Goal: Transaction & Acquisition: Book appointment/travel/reservation

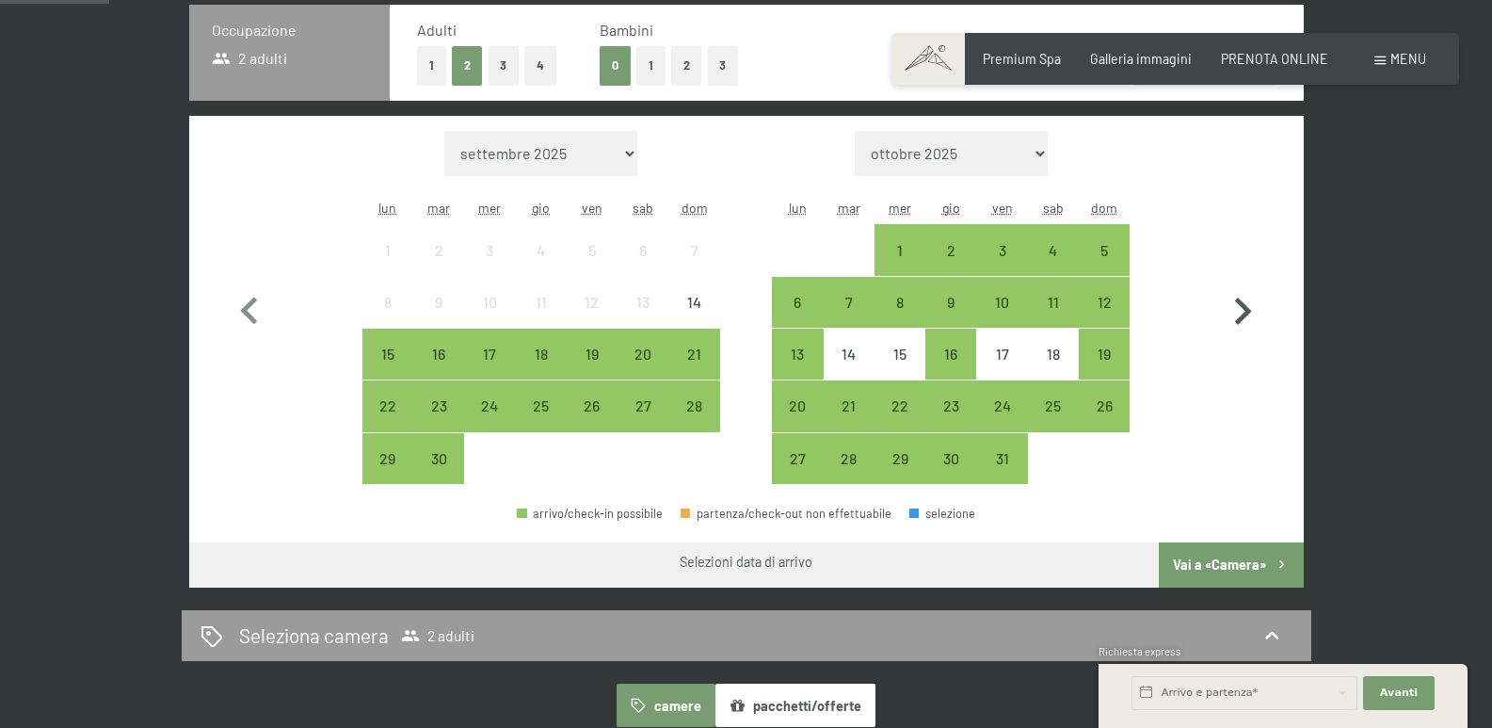
click at [1242, 311] on icon "button" at bounding box center [1242, 311] width 55 height 55
select select "2025-10-01"
select select "2025-11-01"
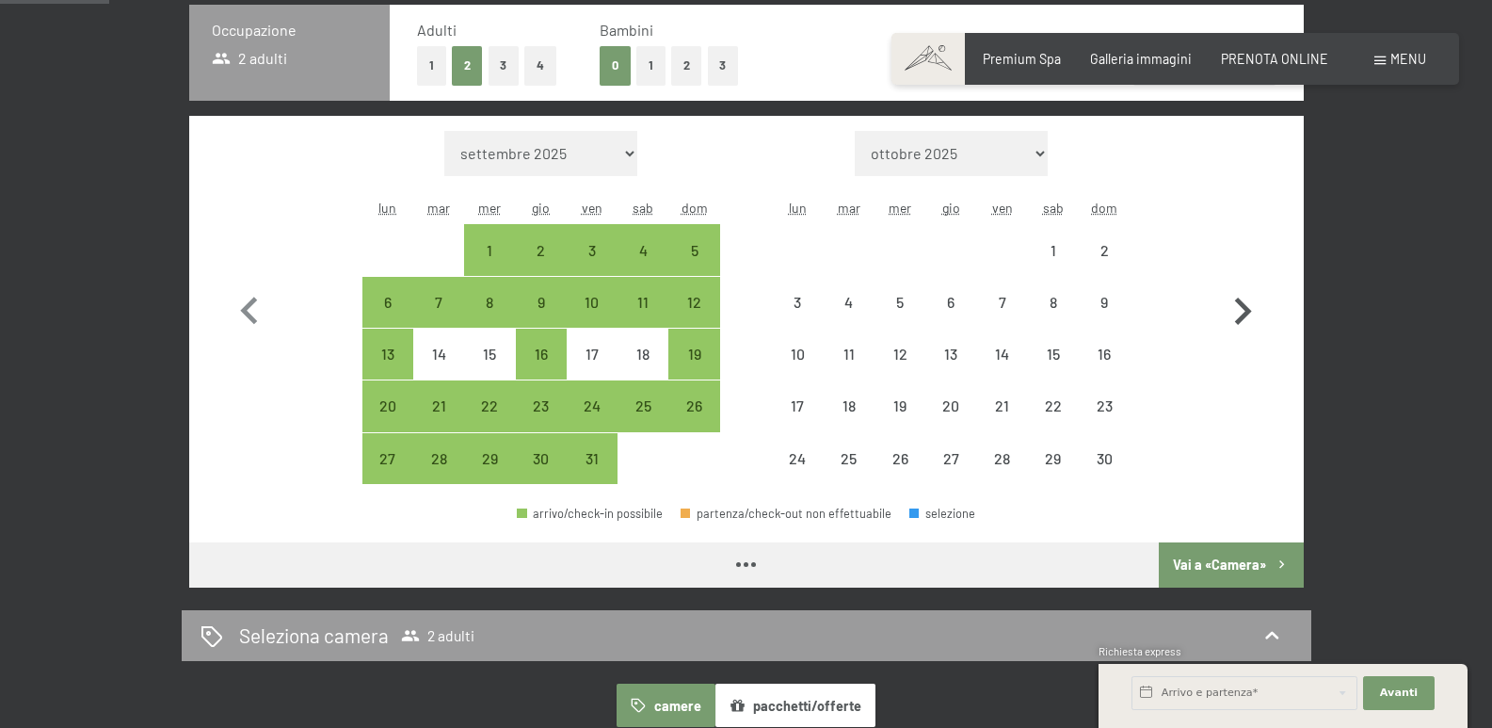
click at [1242, 311] on icon "button" at bounding box center [1242, 311] width 55 height 55
select select "2025-11-01"
select select "2025-12-01"
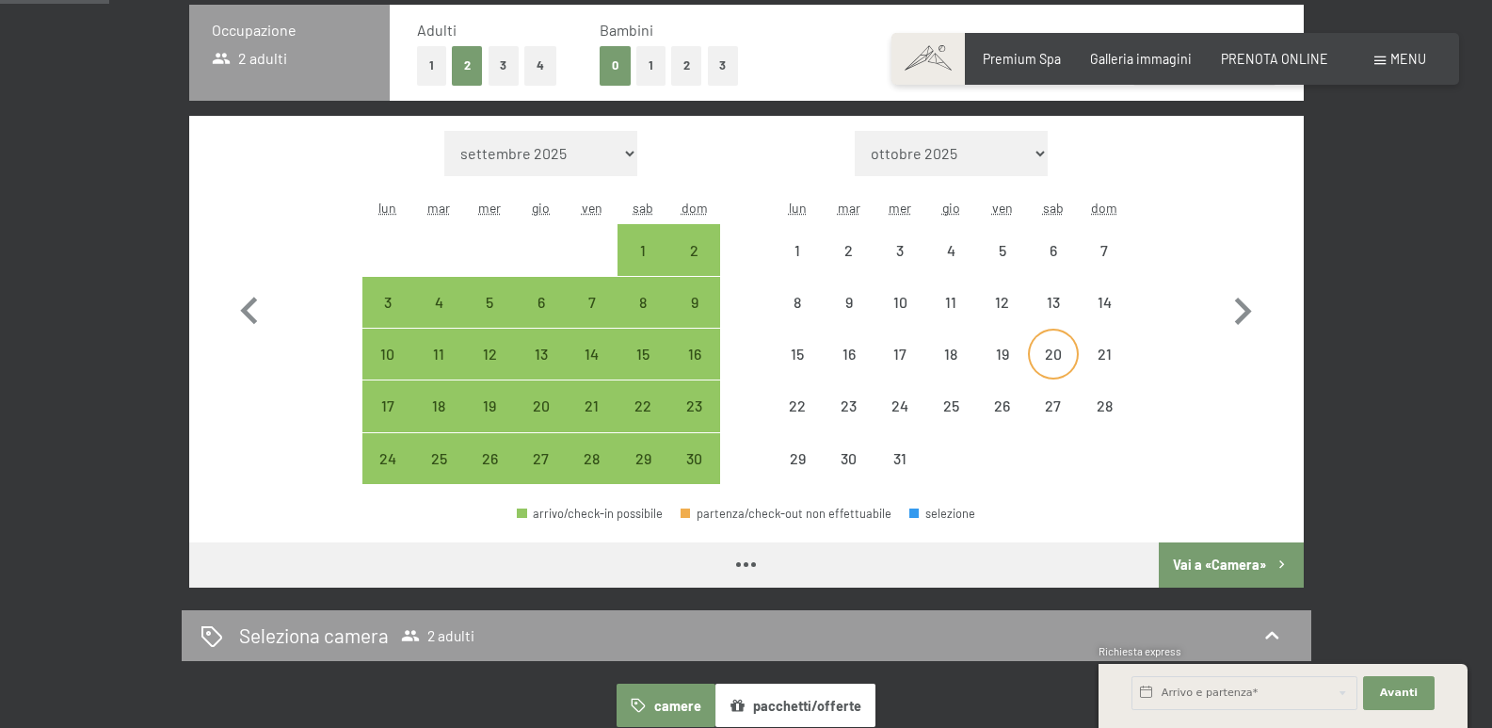
select select "2025-11-01"
select select "2025-12-01"
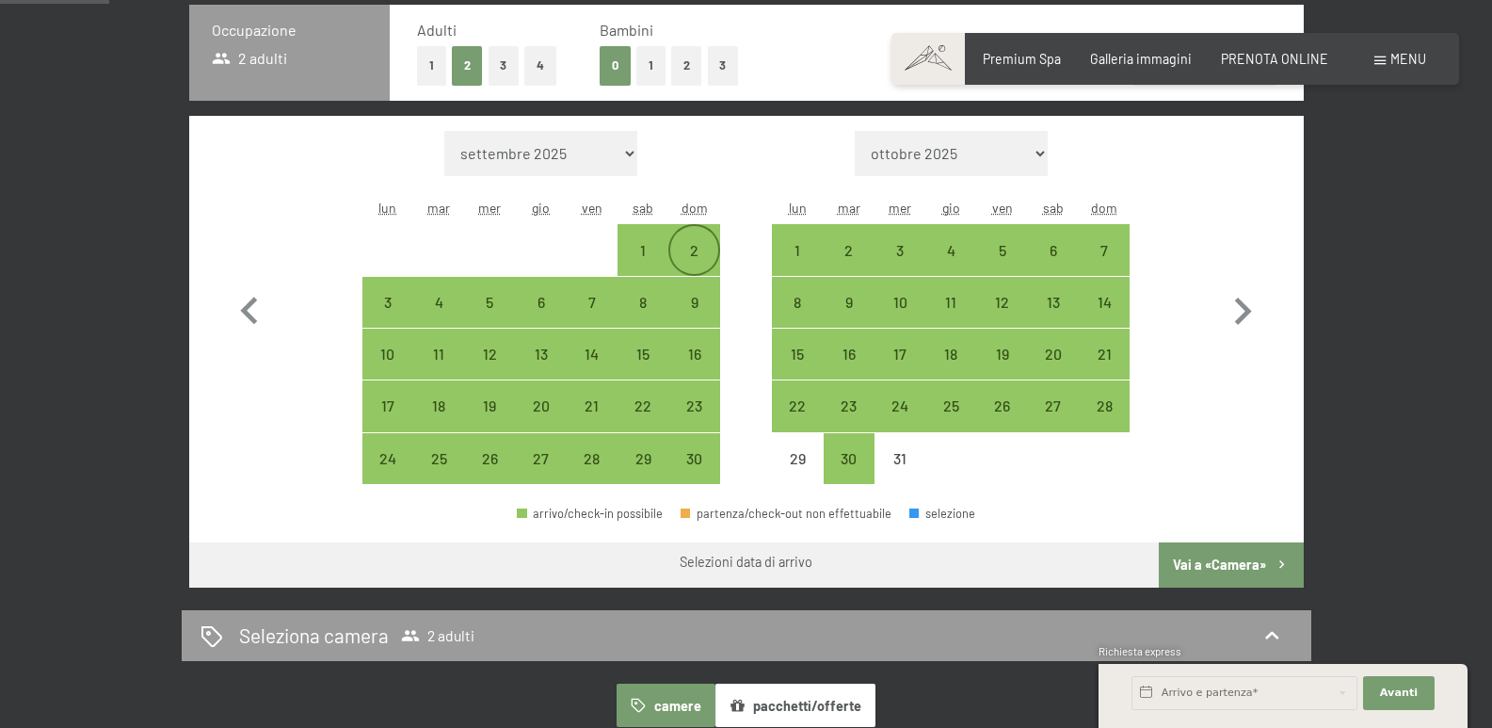
click at [698, 249] on div "2" at bounding box center [693, 266] width 47 height 47
select select "2025-11-01"
select select "2025-12-01"
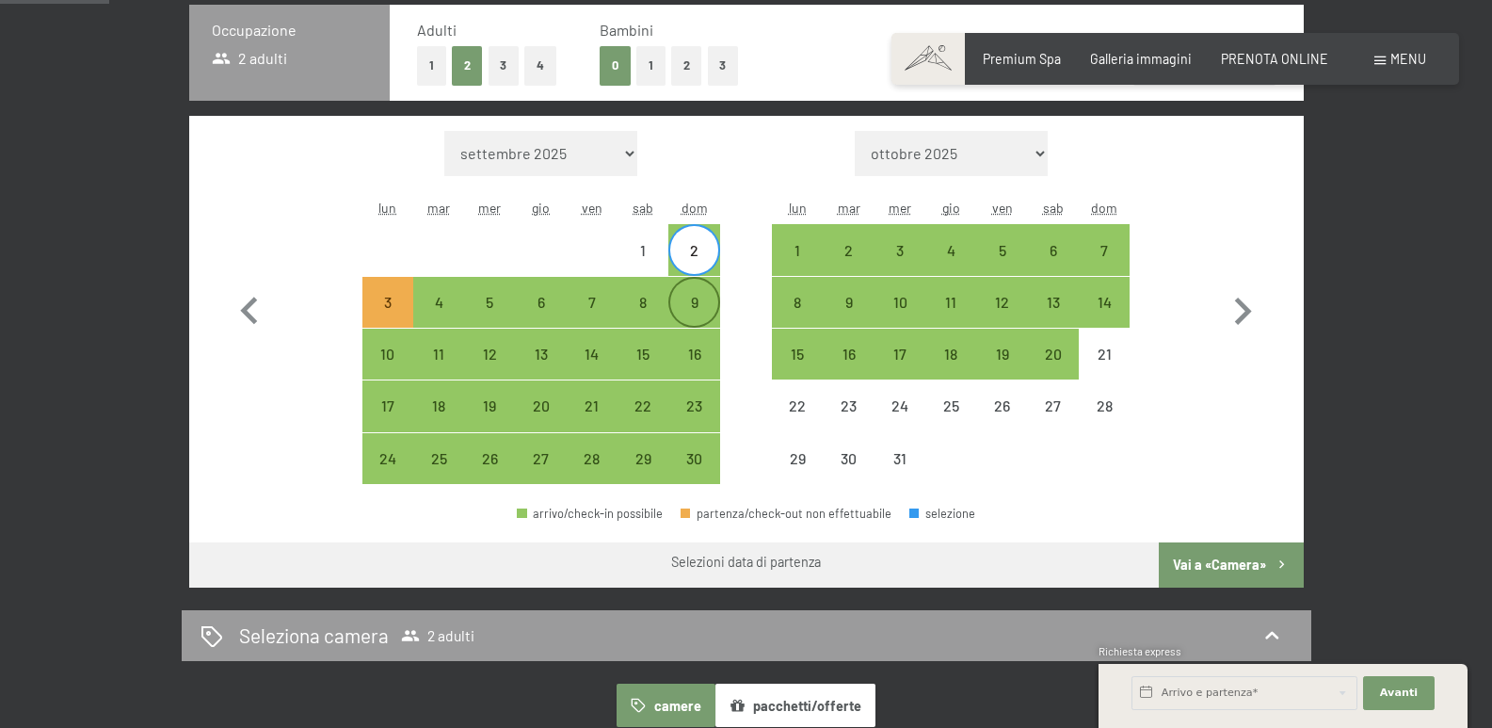
click at [700, 301] on div "9" at bounding box center [693, 318] width 47 height 47
select select "2025-11-01"
select select "2025-12-01"
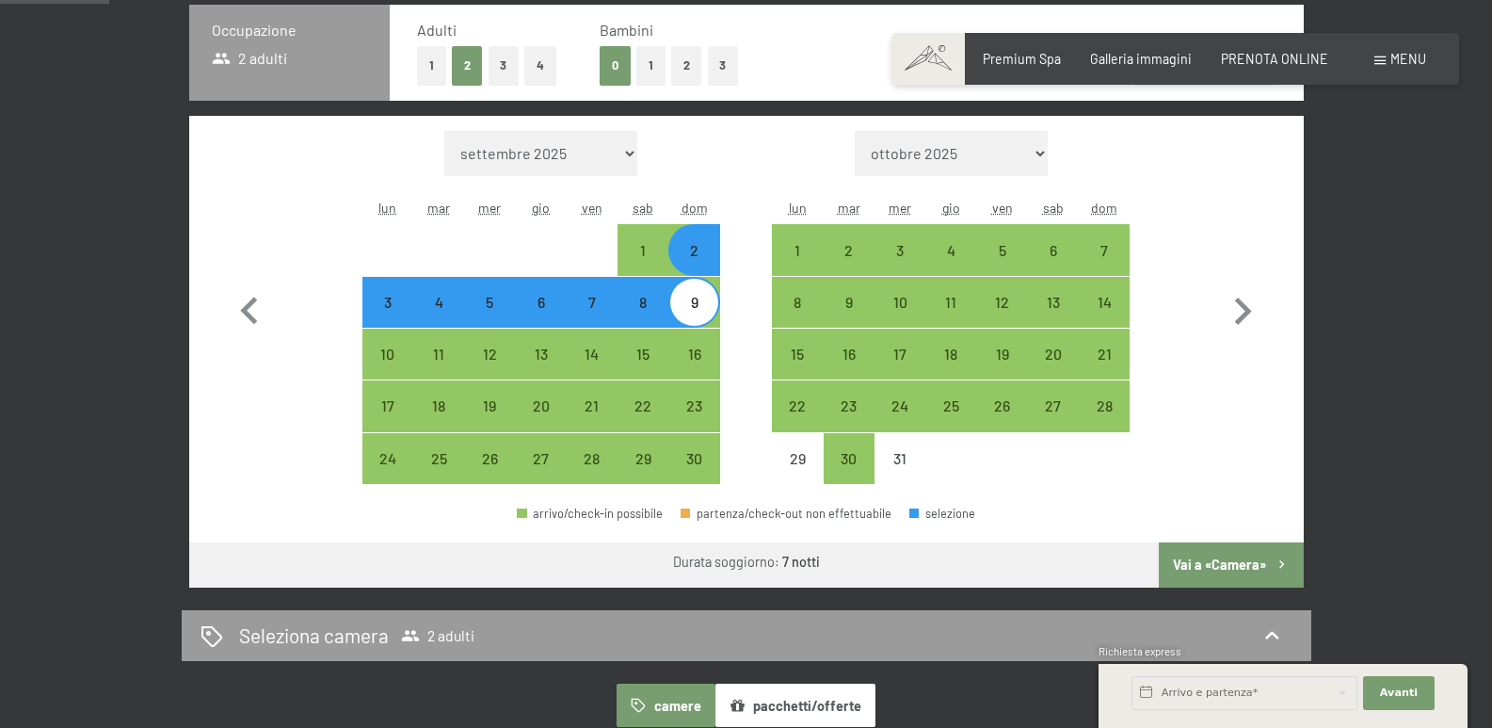
click at [1214, 565] on button "Vai a «Camera»" at bounding box center [1231, 564] width 144 height 45
select select "2025-11-01"
select select "2025-12-01"
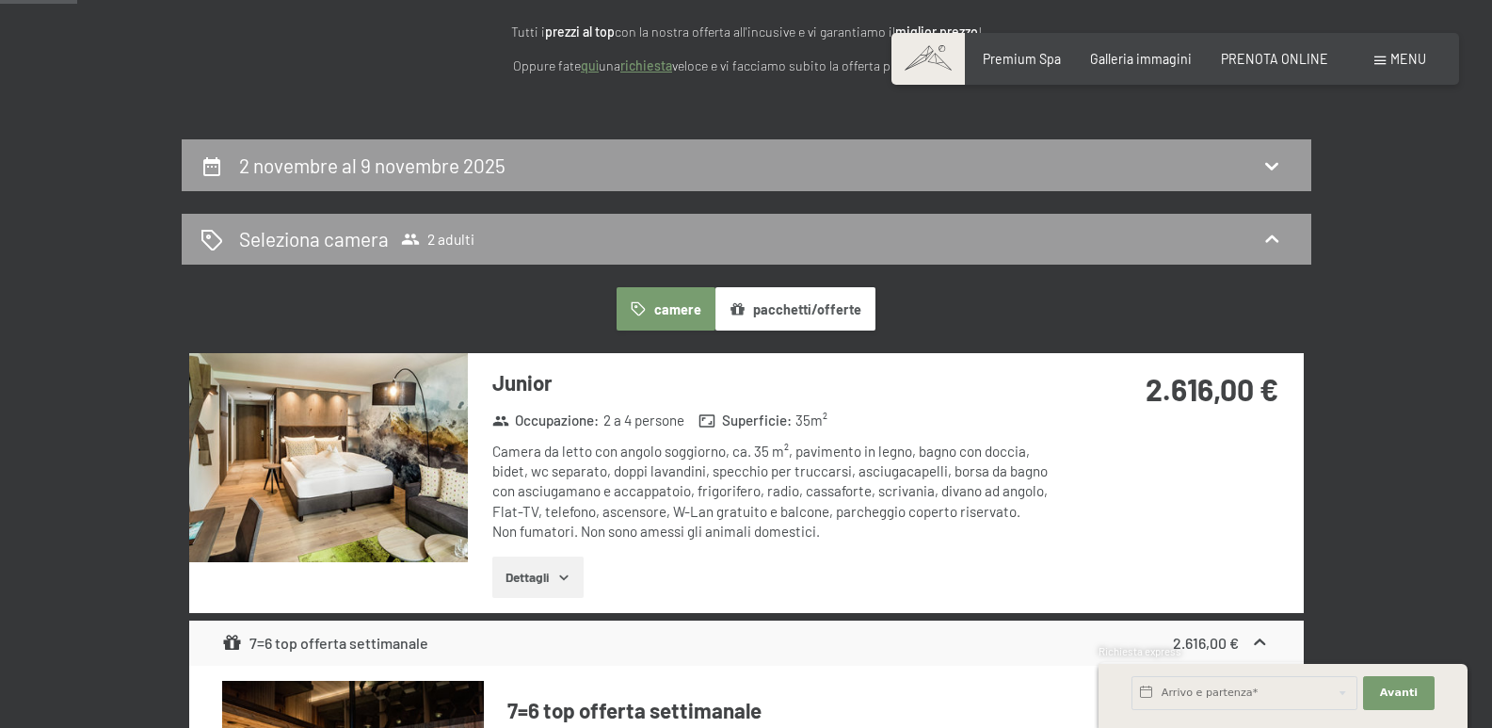
scroll to position [220, 0]
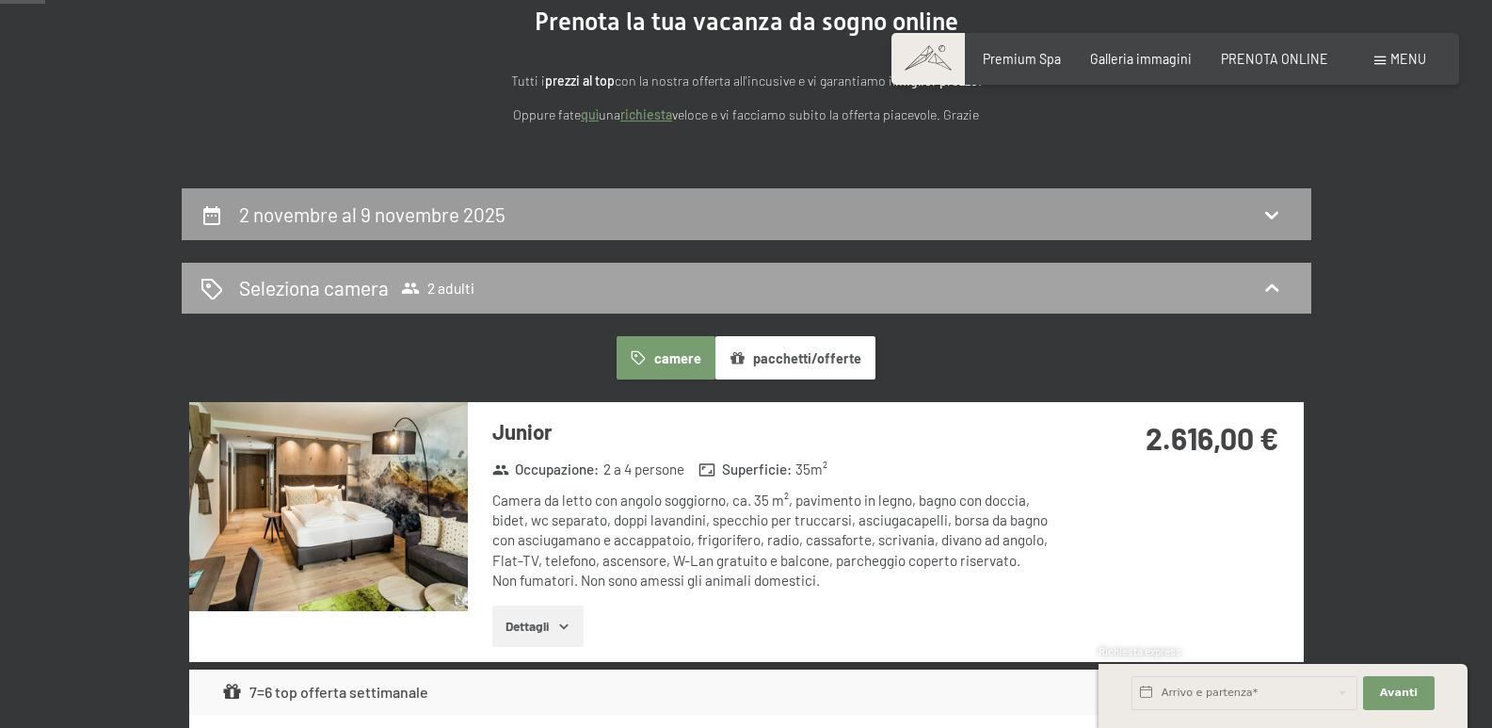
click at [1281, 285] on icon at bounding box center [1272, 288] width 23 height 23
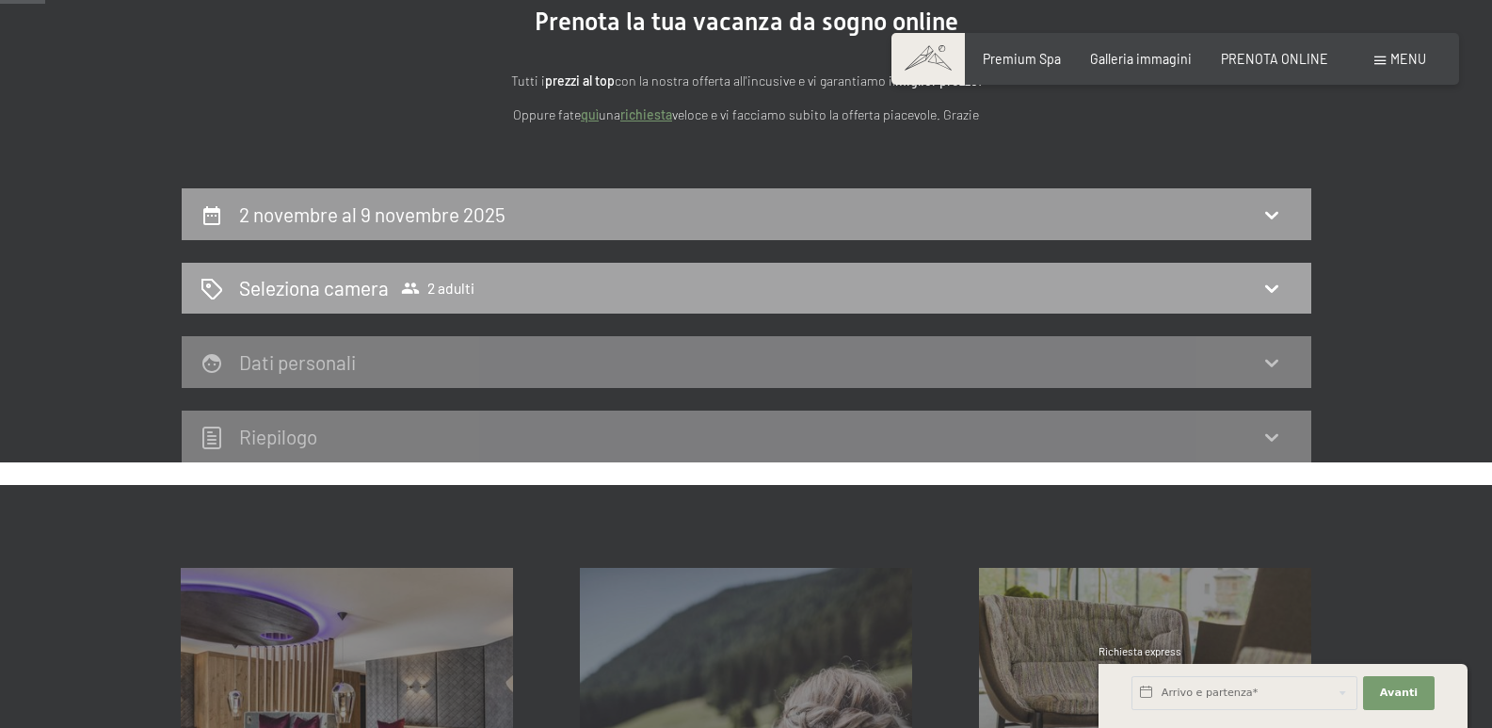
click at [1269, 282] on icon at bounding box center [1272, 288] width 23 height 23
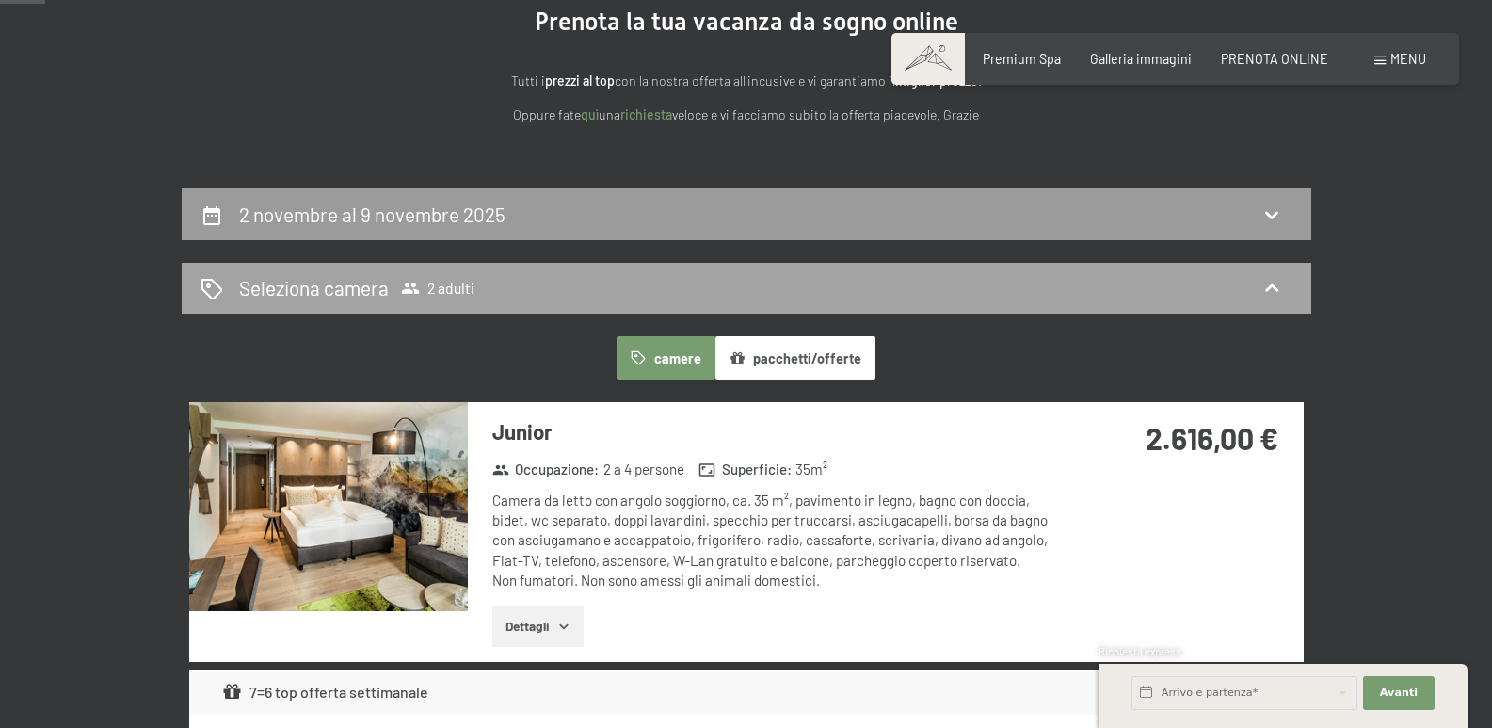
click at [1269, 282] on icon at bounding box center [1272, 288] width 23 height 23
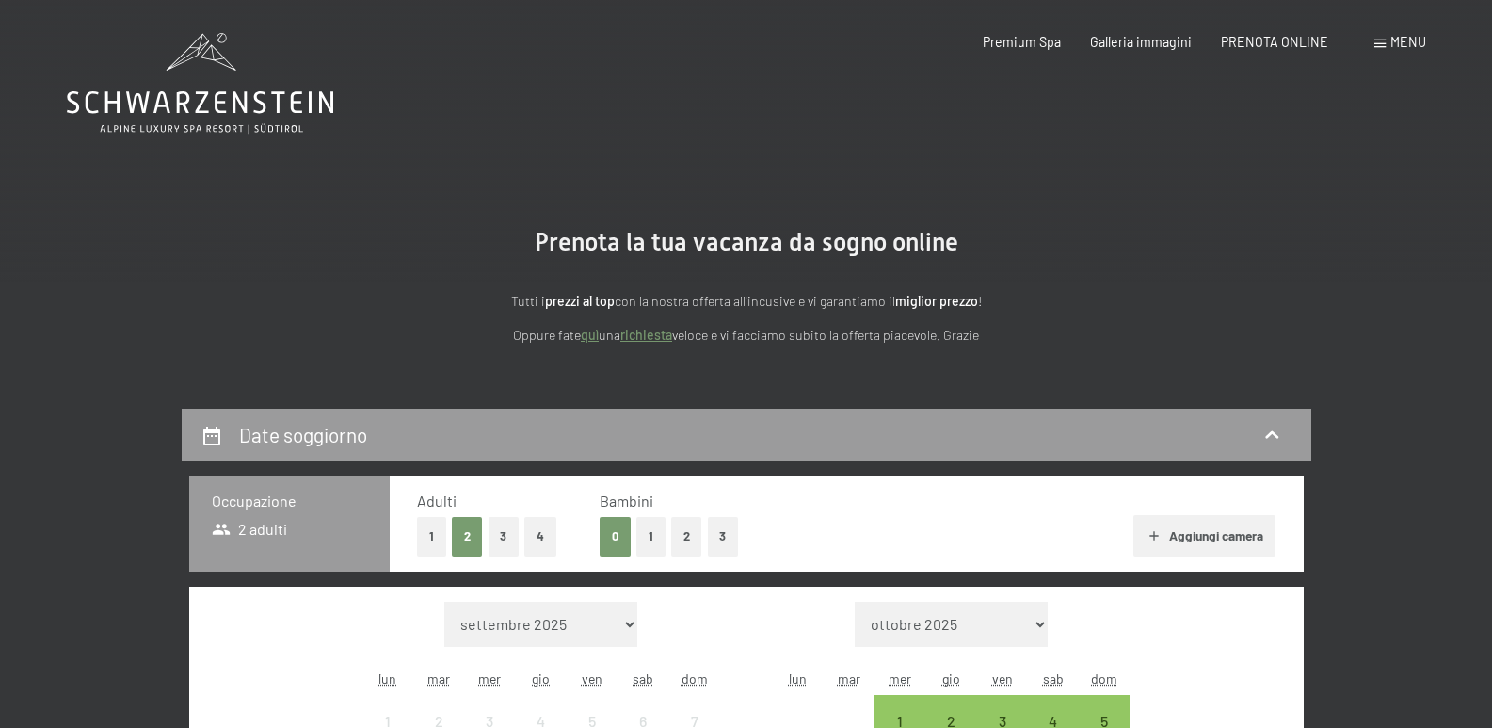
drag, startPoint x: 641, startPoint y: 546, endPoint x: 695, endPoint y: 546, distance: 53.7
click at [641, 545] on button "1" at bounding box center [650, 536] width 29 height 39
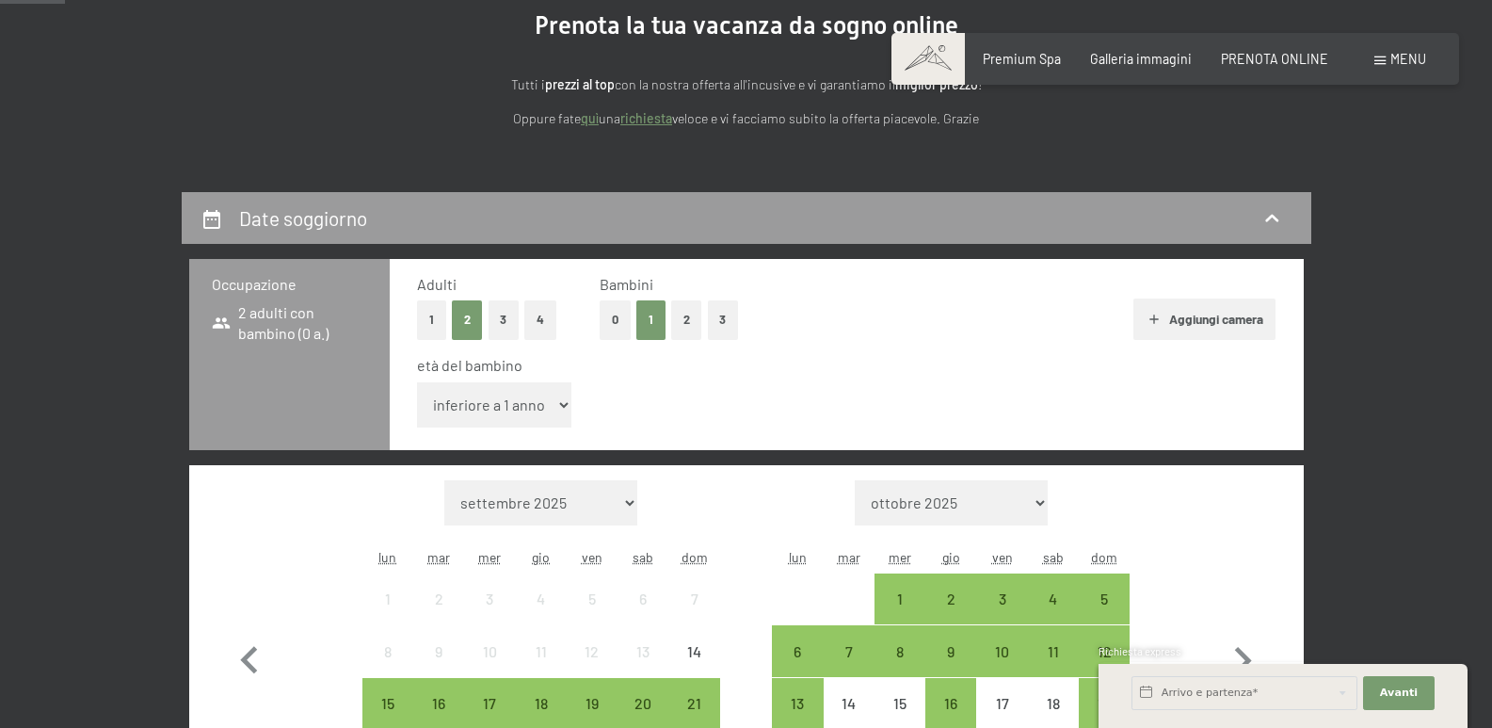
scroll to position [282, 0]
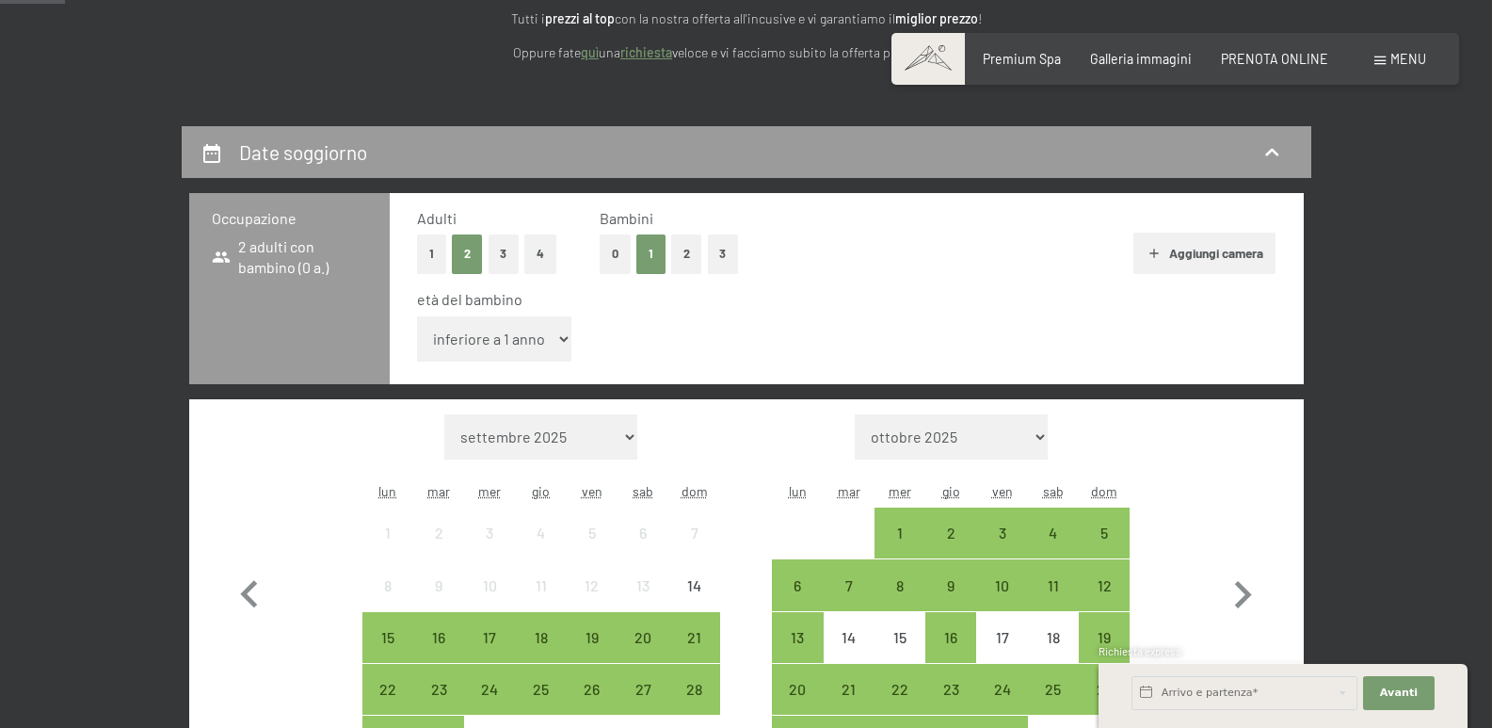
click at [558, 341] on select "inferiore a 1 anno 1 anno 2 anni 3 anni 4 anni 5 anni 6 anni 7 anni 8 anni 9 an…" at bounding box center [494, 338] width 155 height 45
select select "10"
click at [417, 316] on select "inferiore a 1 anno 1 anno 2 anni 3 anni 4 anni 5 anni 6 anni 7 anni 8 anni 9 an…" at bounding box center [494, 338] width 155 height 45
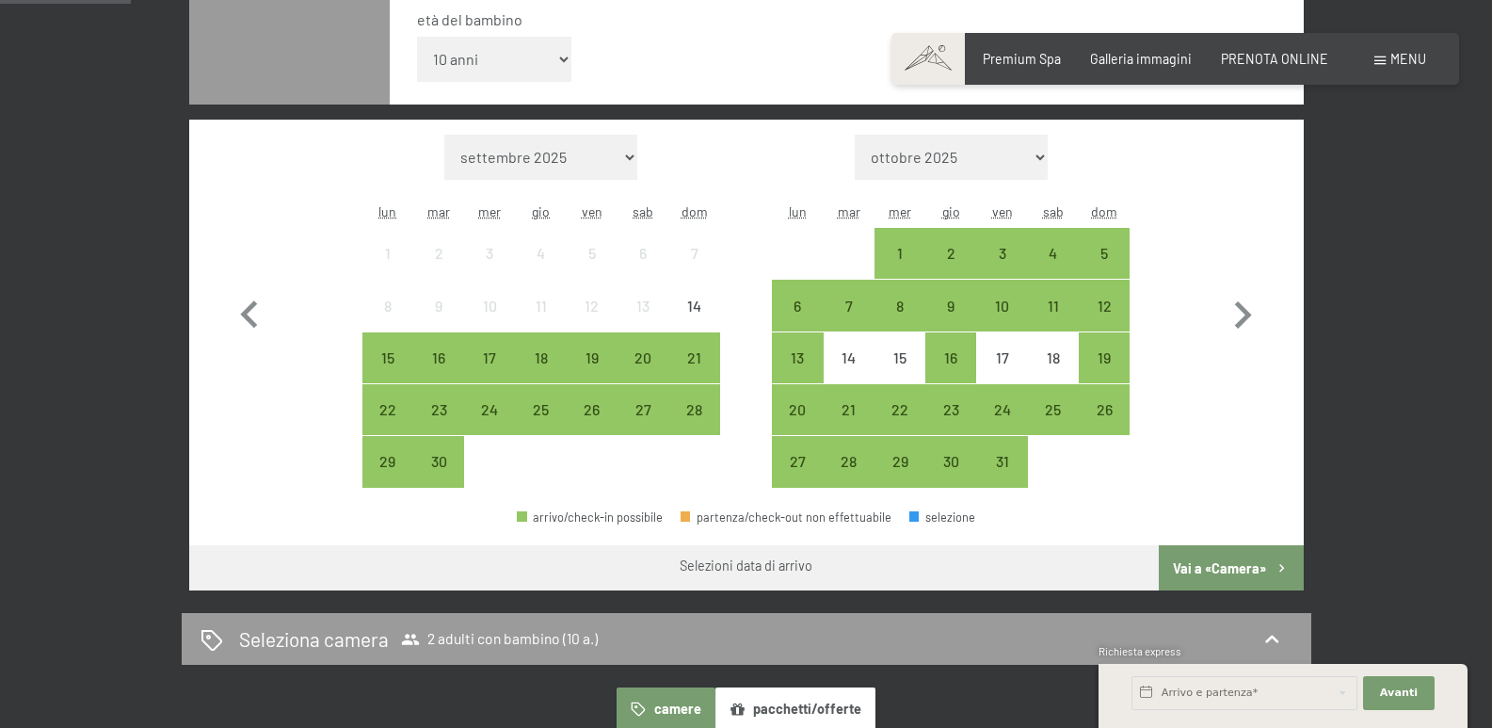
scroll to position [565, 0]
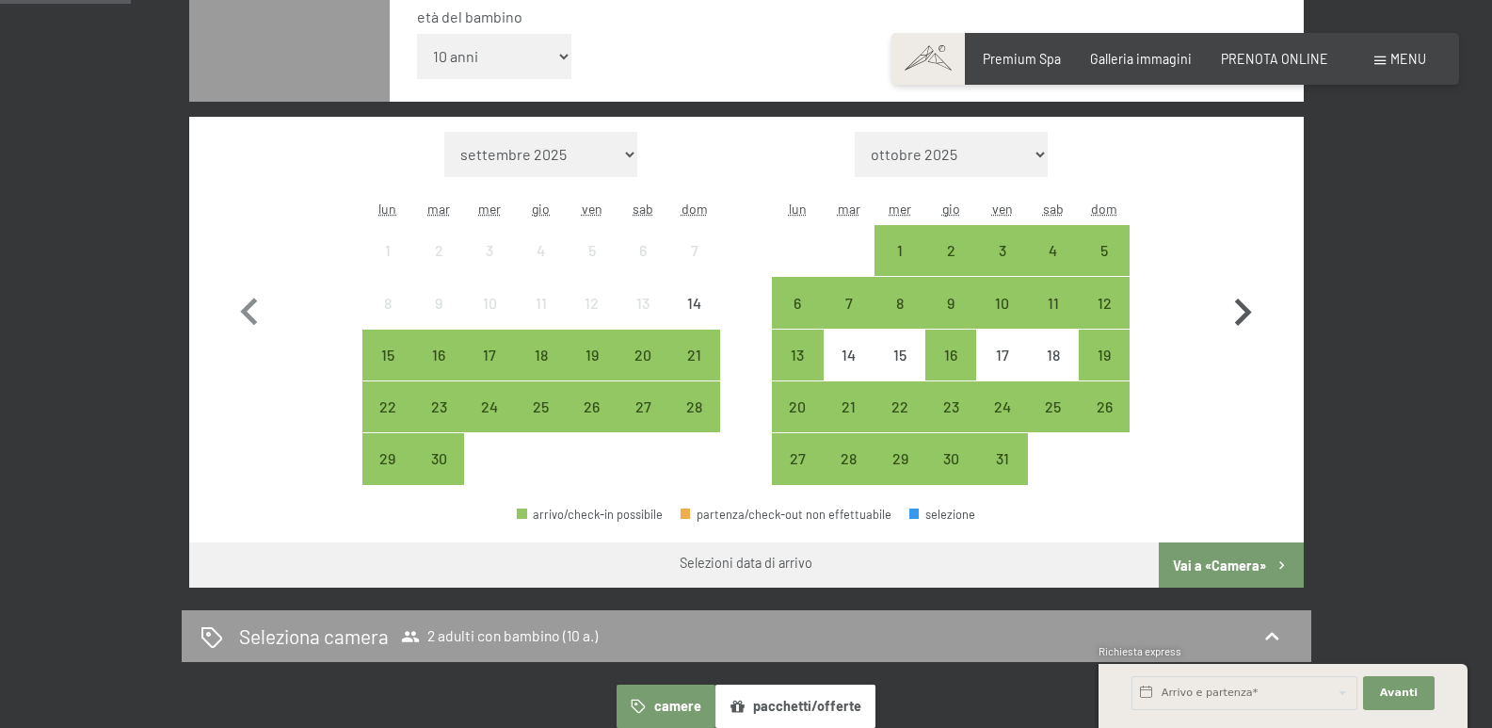
drag, startPoint x: 1225, startPoint y: 300, endPoint x: 1261, endPoint y: 305, distance: 37.0
click at [1242, 302] on icon "button" at bounding box center [1242, 312] width 55 height 55
select select "2025-10-01"
select select "2025-11-01"
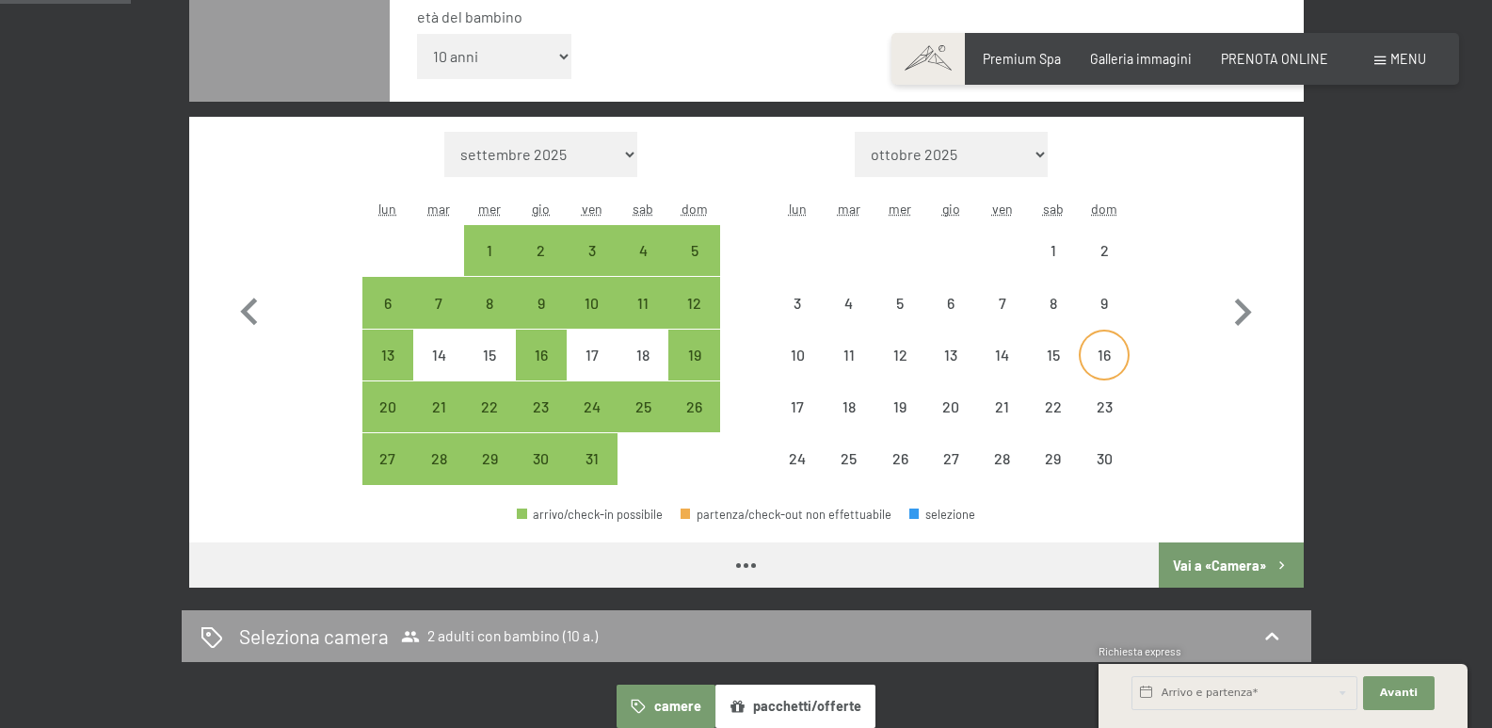
select select "2025-10-01"
select select "2025-11-01"
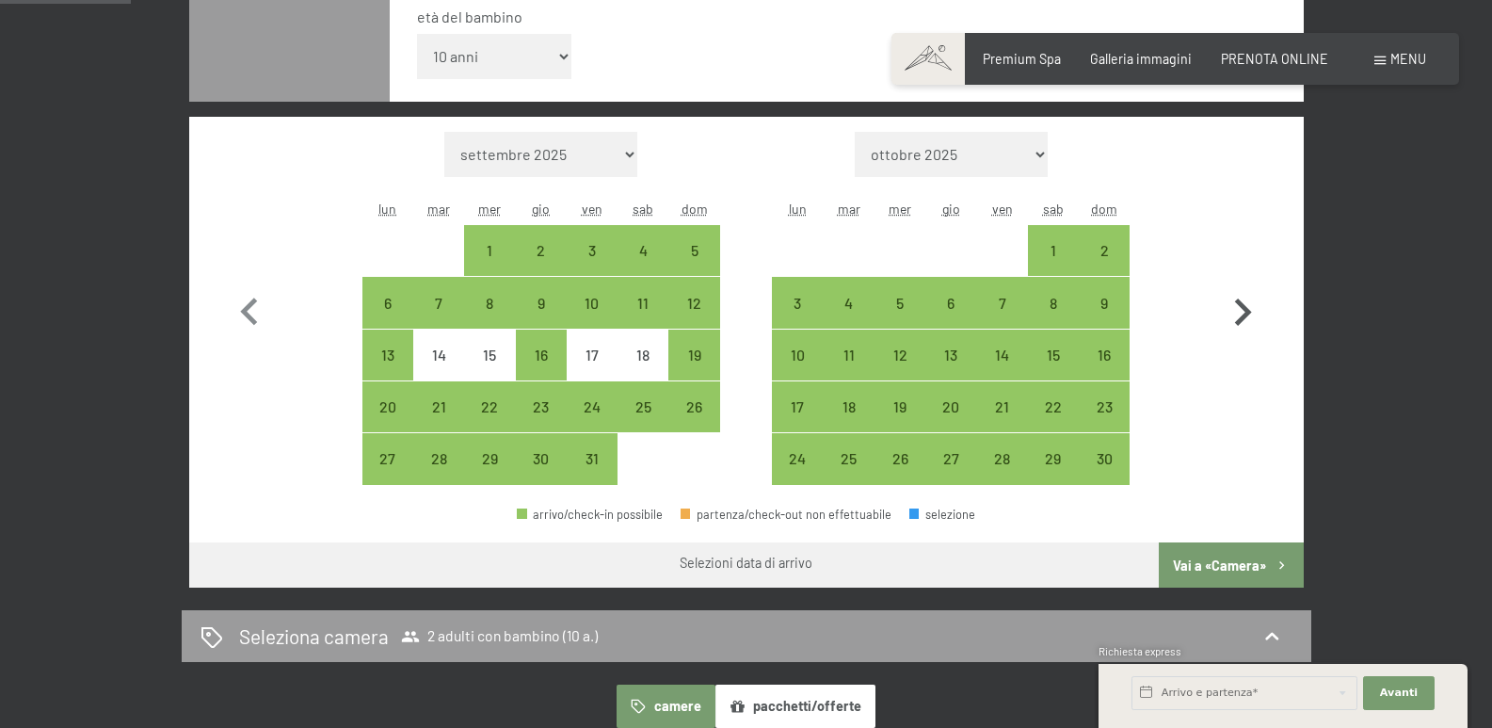
click at [1239, 317] on icon "button" at bounding box center [1242, 312] width 55 height 55
select select "2025-11-01"
select select "2025-12-01"
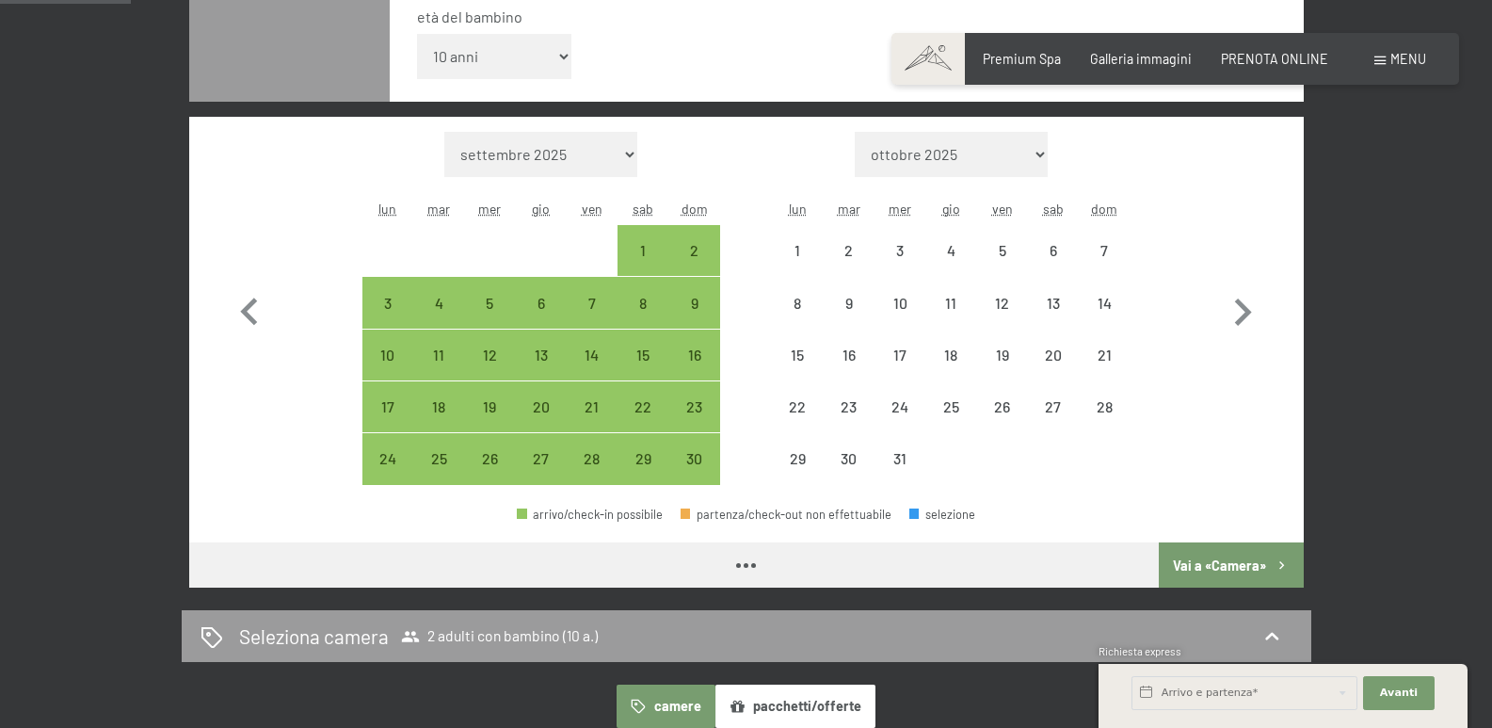
select select "2025-11-01"
select select "2025-12-01"
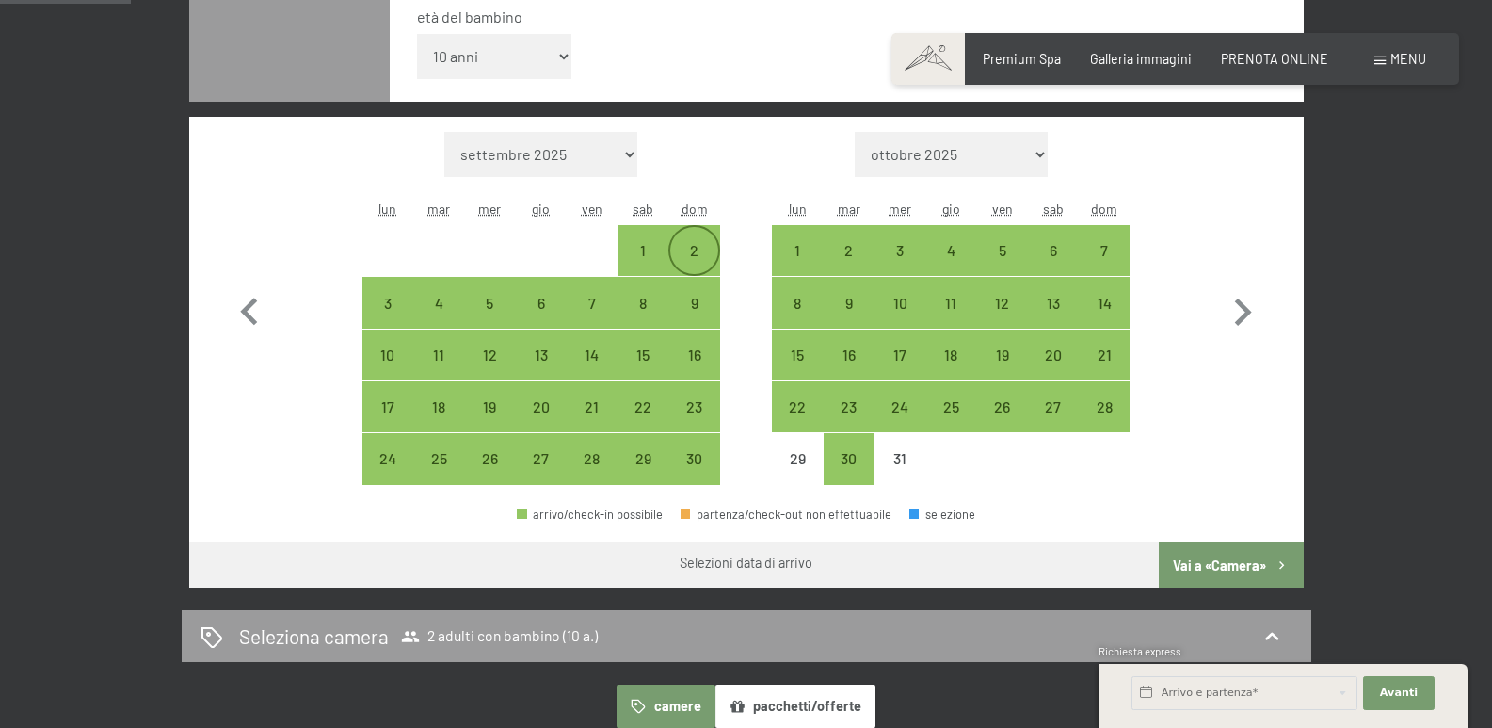
click at [698, 245] on div "2" at bounding box center [693, 266] width 47 height 47
select select "2025-11-01"
select select "2025-12-01"
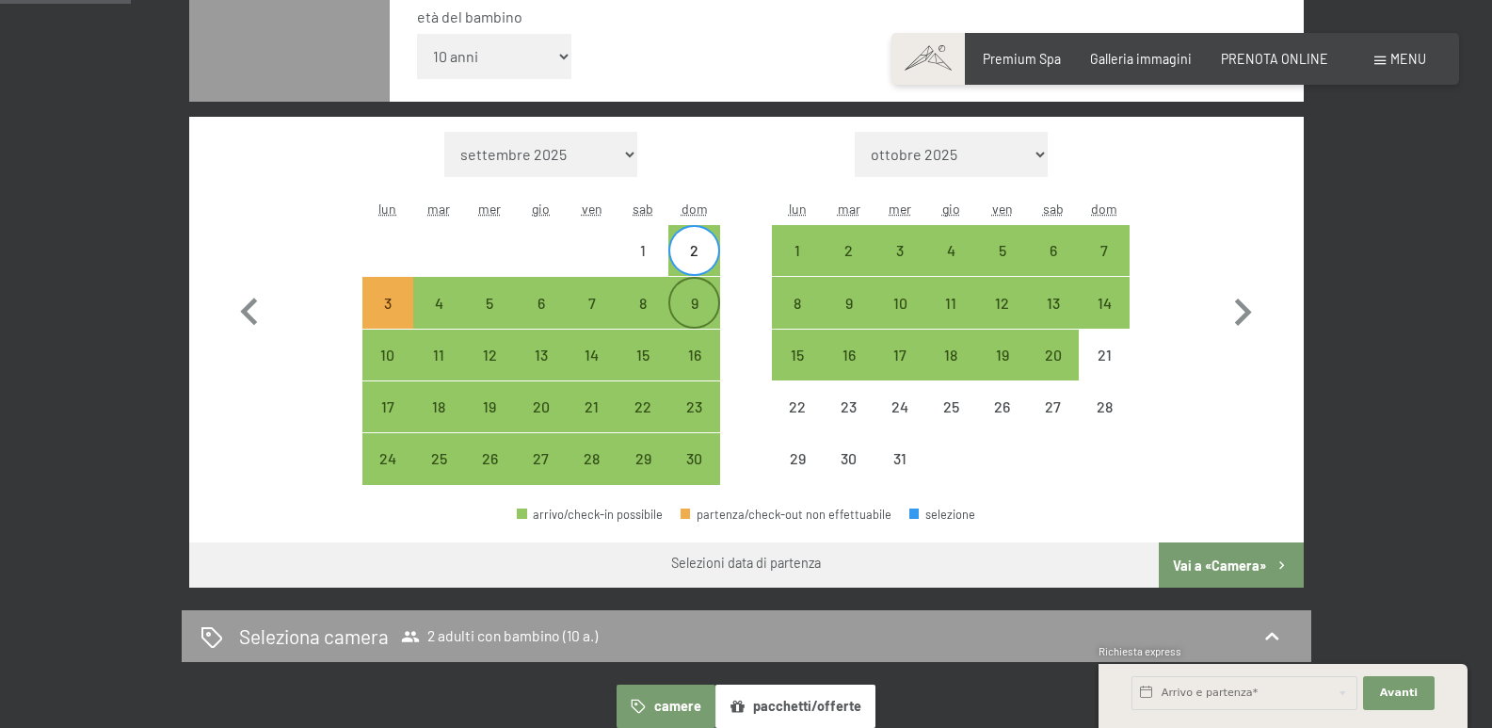
click at [699, 302] on div "9" at bounding box center [693, 319] width 47 height 47
select select "2025-11-01"
select select "2025-12-01"
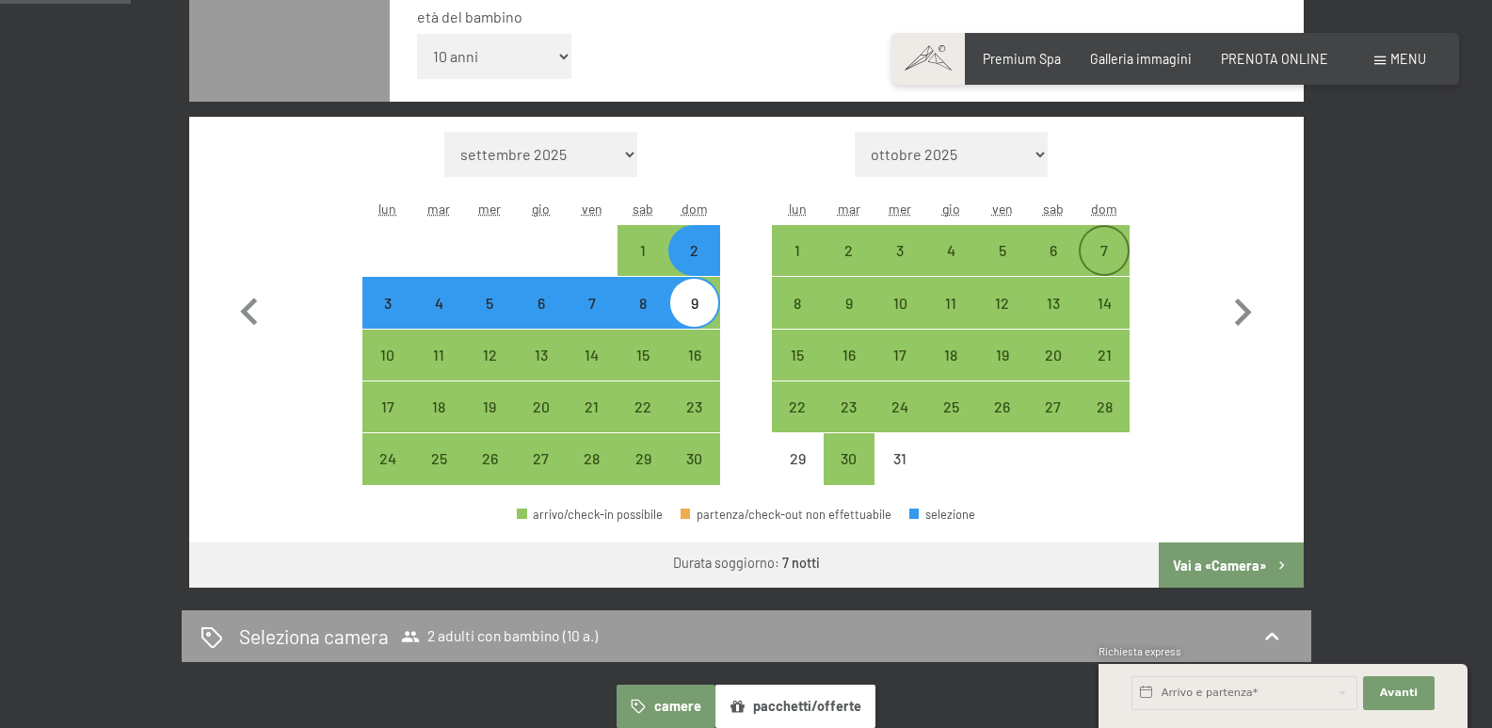
click at [1101, 250] on div "7" at bounding box center [1104, 266] width 47 height 47
select select "2025-11-01"
select select "2025-12-01"
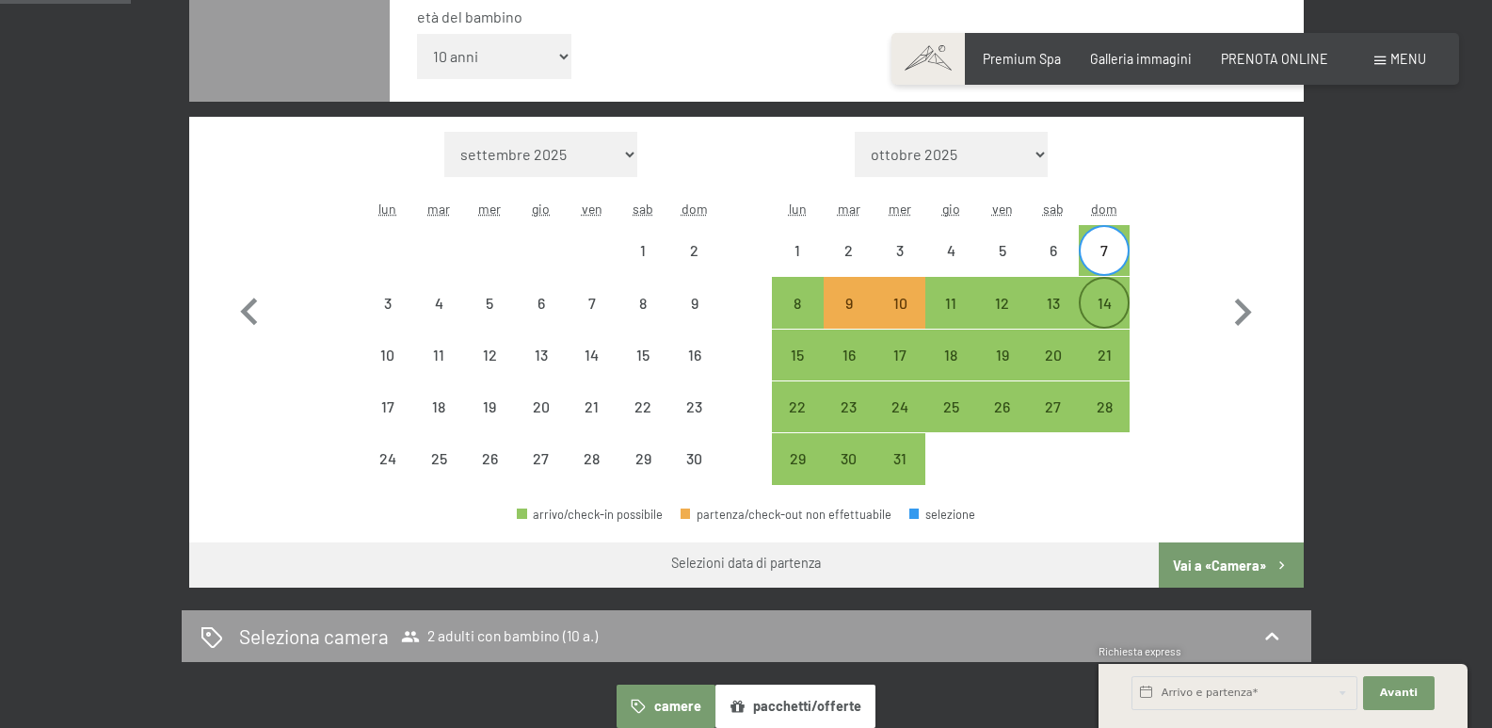
click at [1110, 307] on div "14" at bounding box center [1104, 319] width 47 height 47
select select "2025-11-01"
select select "2025-12-01"
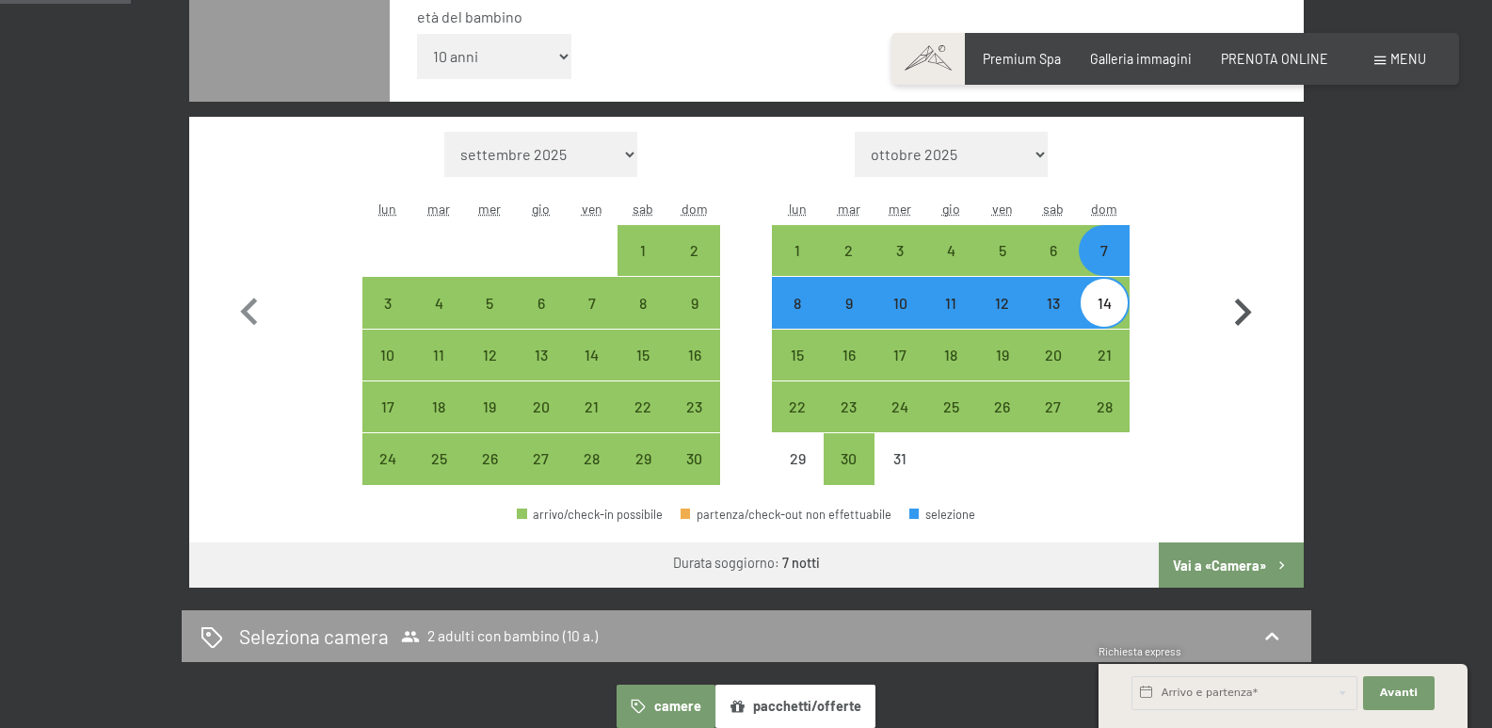
click at [1217, 561] on button "Vai a «Camera»" at bounding box center [1231, 564] width 144 height 45
select select "2025-11-01"
select select "2025-12-01"
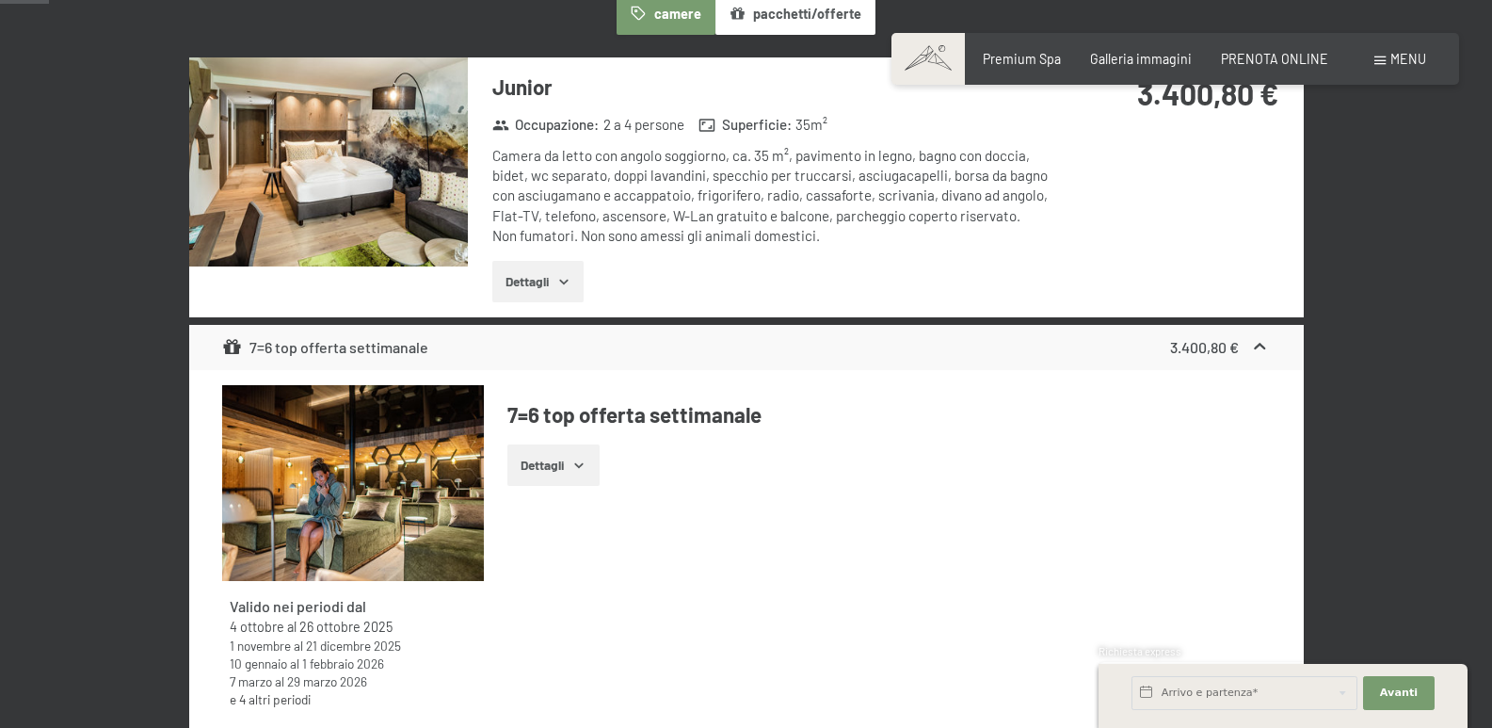
scroll to position [409, 0]
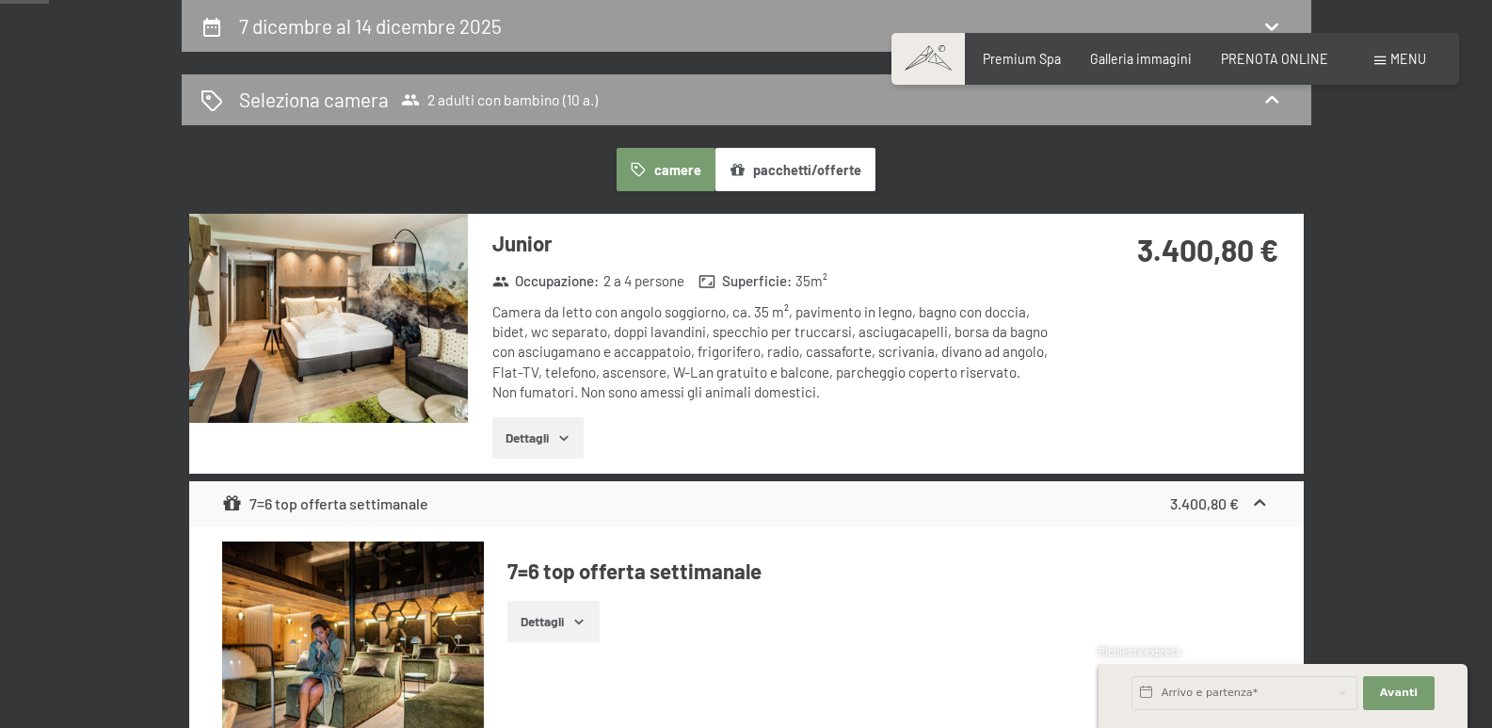
drag, startPoint x: 533, startPoint y: 433, endPoint x: 620, endPoint y: 451, distance: 89.4
click at [533, 433] on button "Dettagli" at bounding box center [537, 437] width 91 height 41
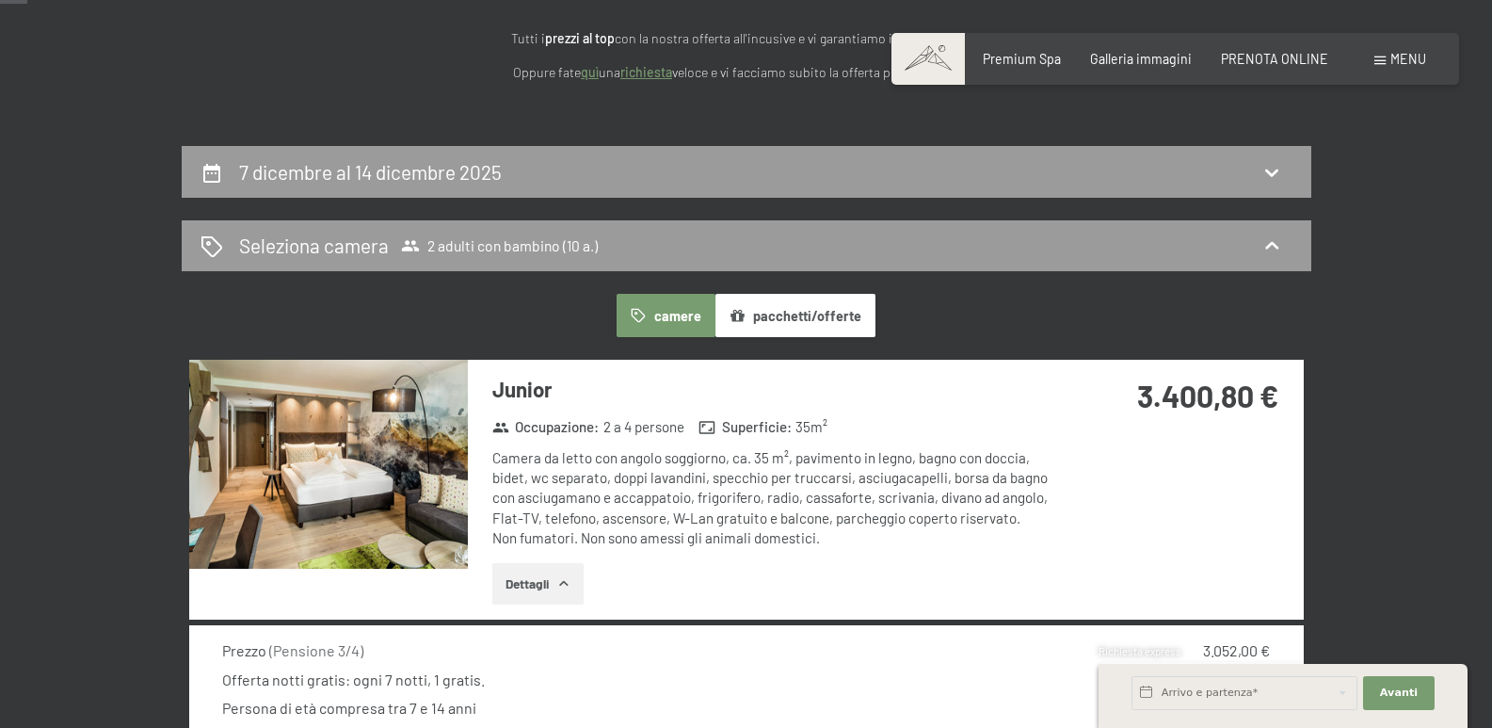
scroll to position [220, 0]
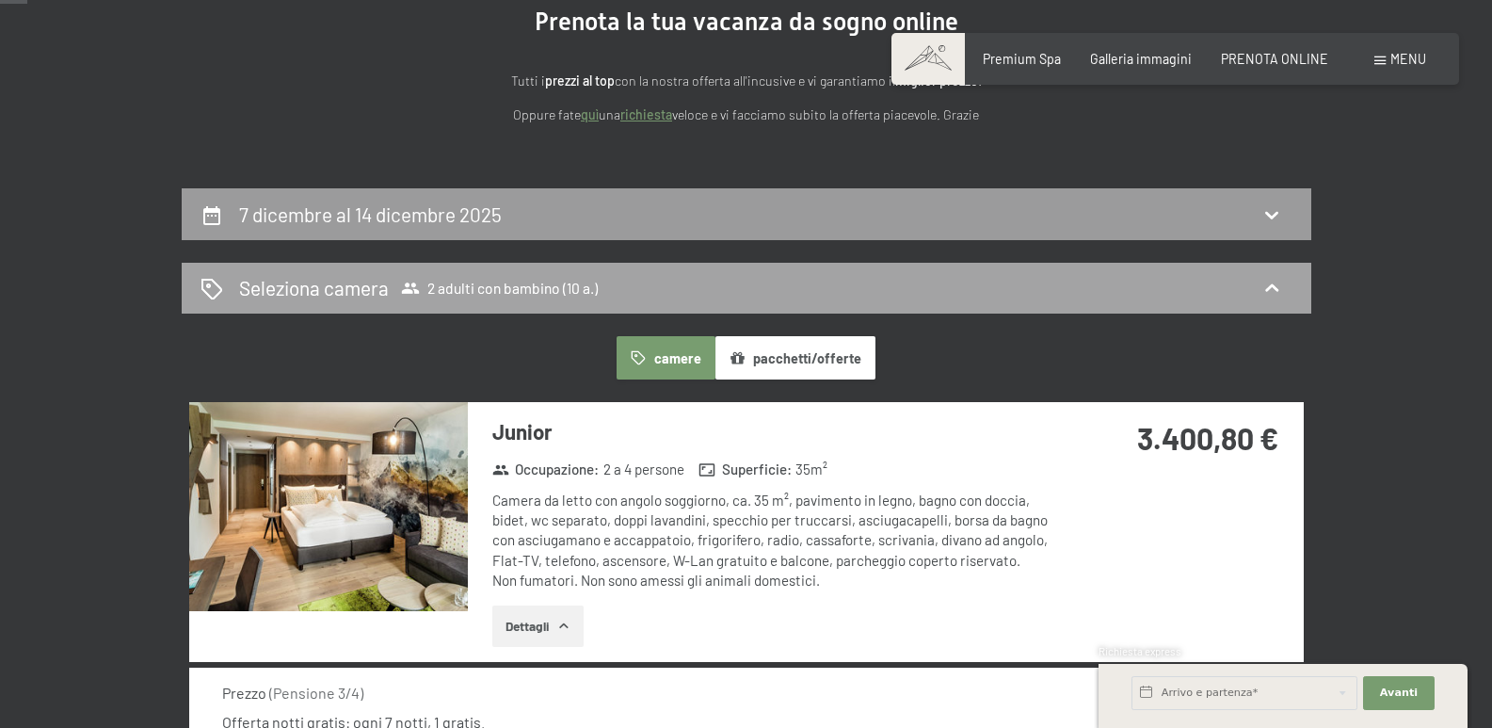
click at [1275, 286] on icon at bounding box center [1271, 288] width 13 height 8
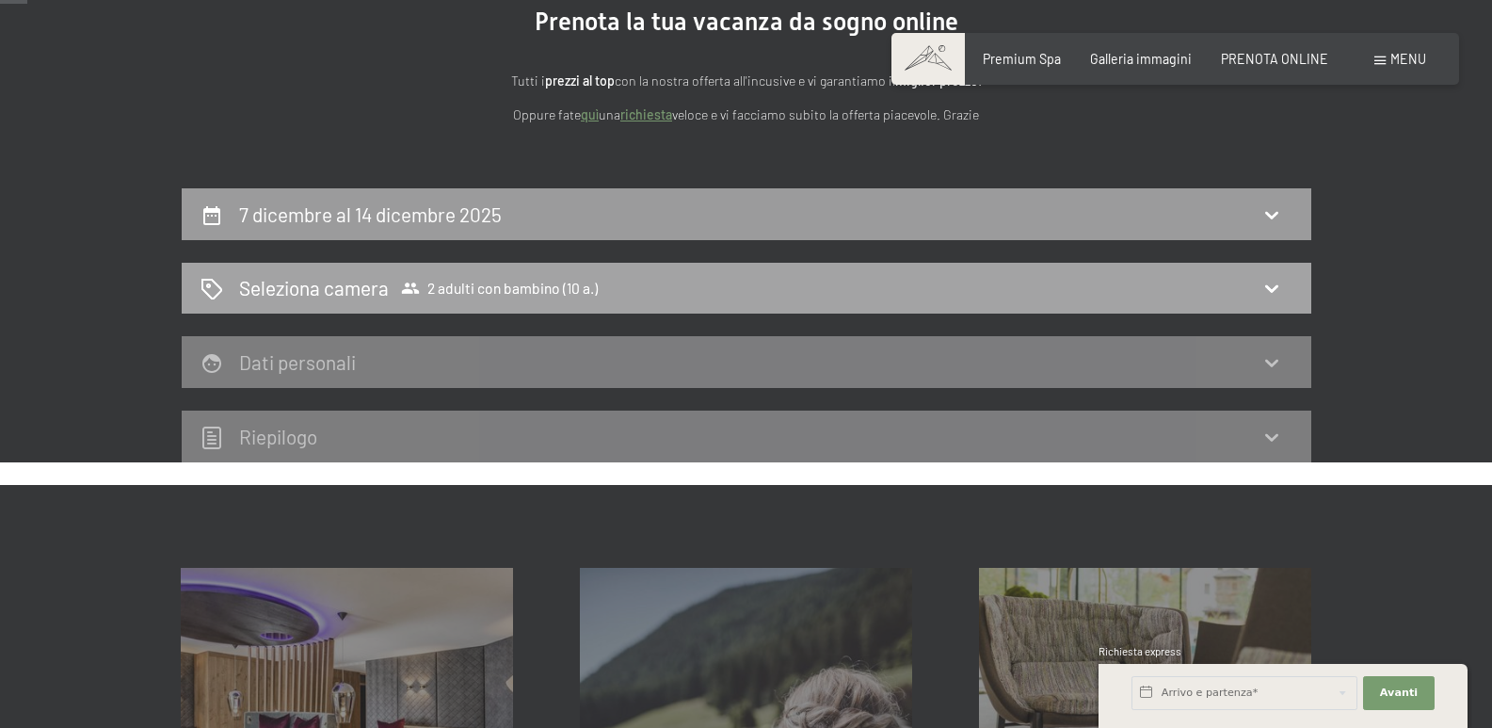
click at [1264, 278] on icon at bounding box center [1272, 288] width 23 height 23
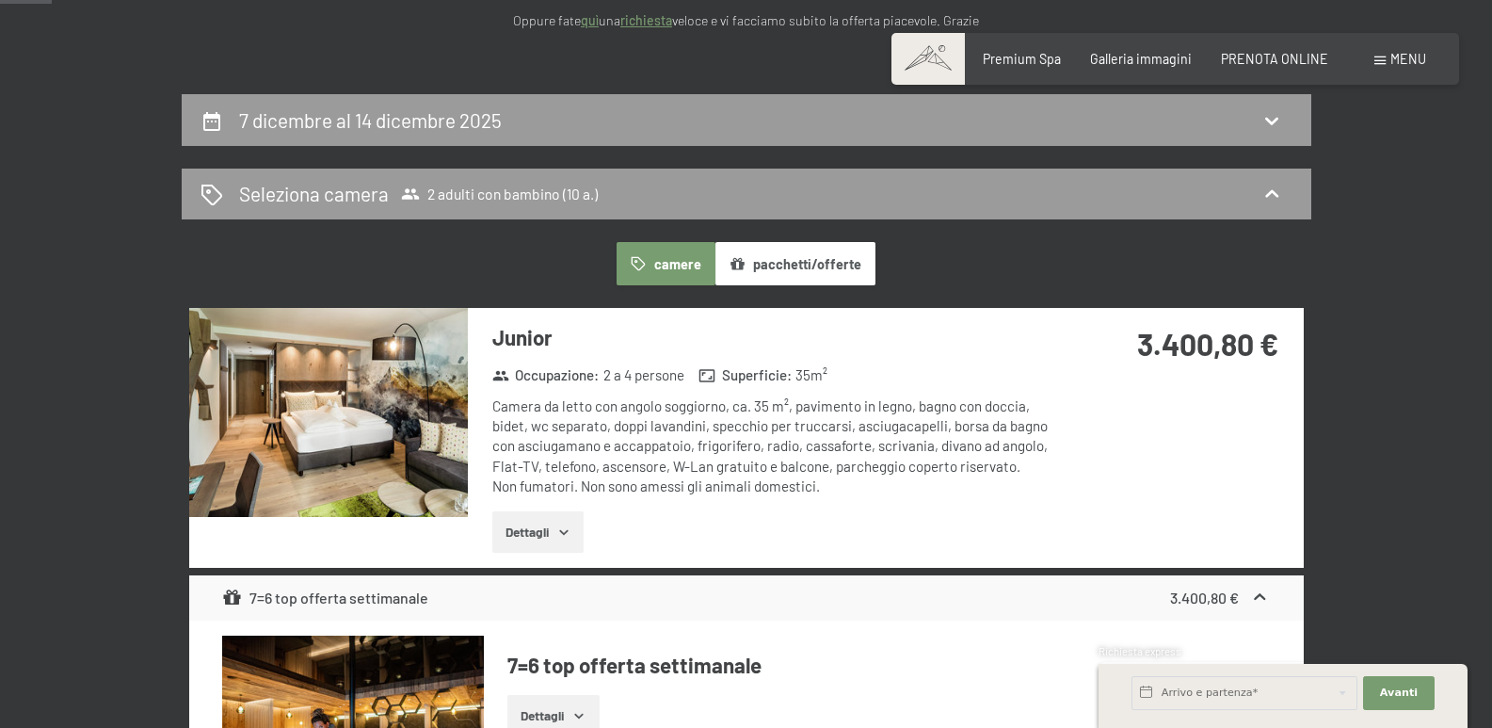
scroll to position [503, 0]
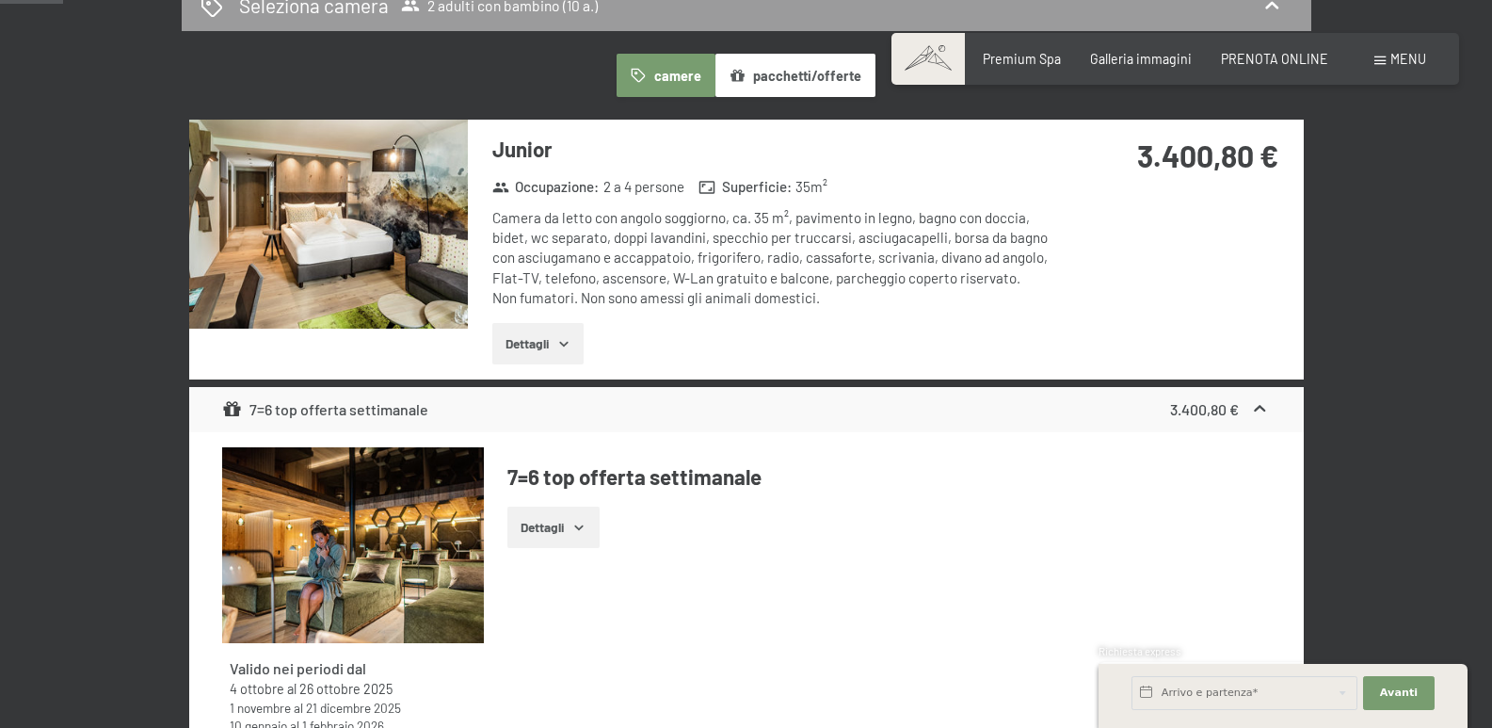
click at [542, 343] on button "Dettagli" at bounding box center [537, 343] width 91 height 41
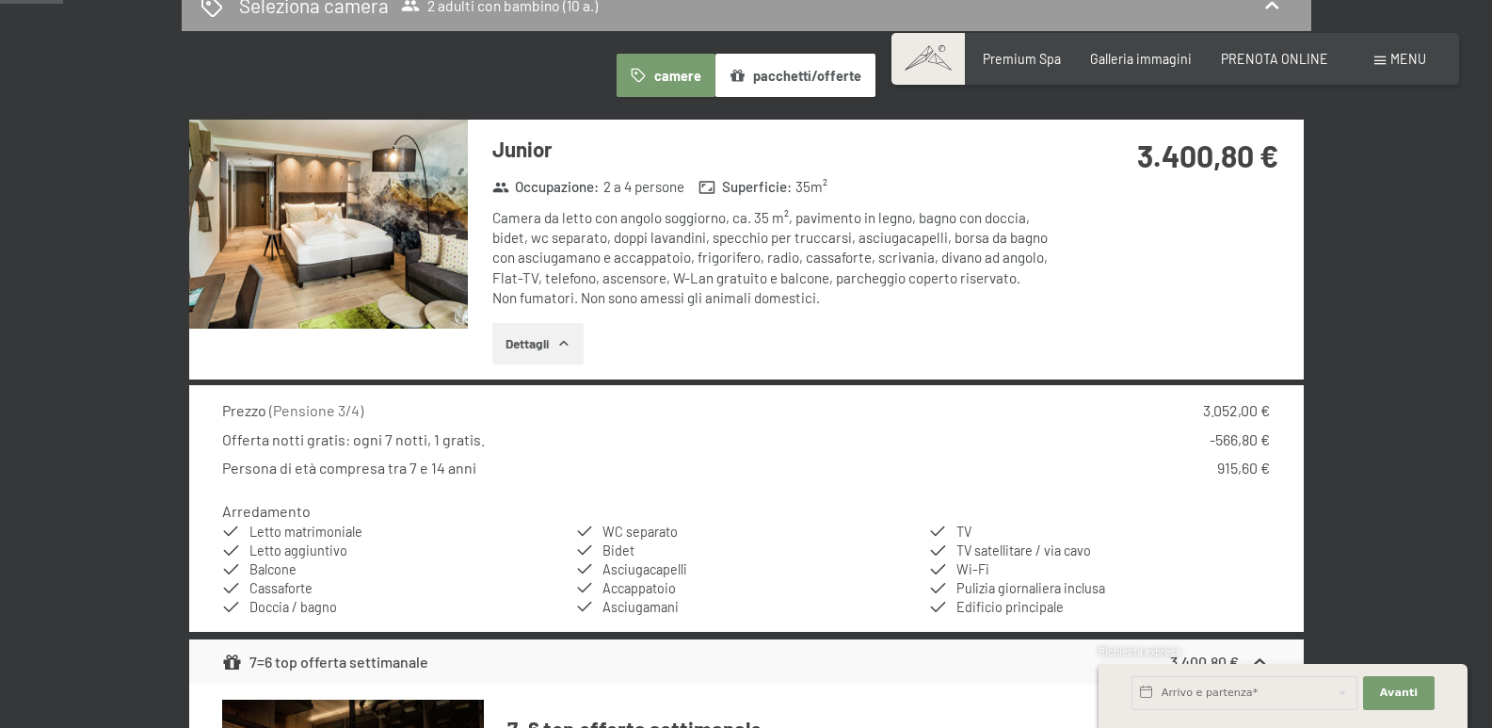
click at [562, 344] on icon "button" at bounding box center [563, 343] width 8 height 5
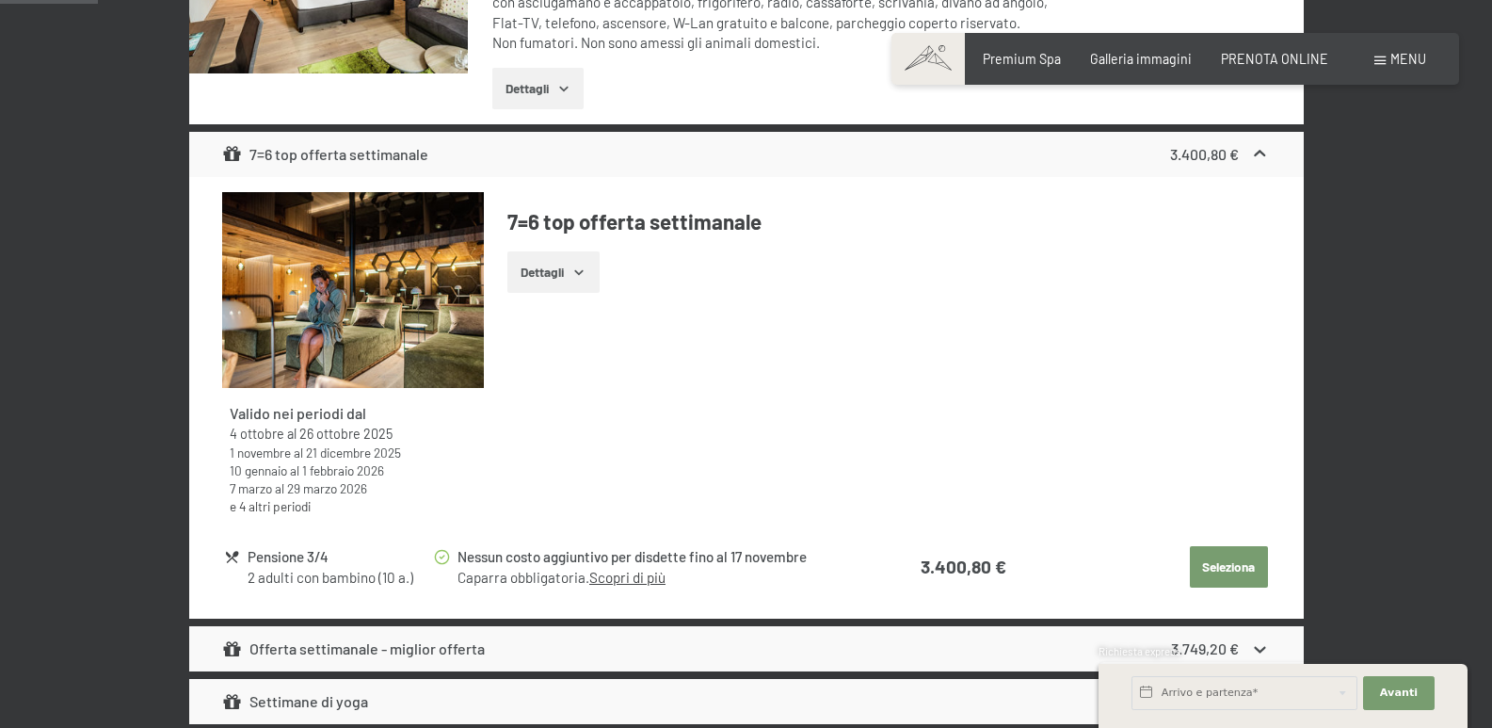
scroll to position [785, 0]
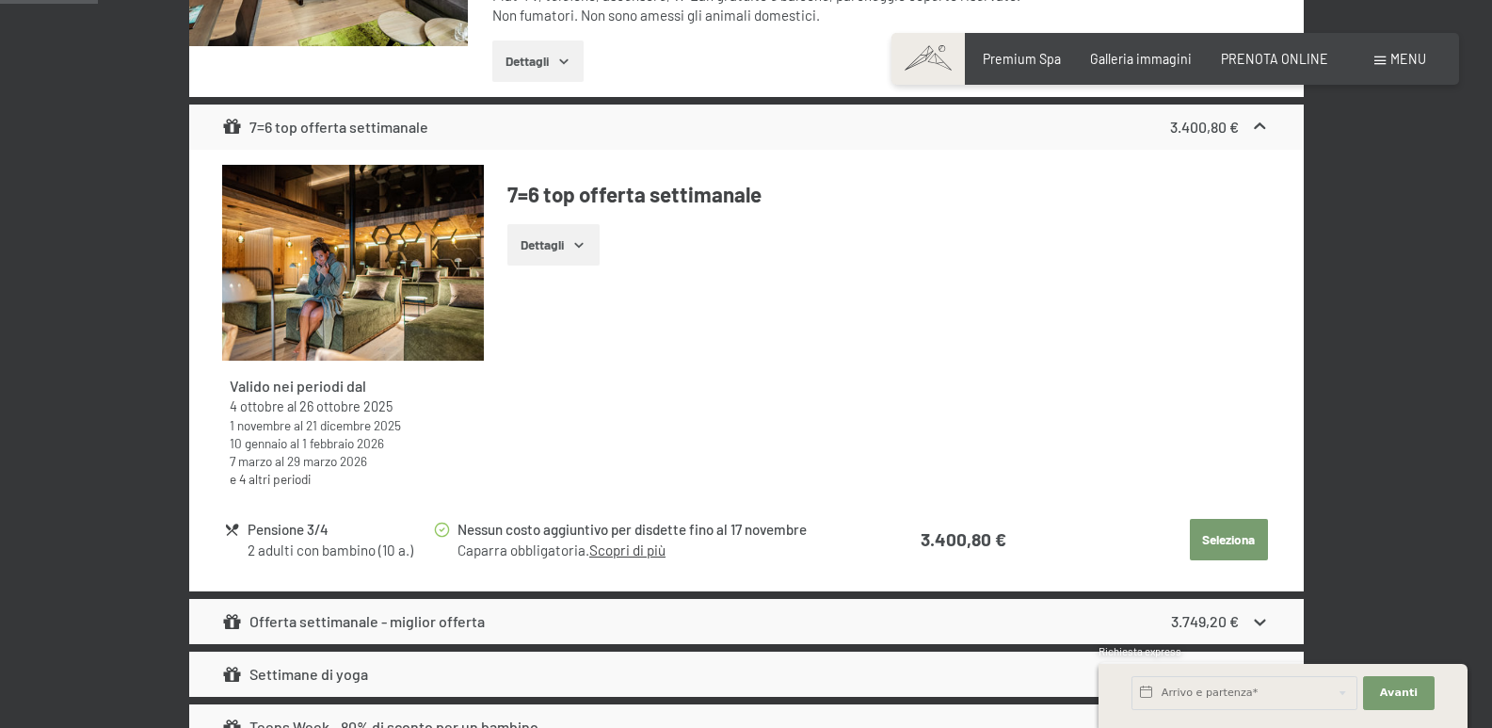
click at [620, 546] on link "Scopri di più" at bounding box center [627, 549] width 76 height 17
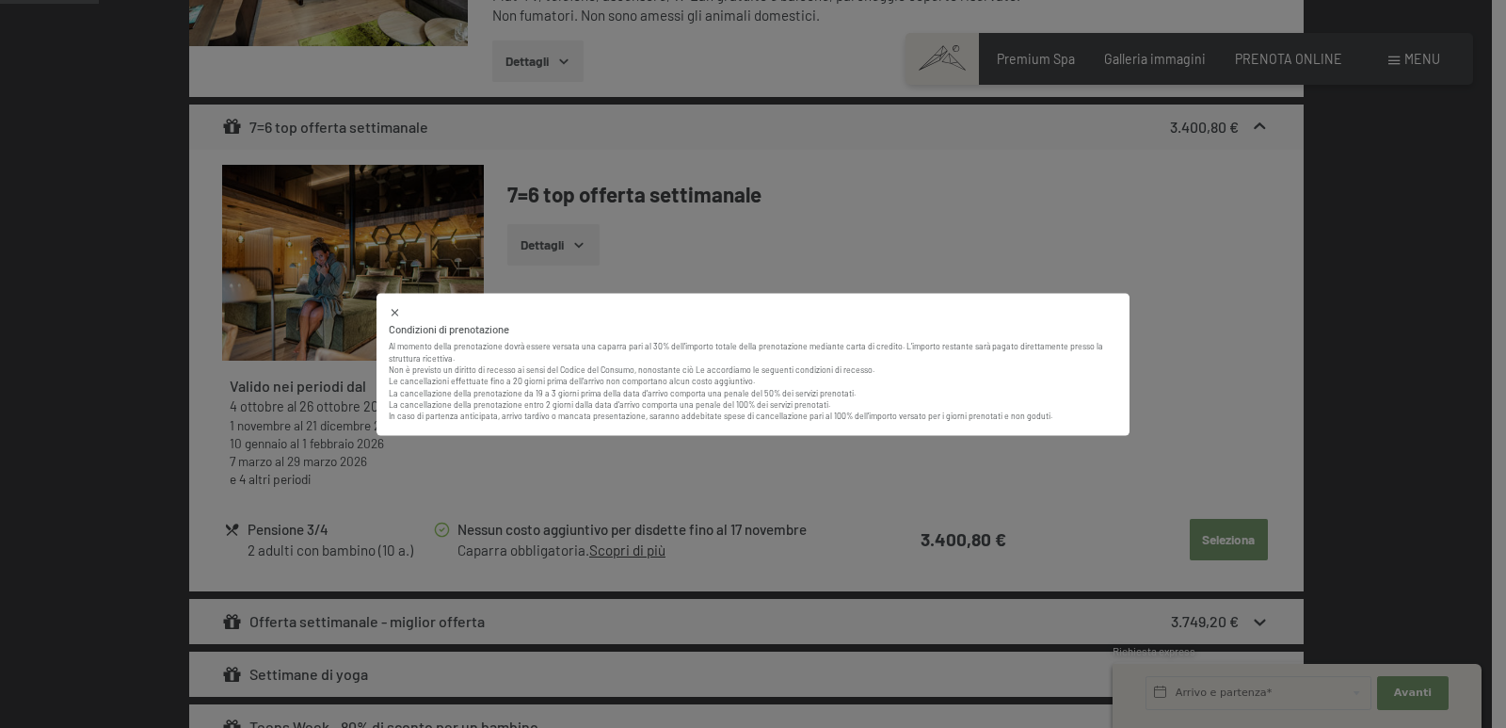
click at [824, 479] on div "Condizioni di prenotazione Al momento della prenotazione dovrà essere versata u…" at bounding box center [753, 364] width 1506 height 728
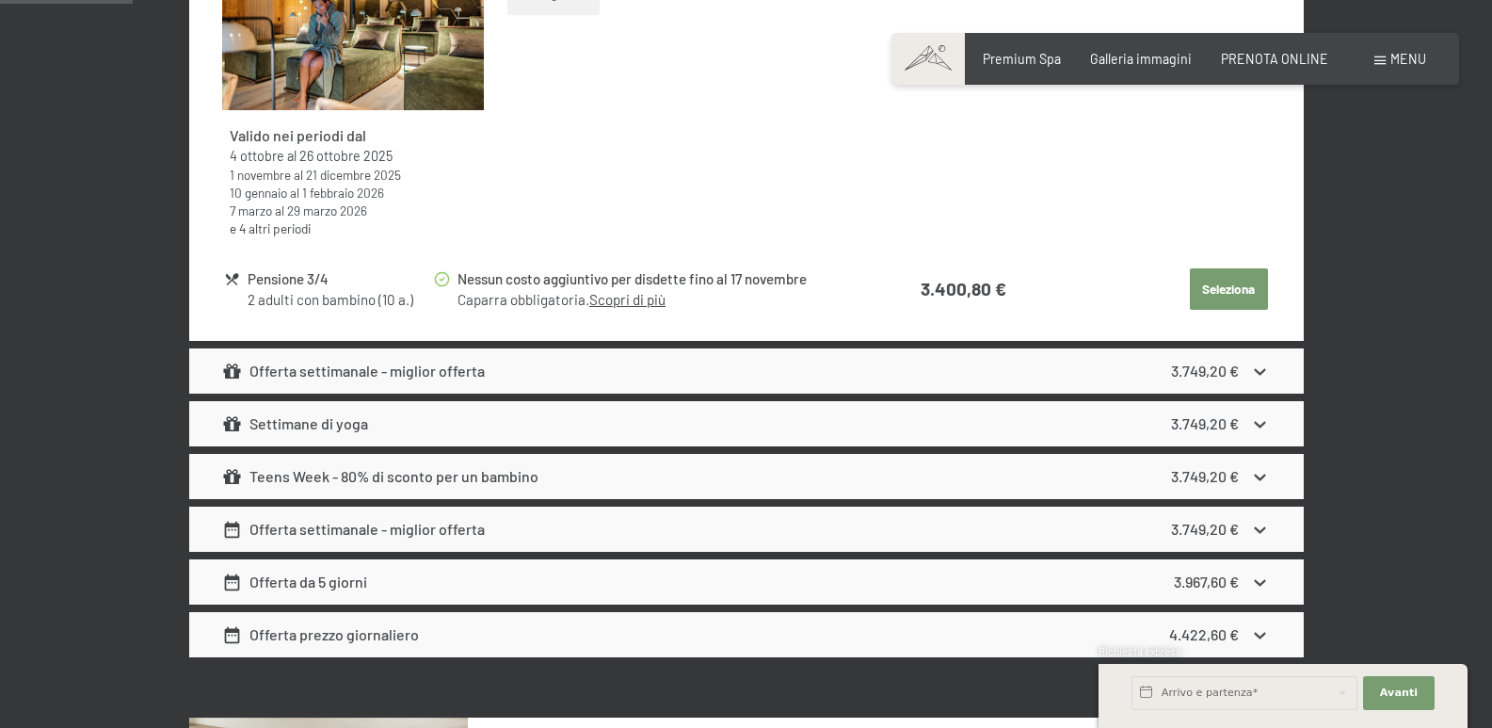
scroll to position [1068, 0]
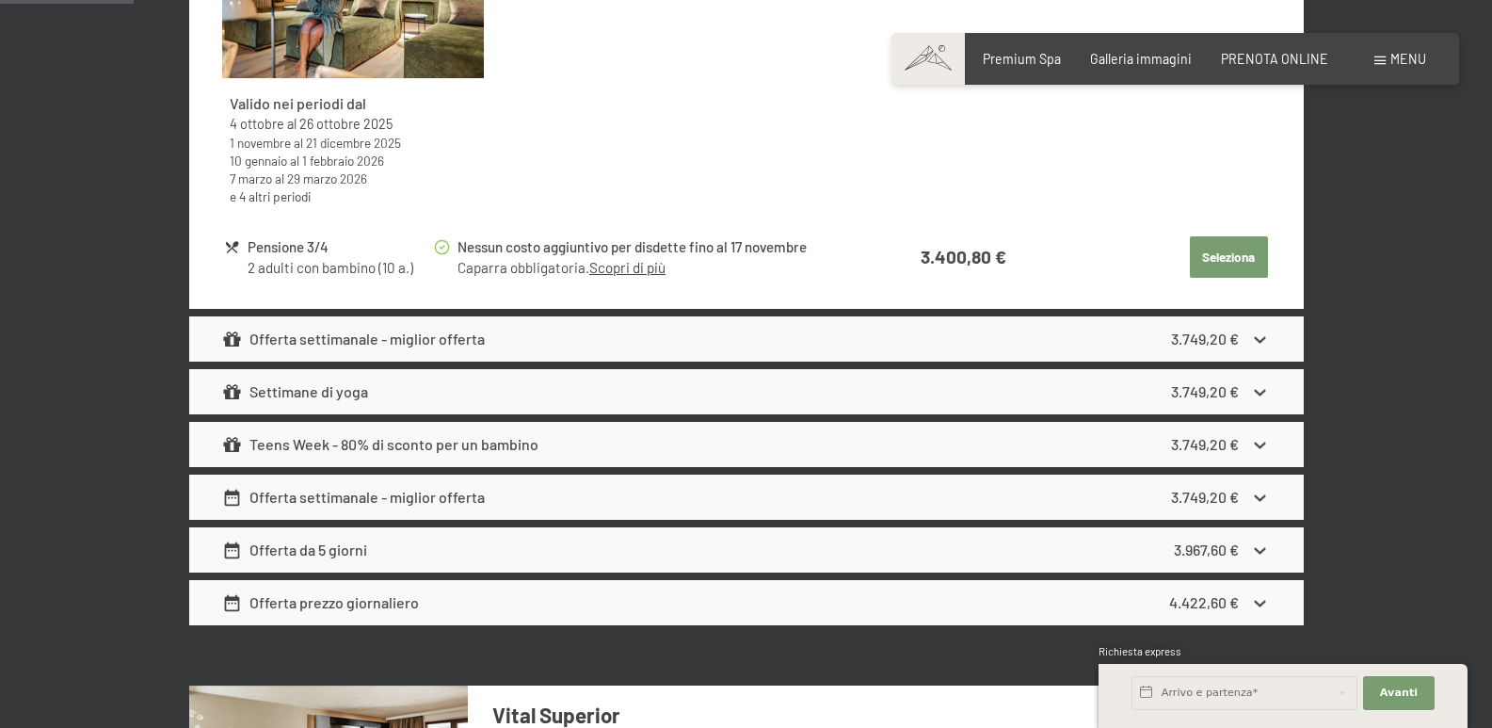
click at [1261, 339] on icon at bounding box center [1260, 339] width 20 height 20
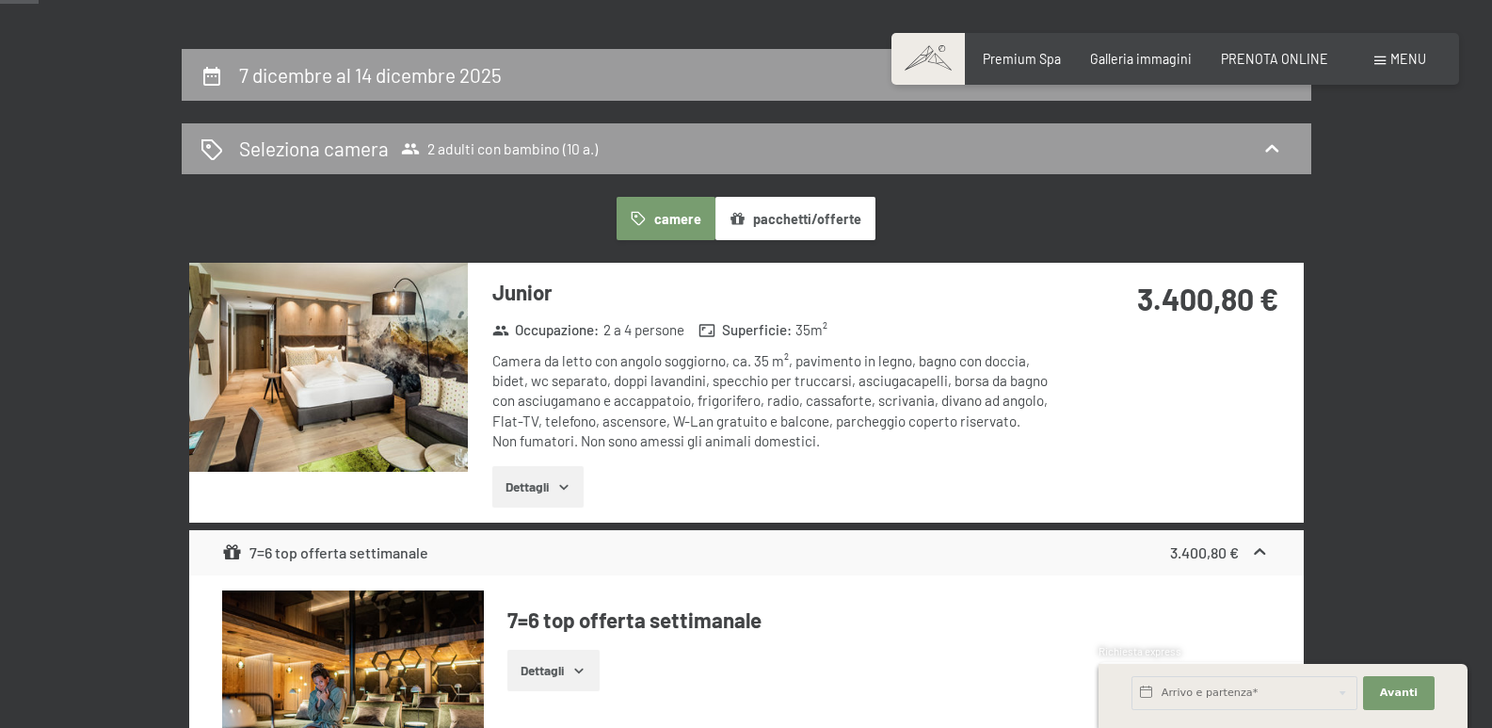
scroll to position [314, 0]
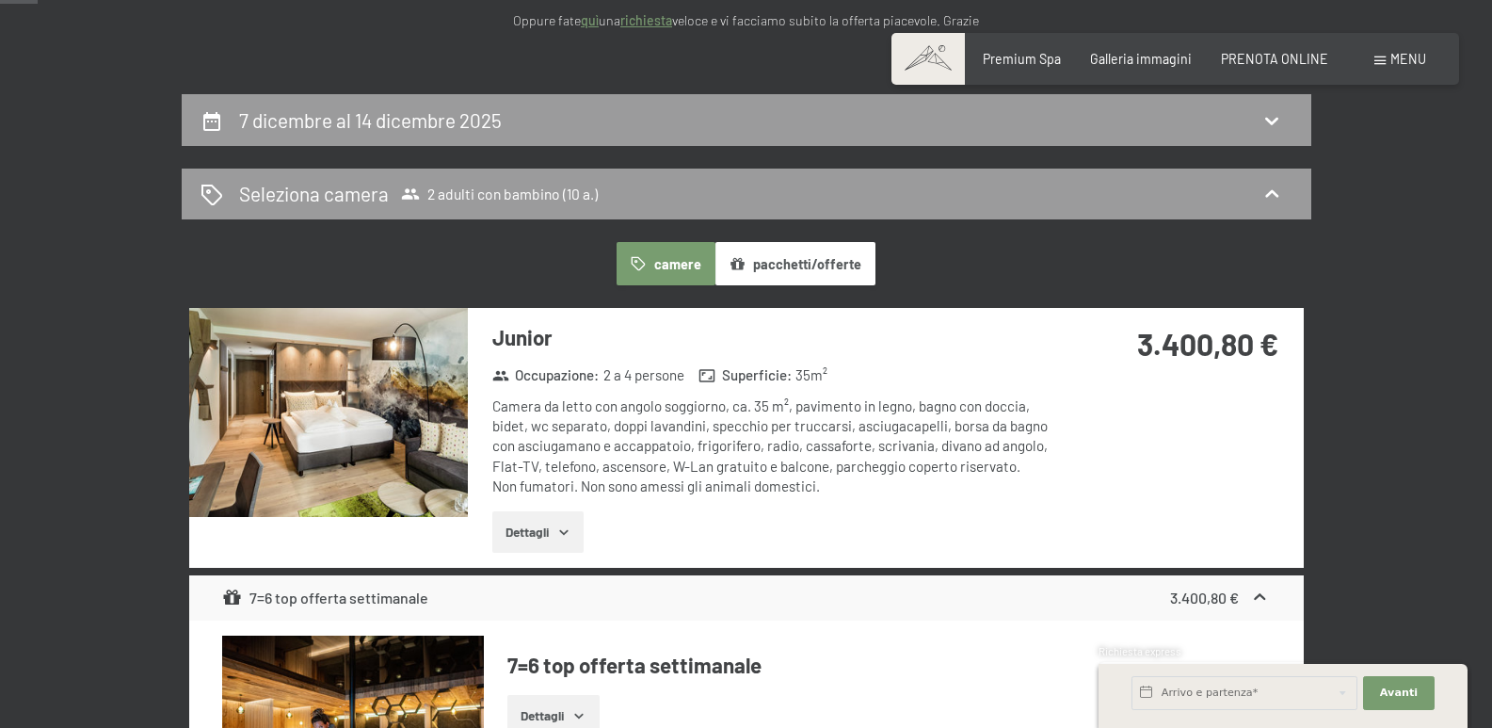
click at [561, 531] on icon "button" at bounding box center [563, 532] width 8 height 5
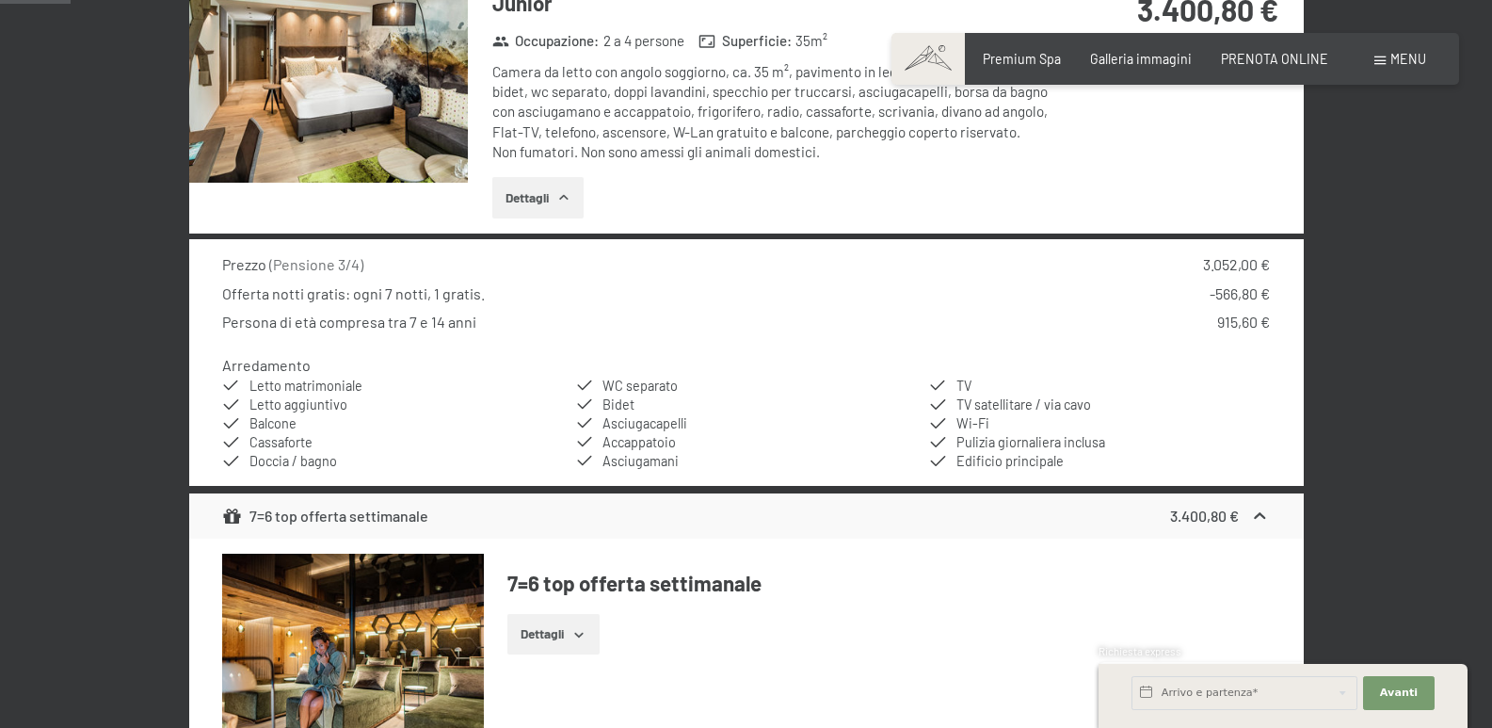
scroll to position [691, 0]
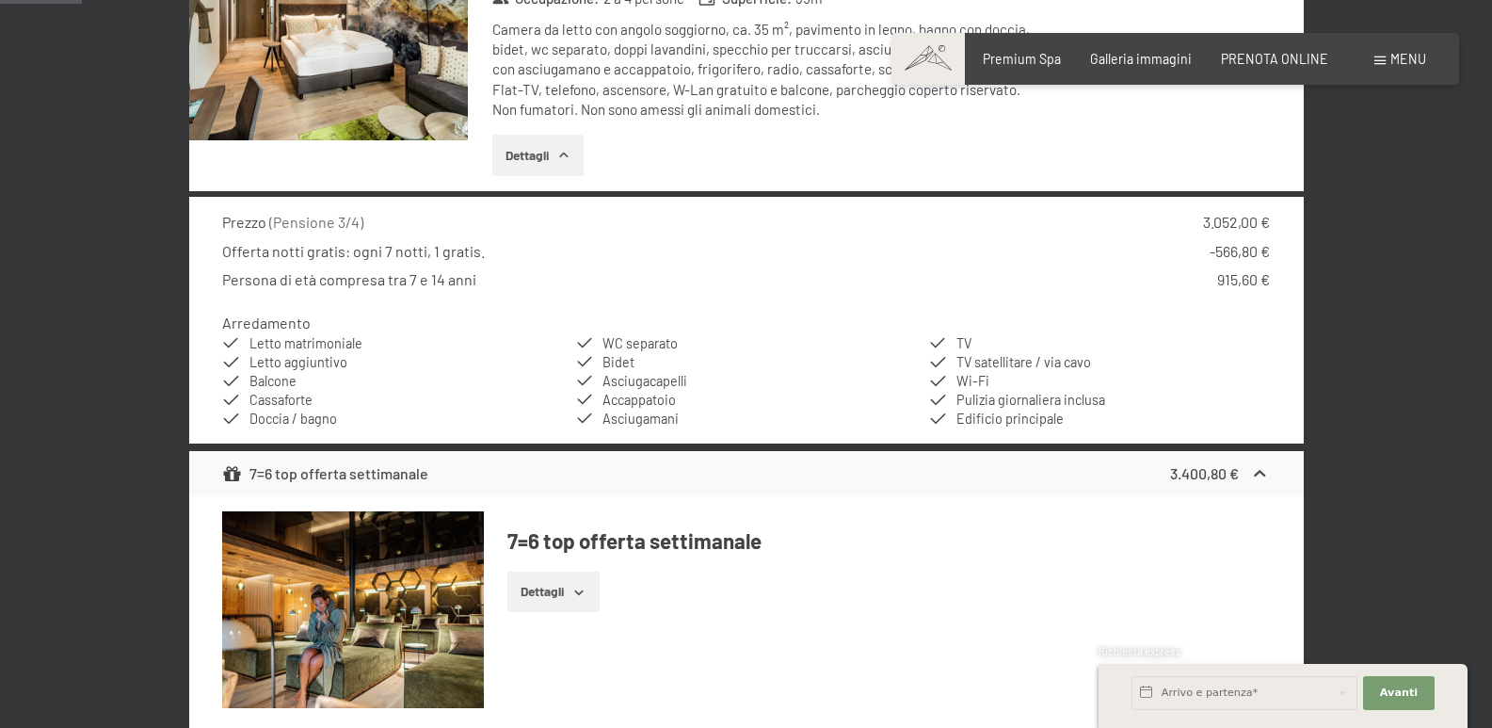
click at [1258, 474] on icon at bounding box center [1260, 473] width 11 height 7
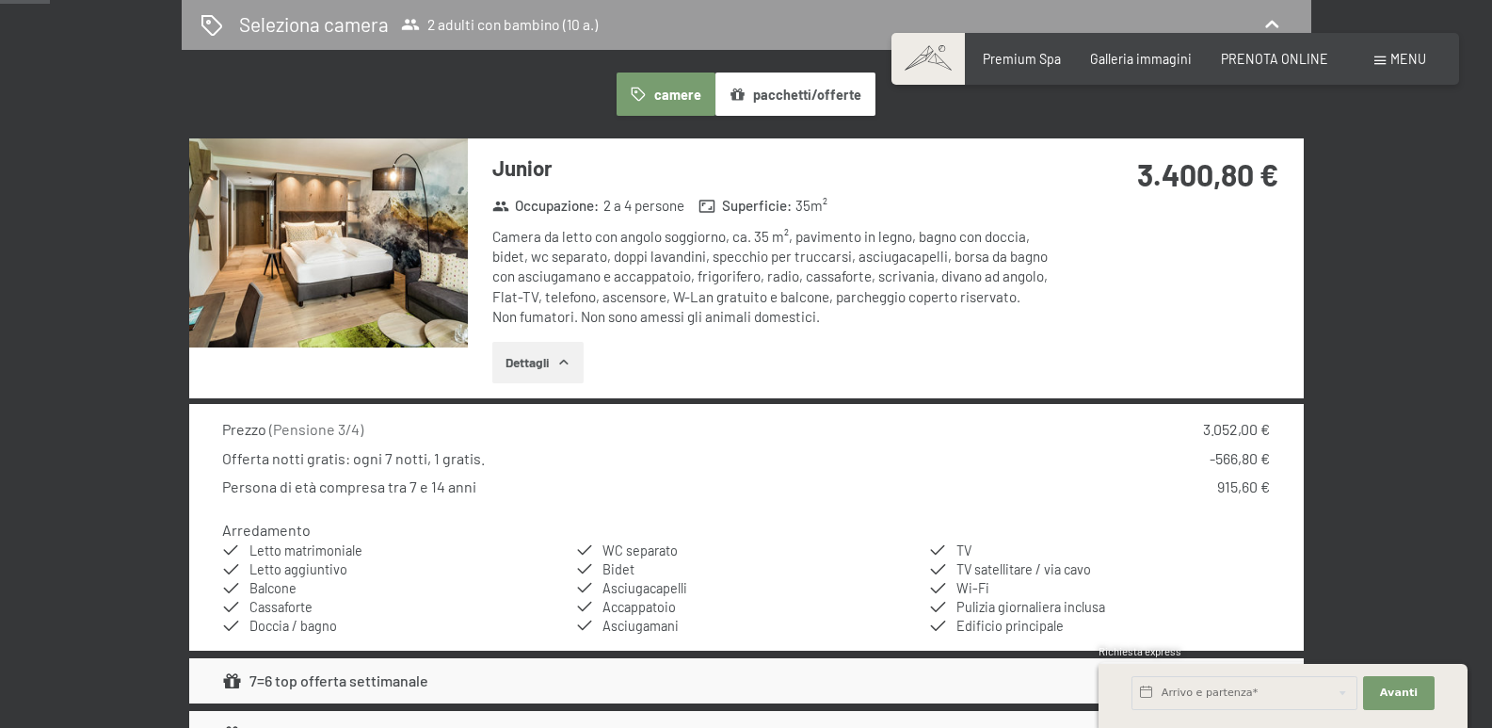
scroll to position [409, 0]
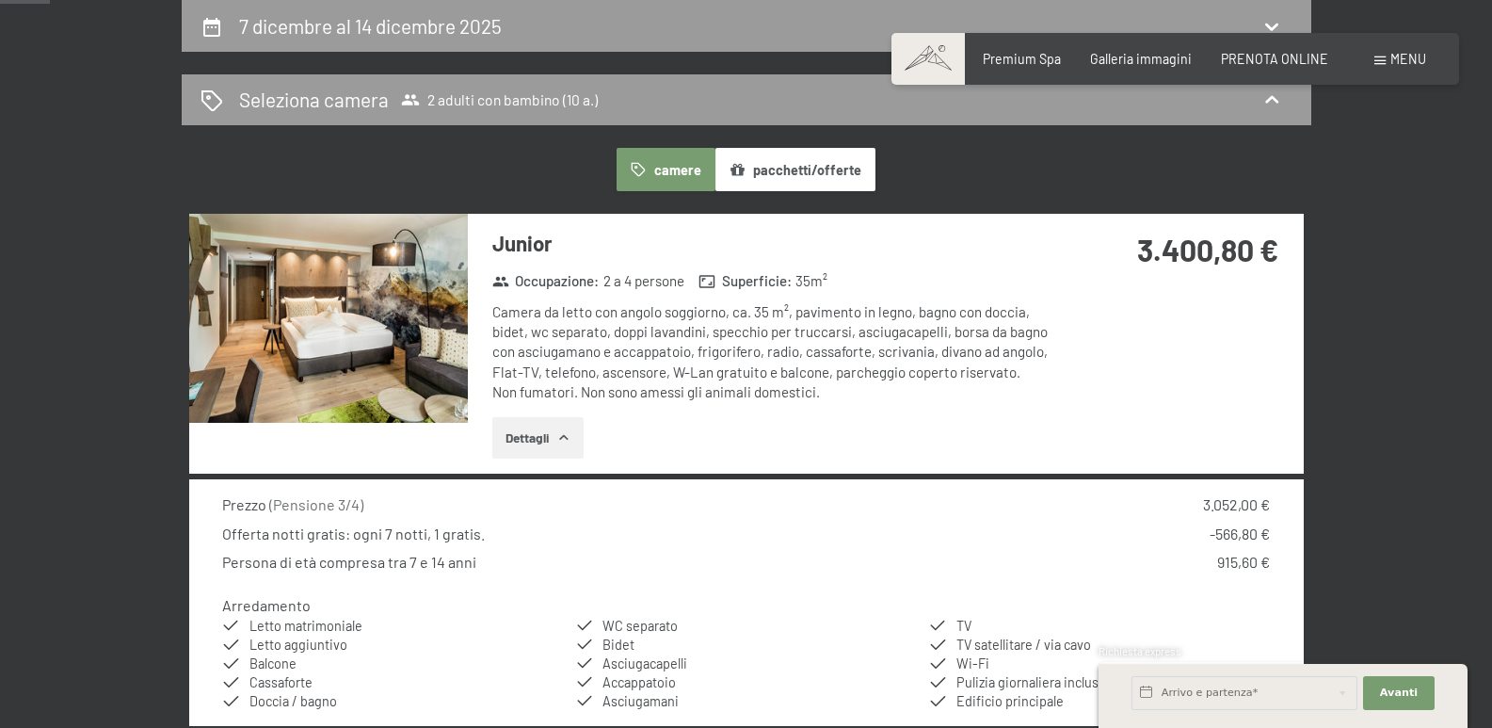
click at [563, 433] on icon "button" at bounding box center [563, 437] width 15 height 15
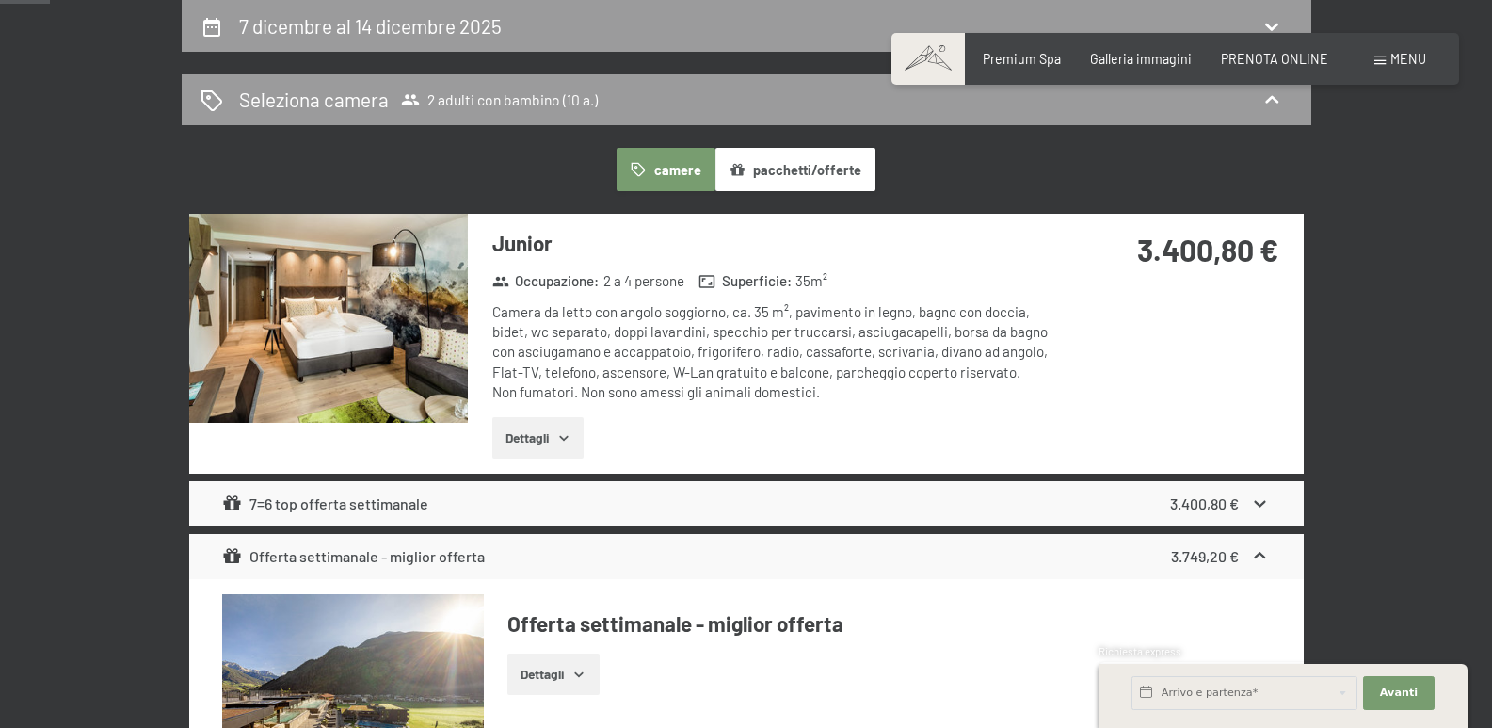
click at [815, 171] on button "pacchetti/offerte" at bounding box center [795, 169] width 160 height 43
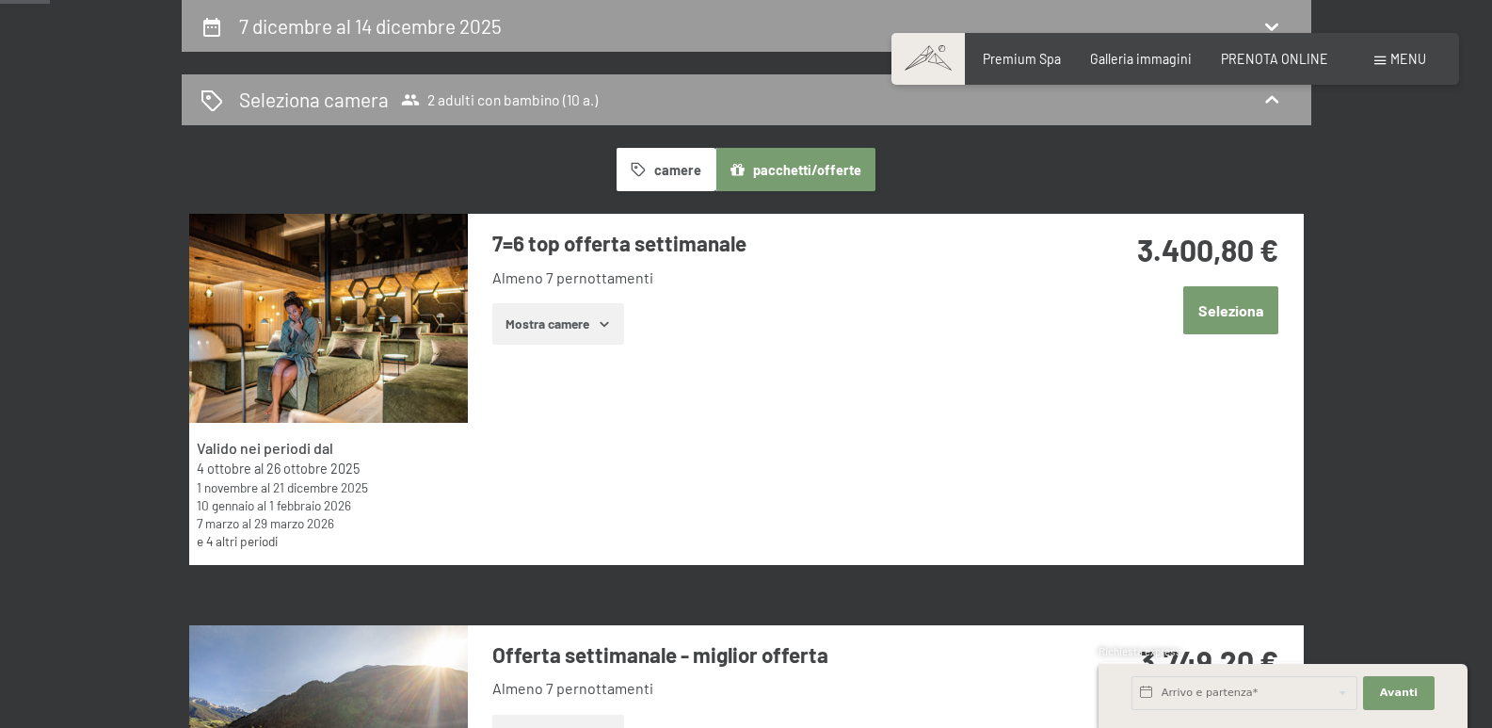
click at [1219, 312] on button "Seleziona" at bounding box center [1230, 310] width 95 height 48
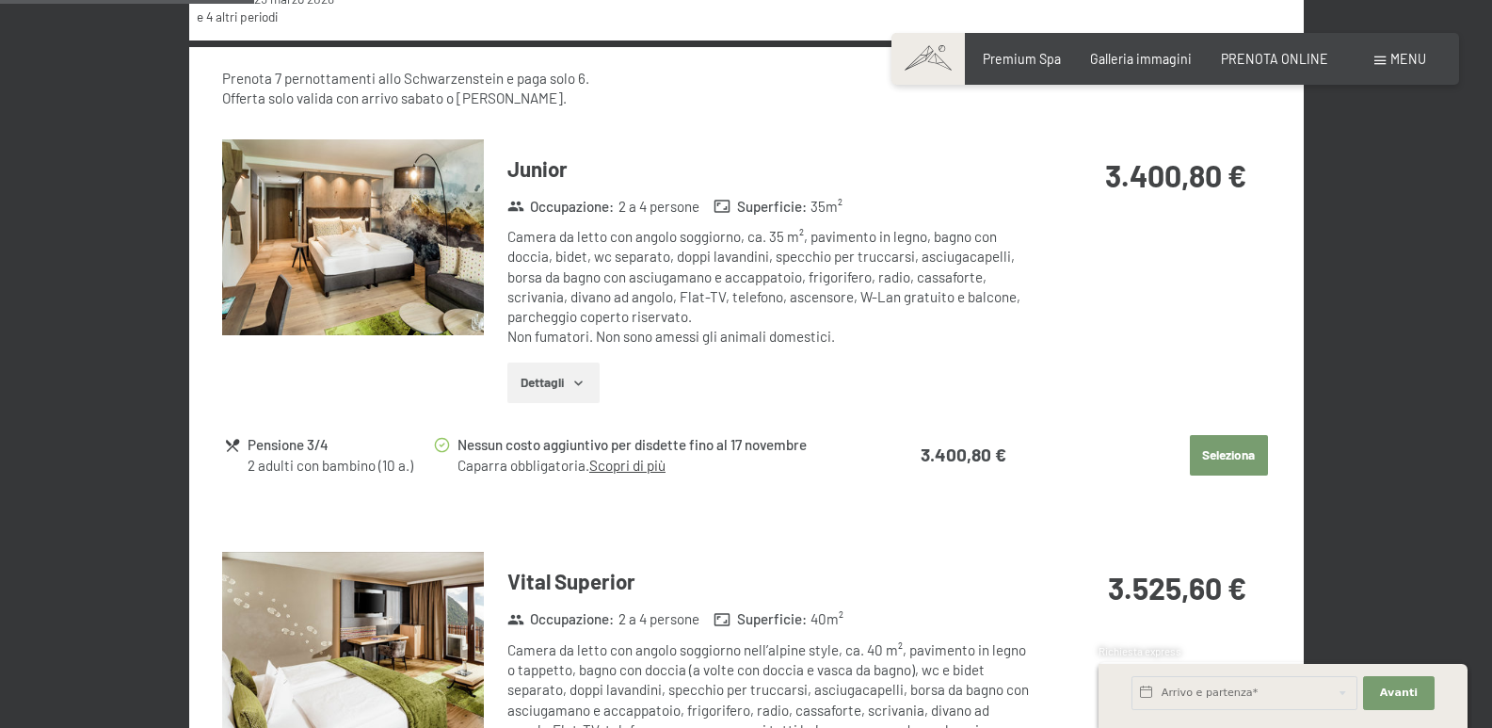
scroll to position [973, 0]
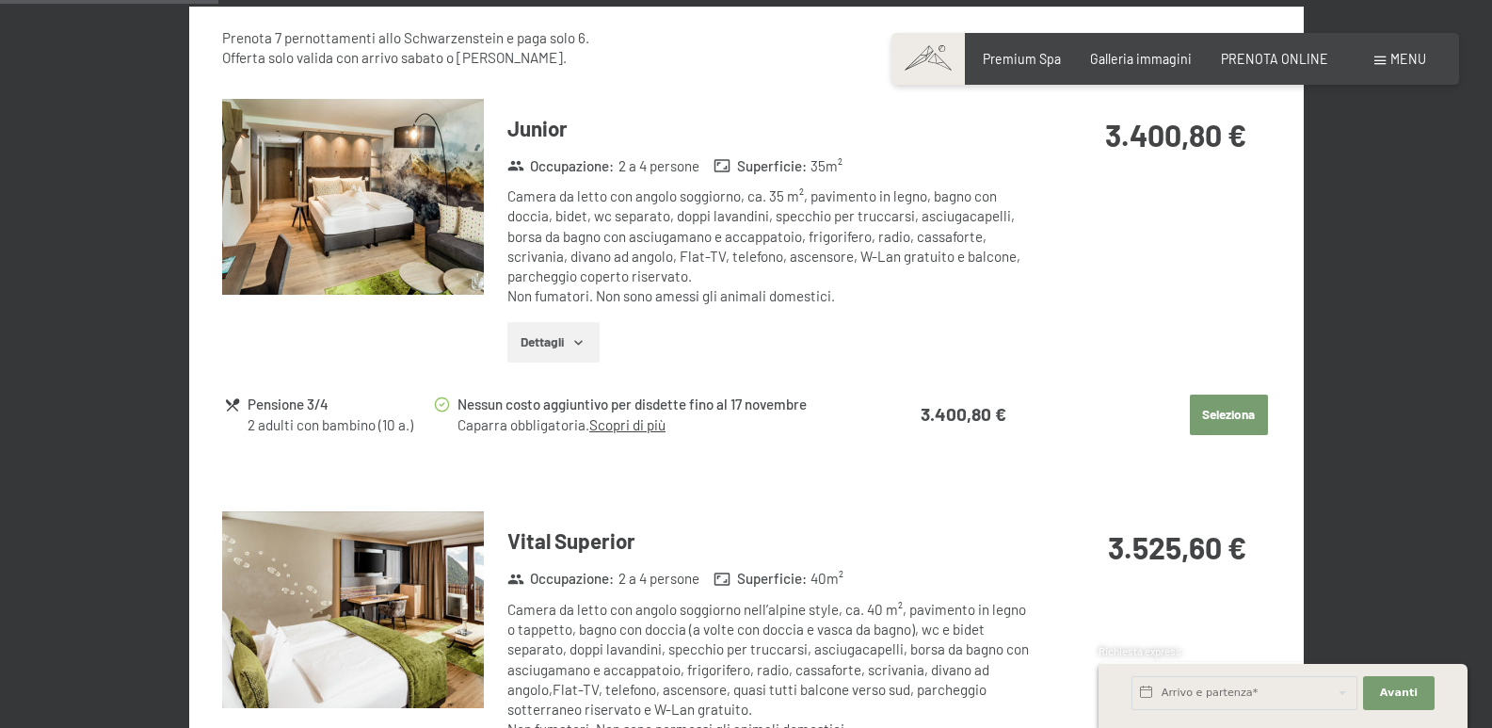
click at [1234, 417] on button "Seleziona" at bounding box center [1229, 414] width 78 height 41
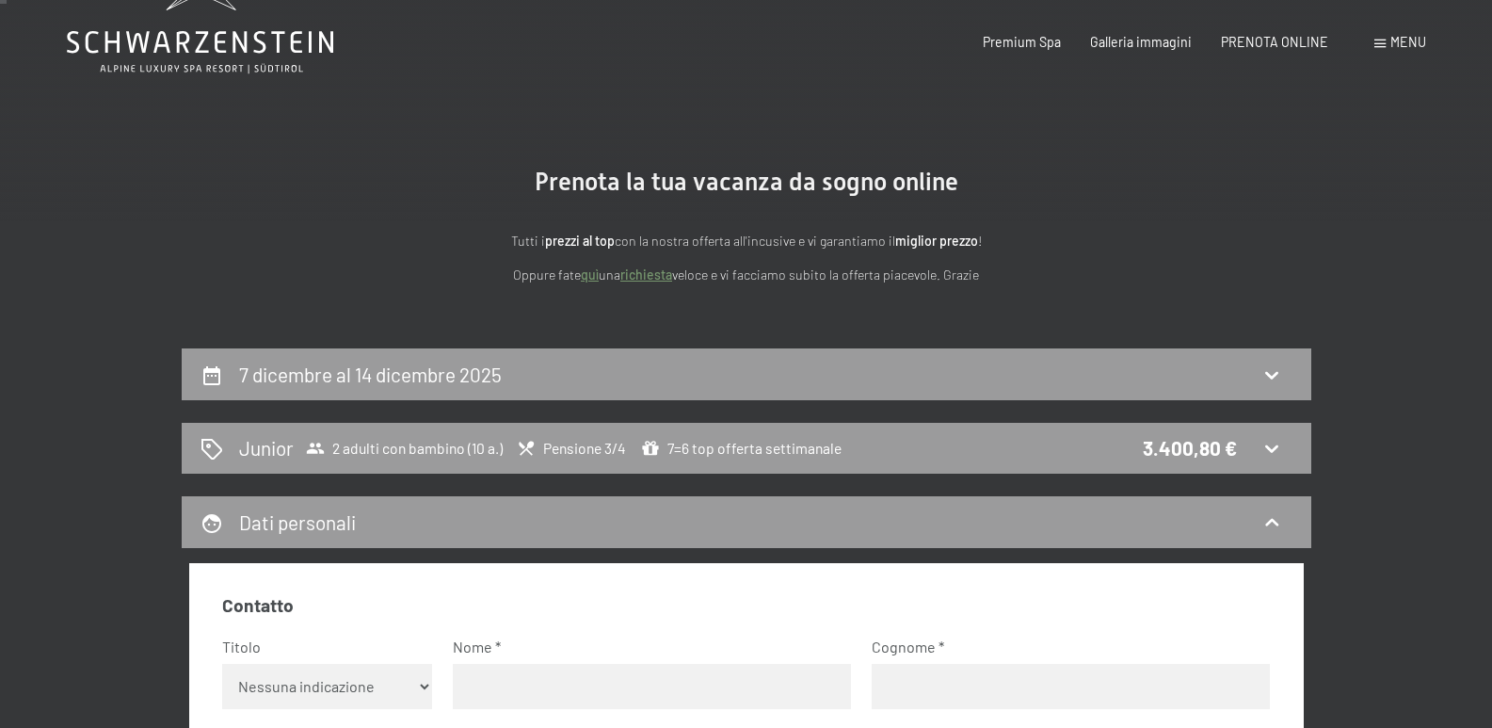
scroll to position [0, 0]
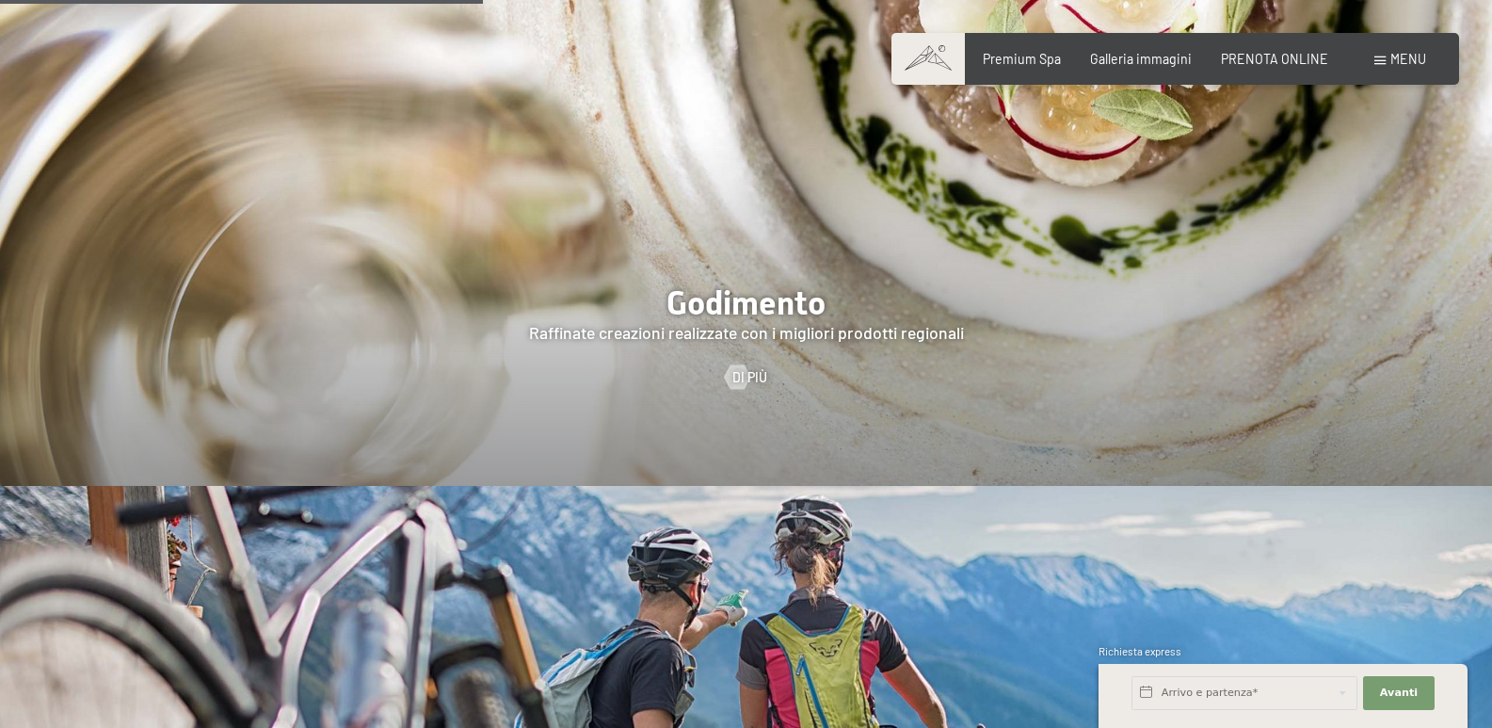
scroll to position [3012, 0]
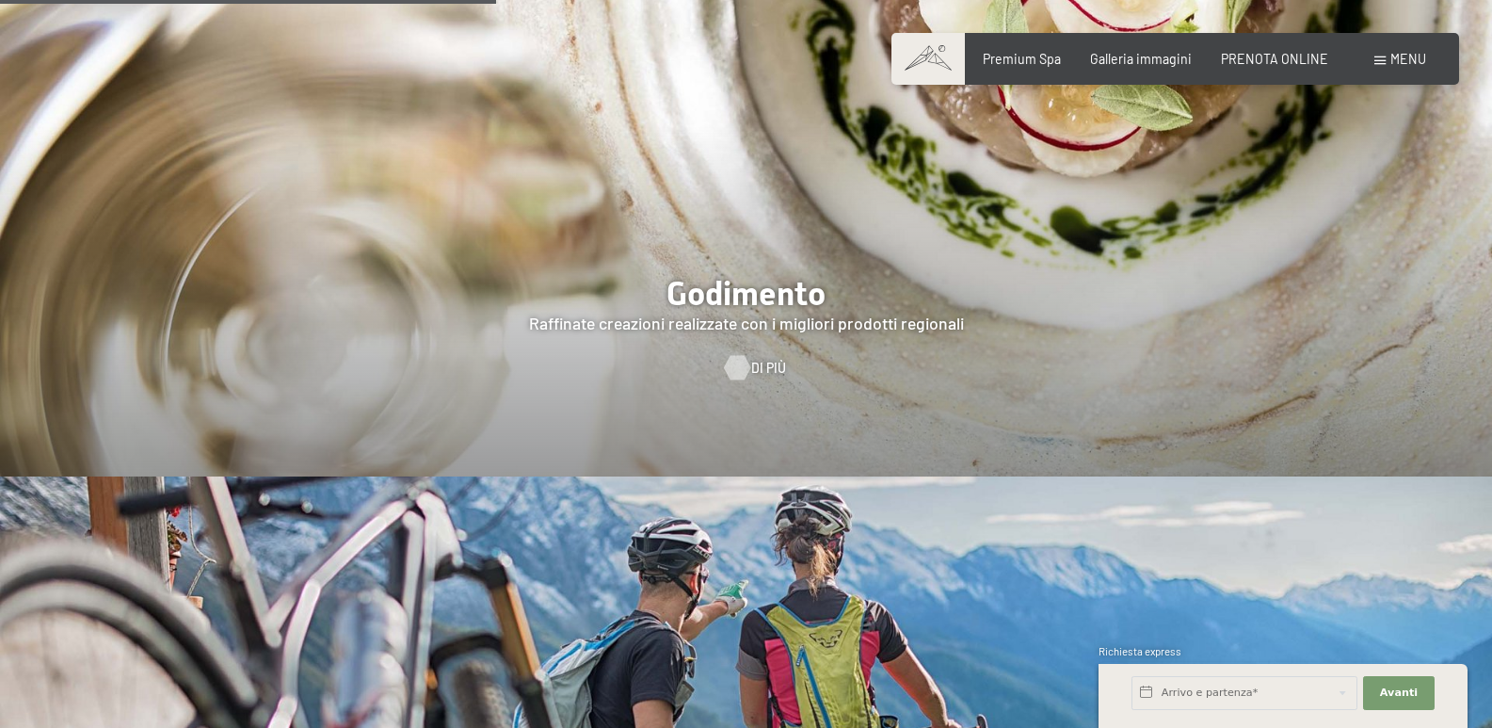
click at [755, 359] on span "Di più" at bounding box center [768, 368] width 35 height 19
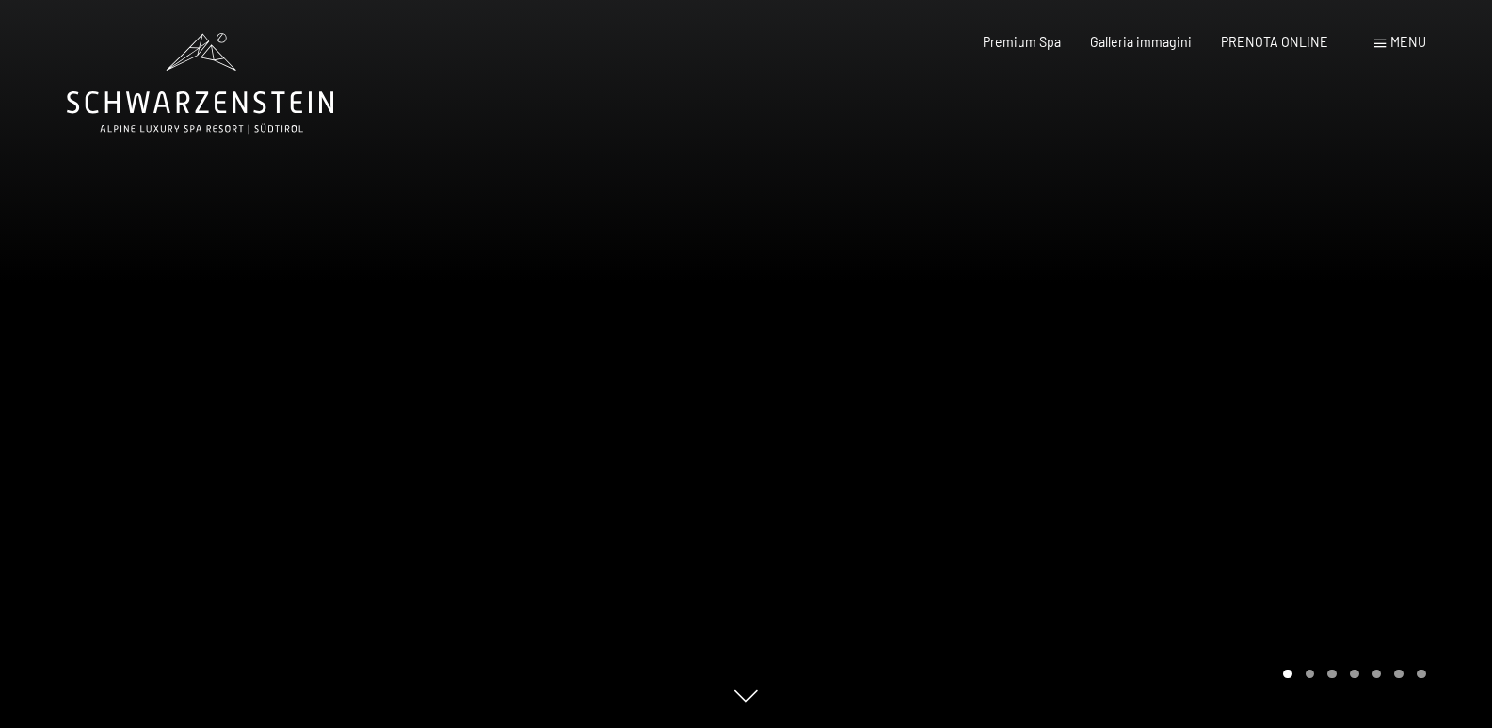
click at [1083, 428] on div at bounding box center [1120, 364] width 747 height 728
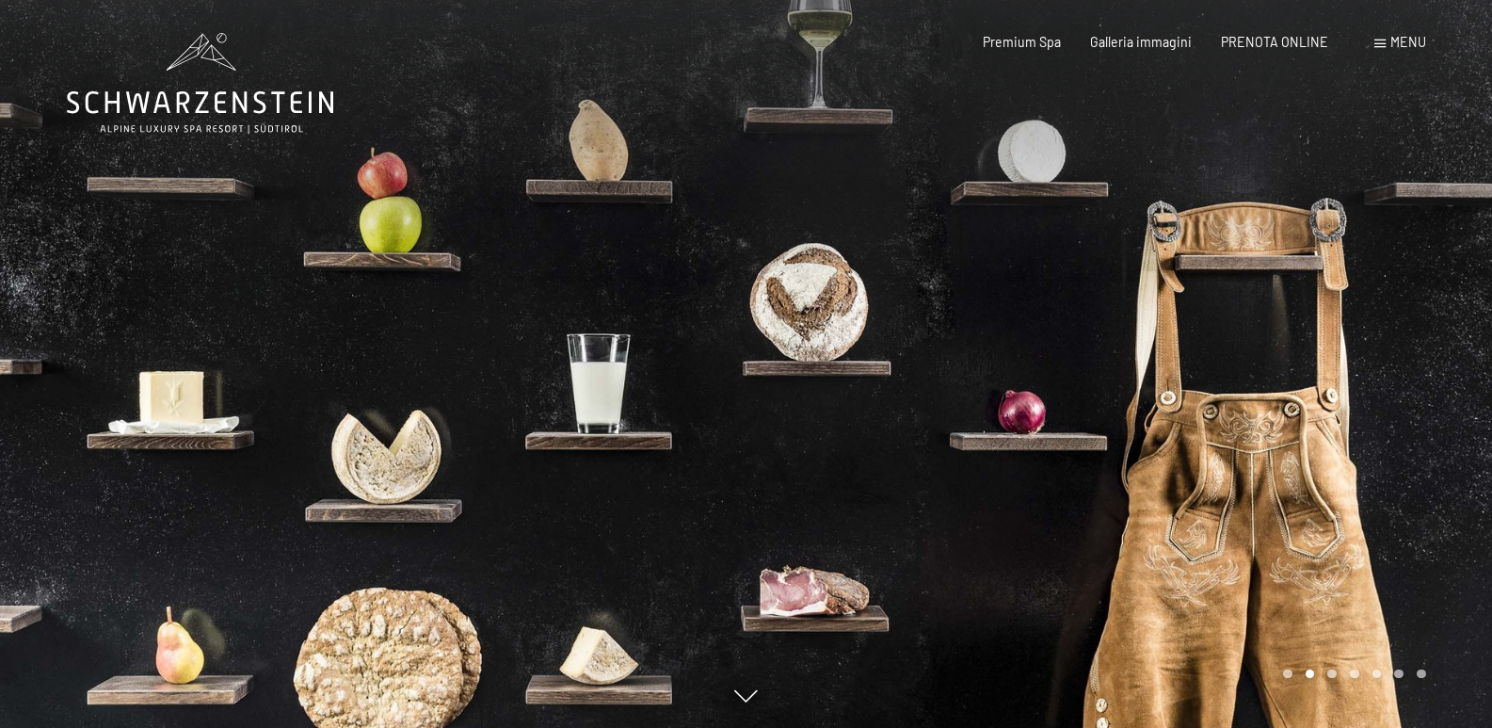
click at [1197, 359] on div at bounding box center [1120, 364] width 747 height 728
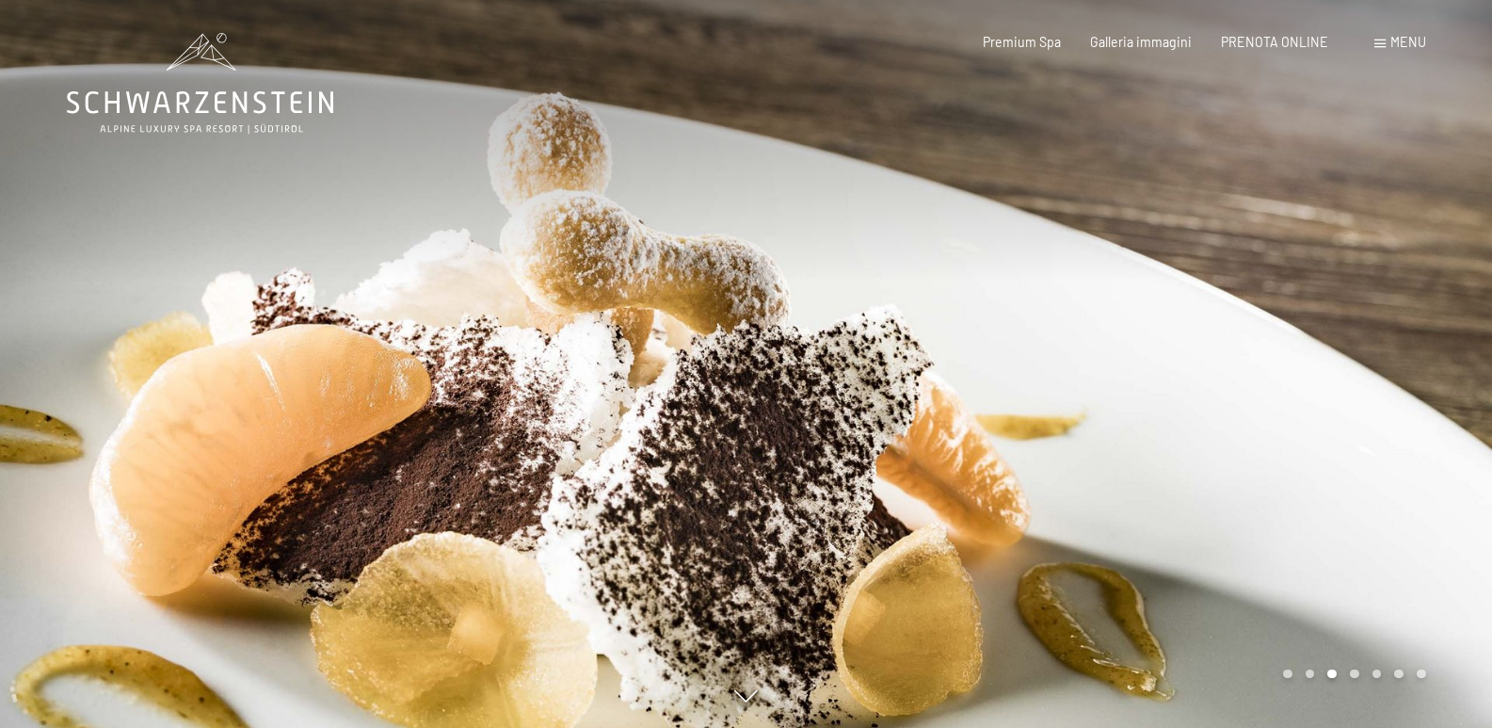
click at [1197, 359] on div at bounding box center [1120, 364] width 747 height 728
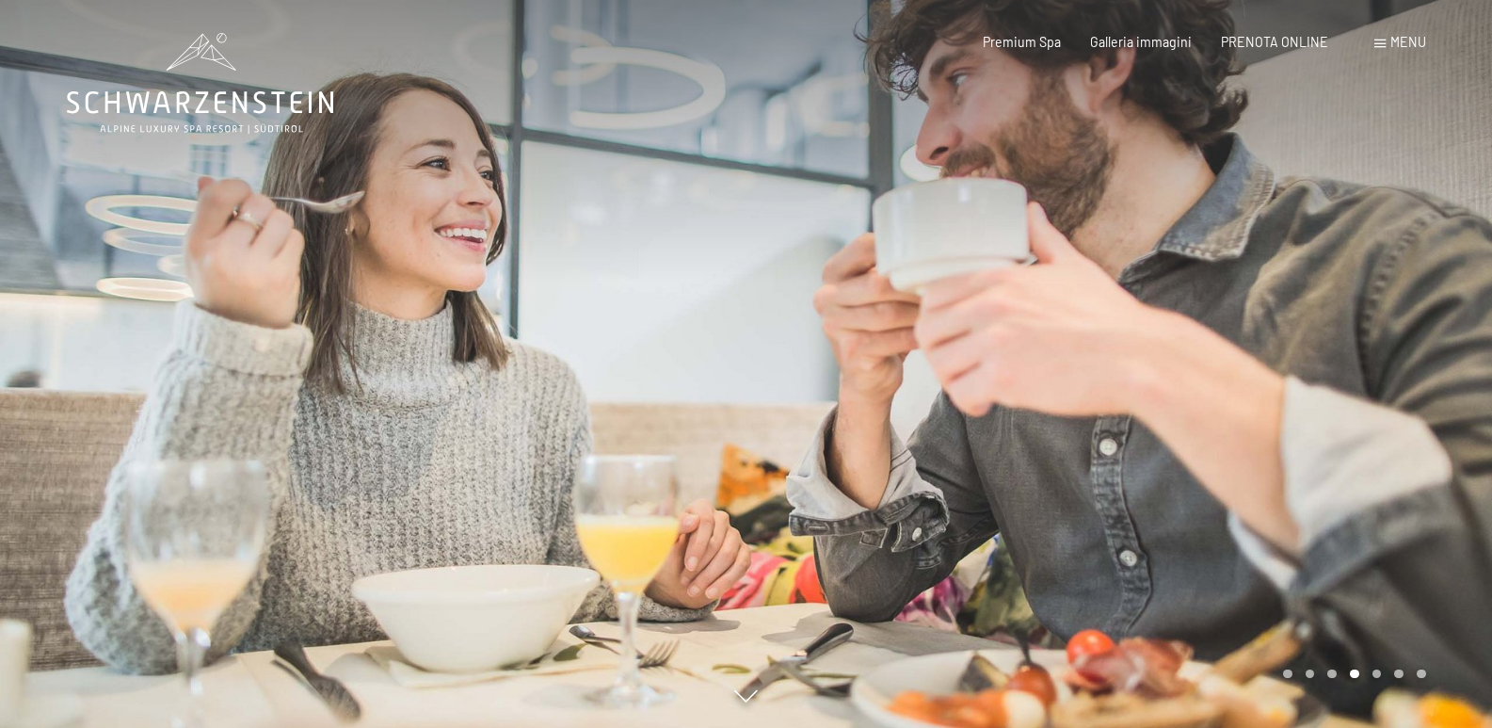
click at [1197, 359] on div at bounding box center [1120, 364] width 747 height 728
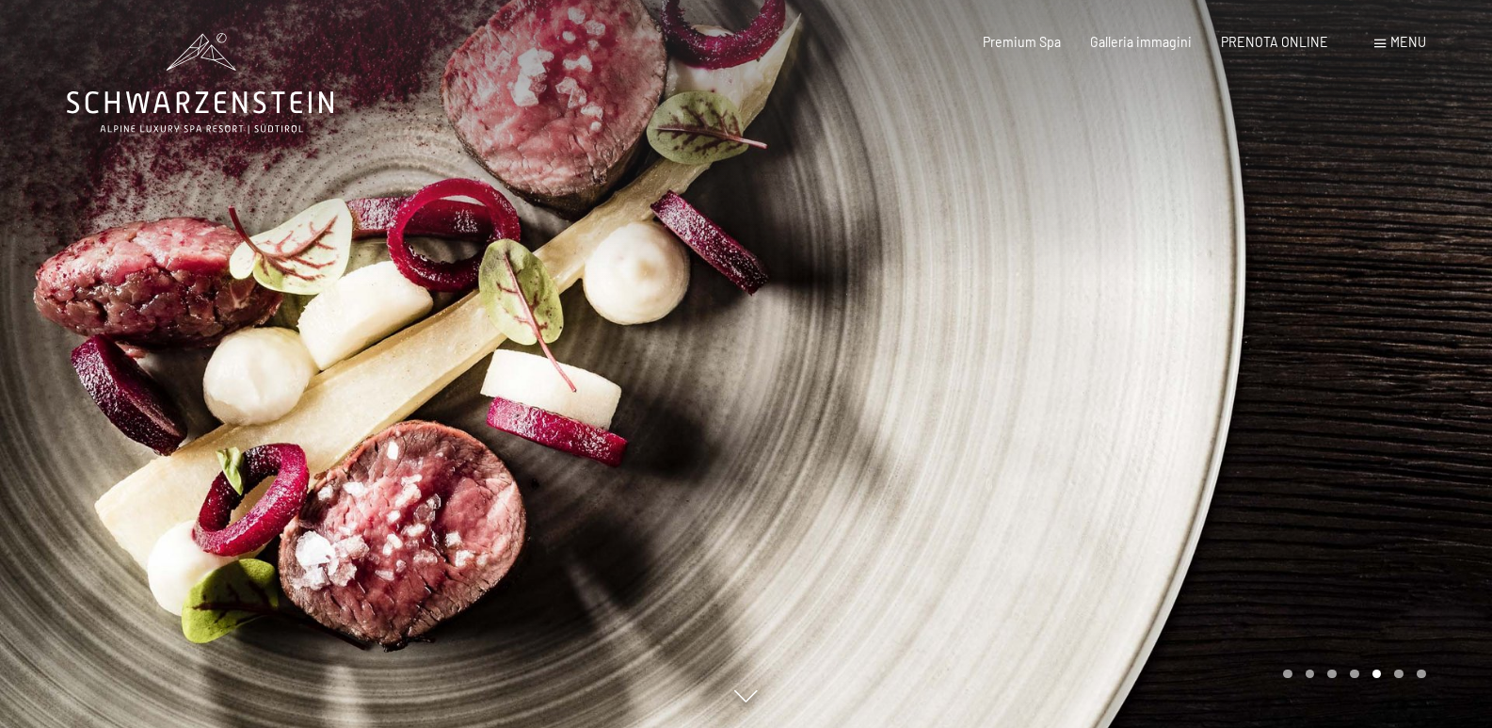
click at [1197, 359] on div at bounding box center [1120, 364] width 747 height 728
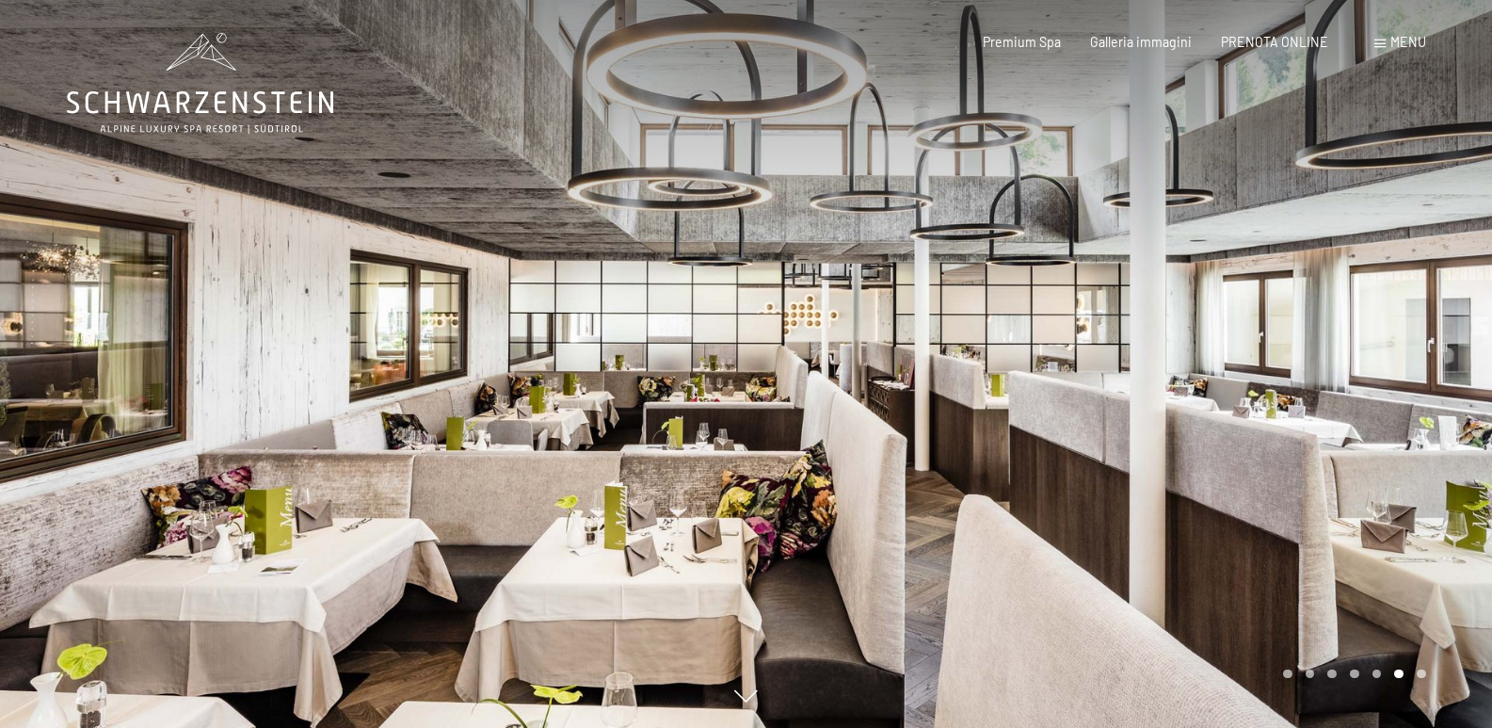
click at [1197, 359] on div at bounding box center [1120, 364] width 747 height 728
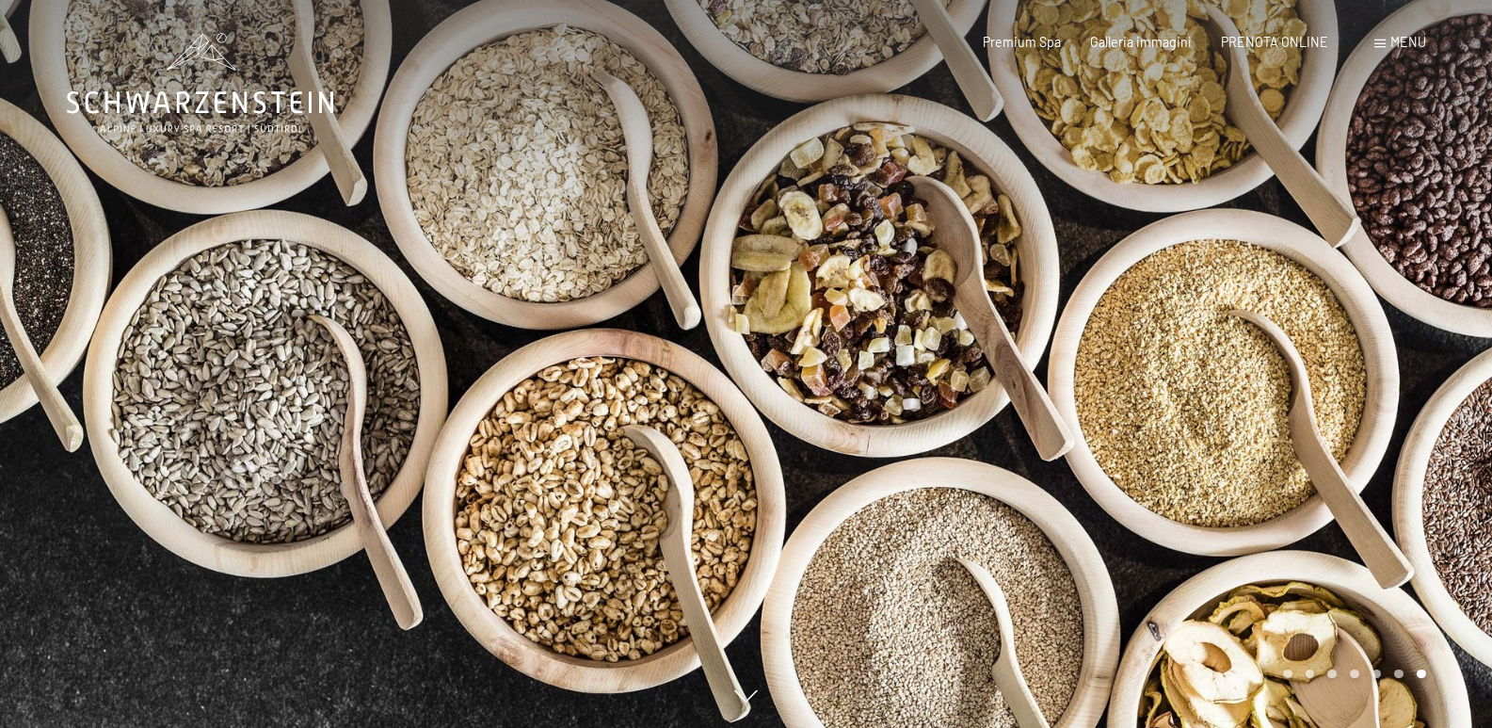
click at [1197, 359] on div at bounding box center [1120, 364] width 747 height 728
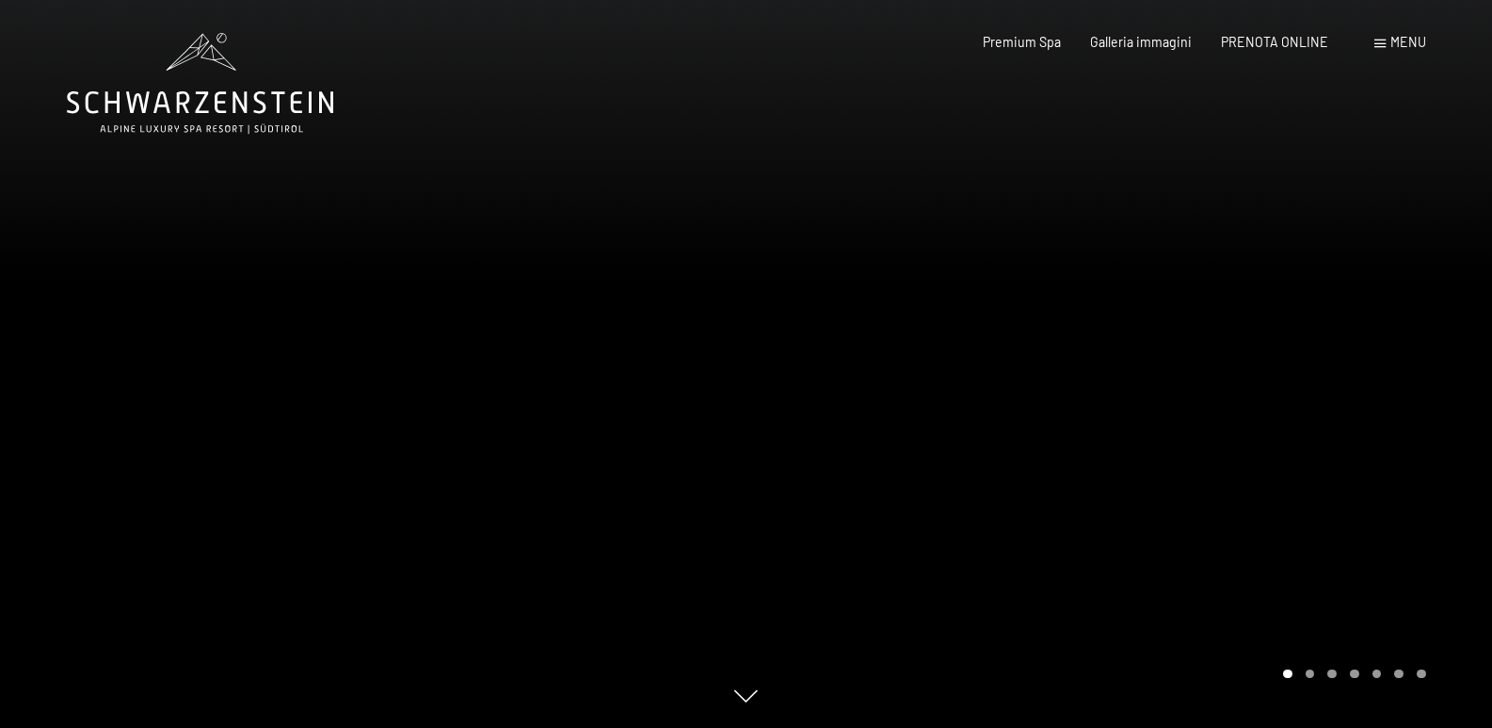
click at [1197, 359] on div at bounding box center [1120, 364] width 747 height 728
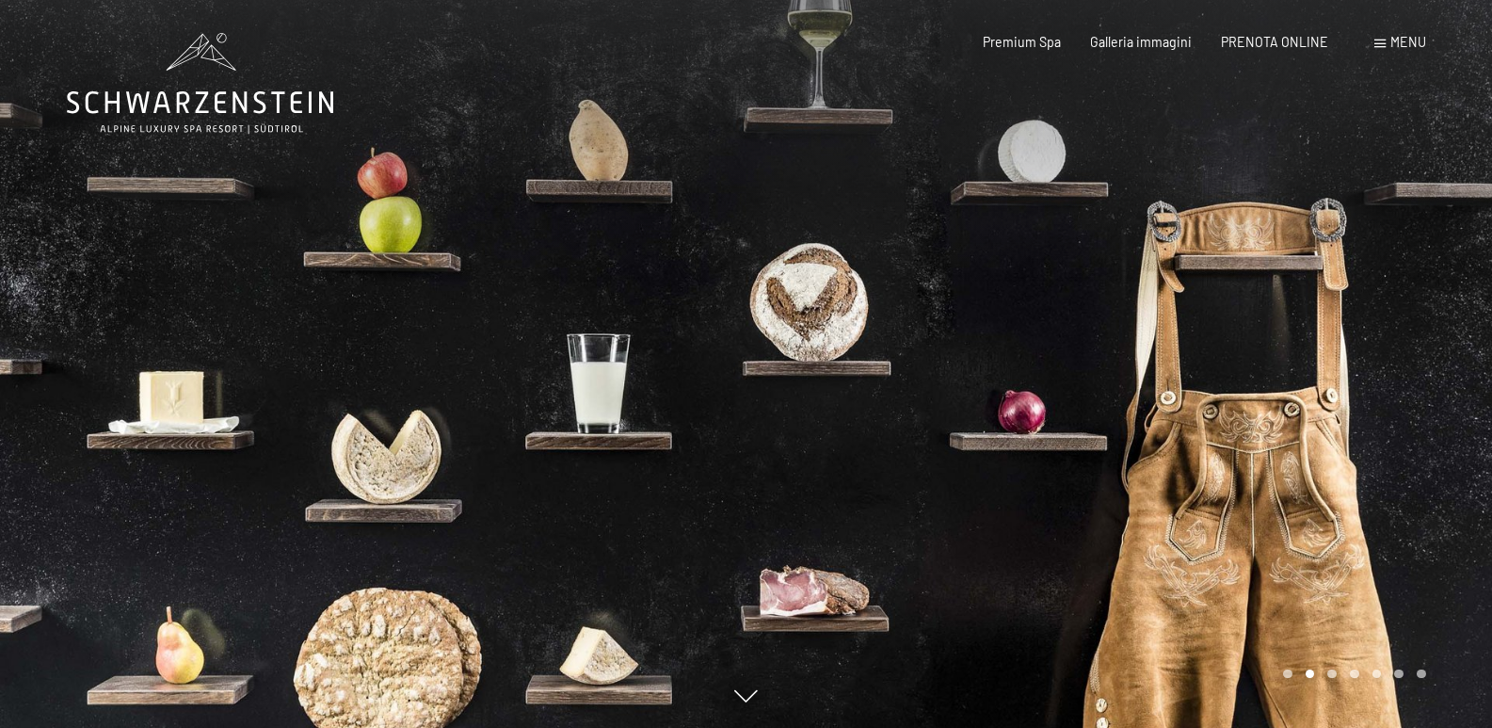
click at [1197, 359] on div at bounding box center [1120, 364] width 747 height 728
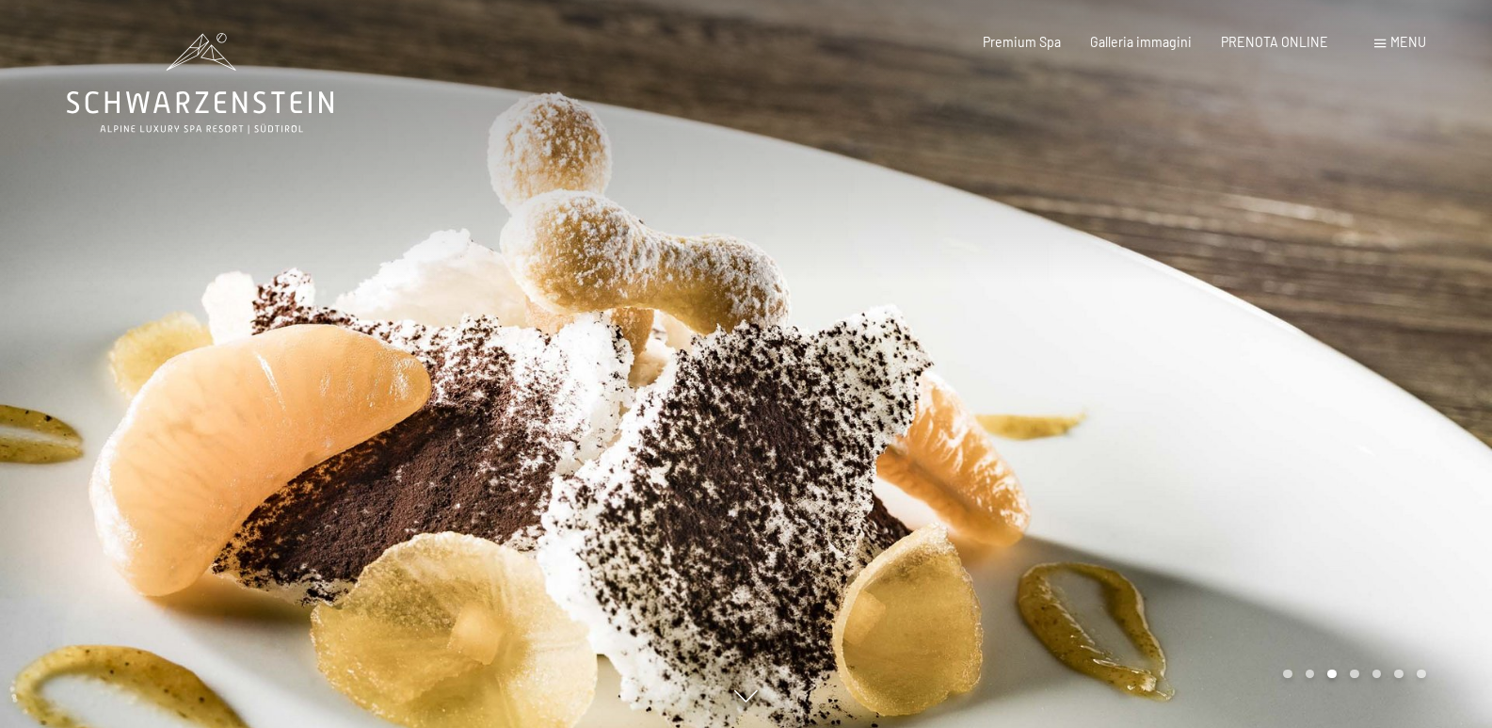
click at [1197, 359] on div at bounding box center [1120, 364] width 747 height 728
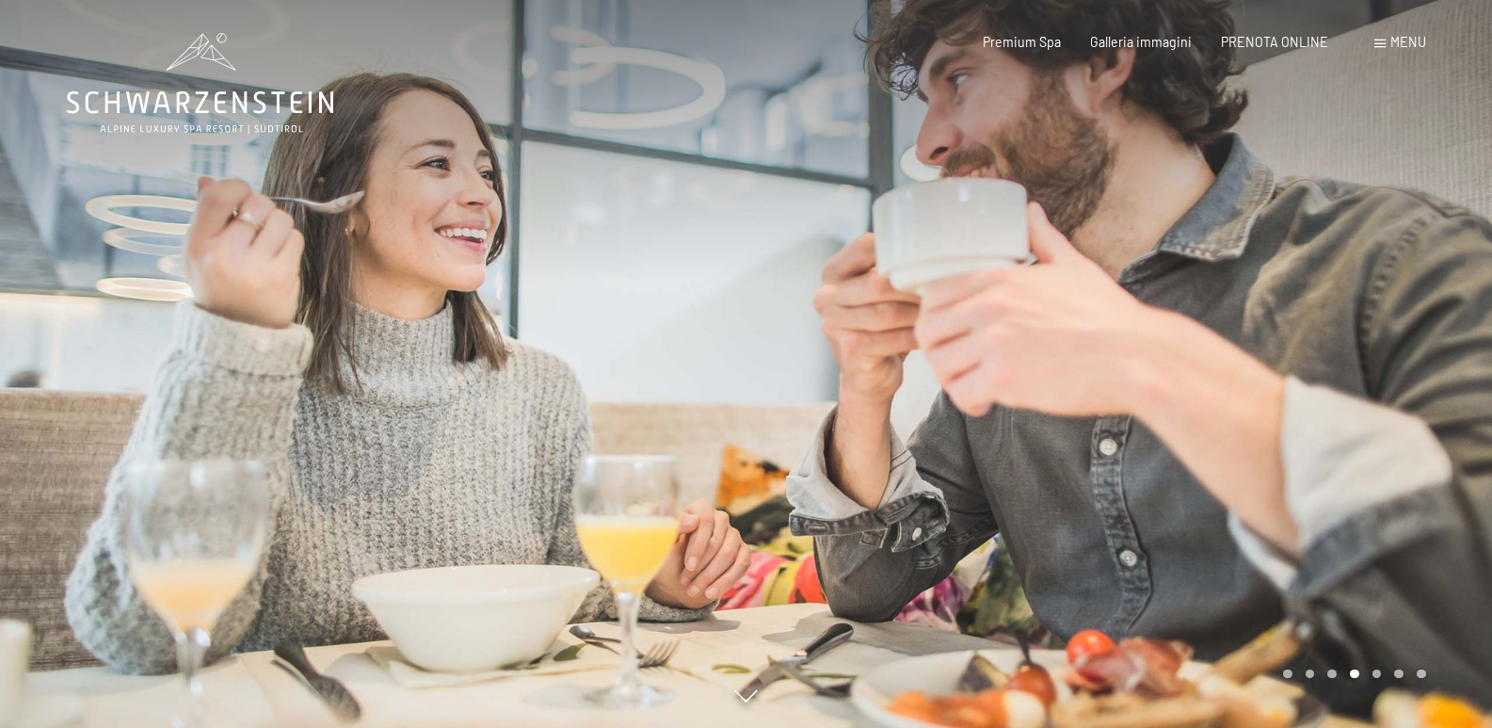
click at [1197, 359] on div at bounding box center [1120, 364] width 747 height 728
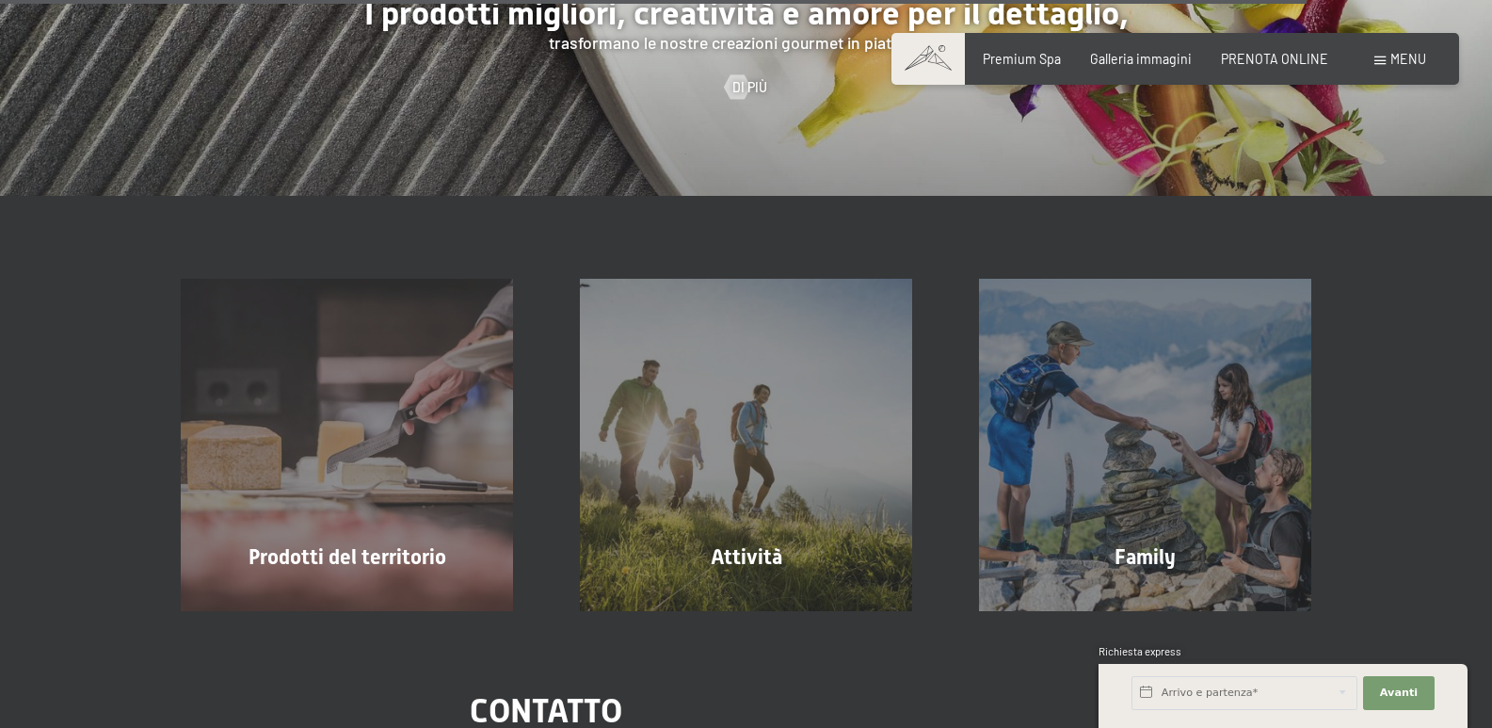
scroll to position [4613, 0]
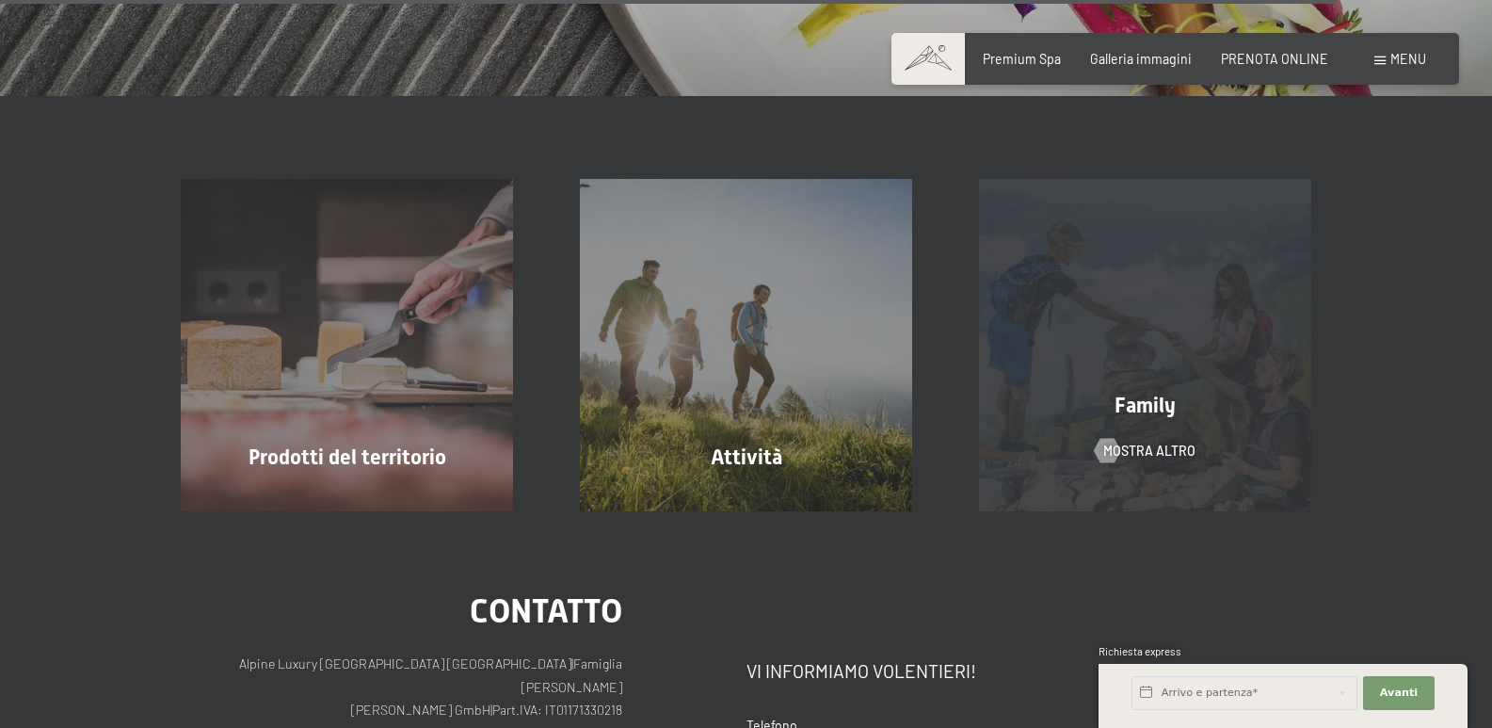
click at [1145, 393] on span "Family" at bounding box center [1145, 405] width 61 height 24
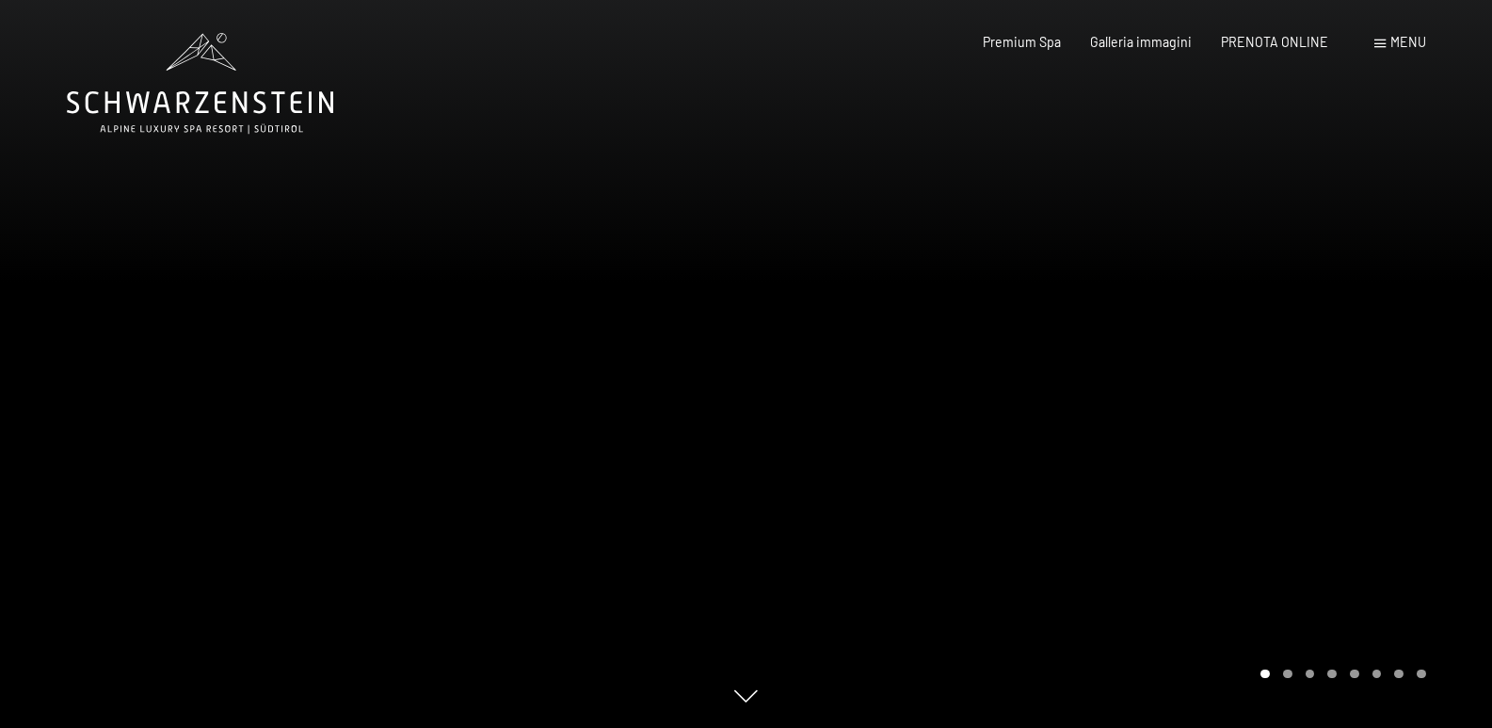
click at [1143, 377] on div at bounding box center [1120, 364] width 747 height 728
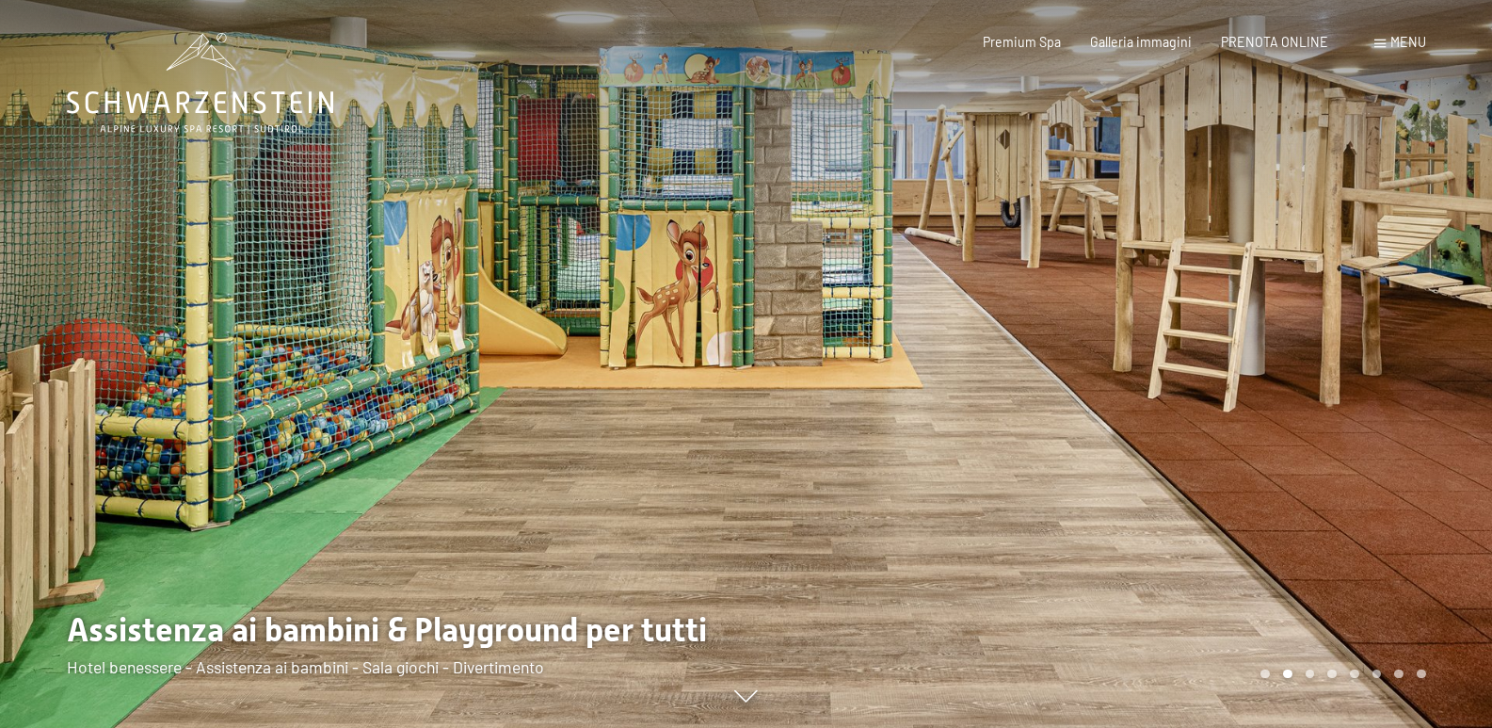
click at [1196, 322] on div at bounding box center [1120, 364] width 747 height 728
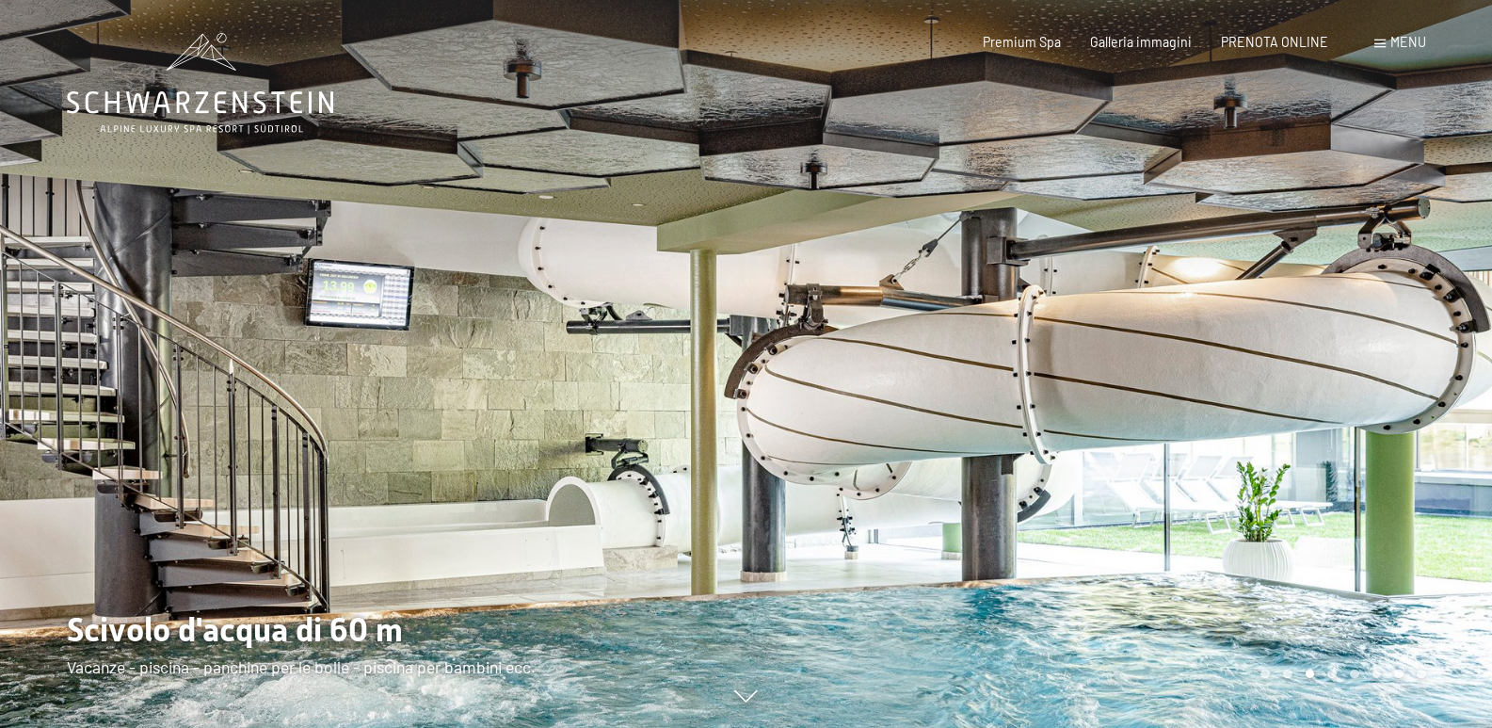
click at [1196, 322] on div at bounding box center [1120, 364] width 747 height 728
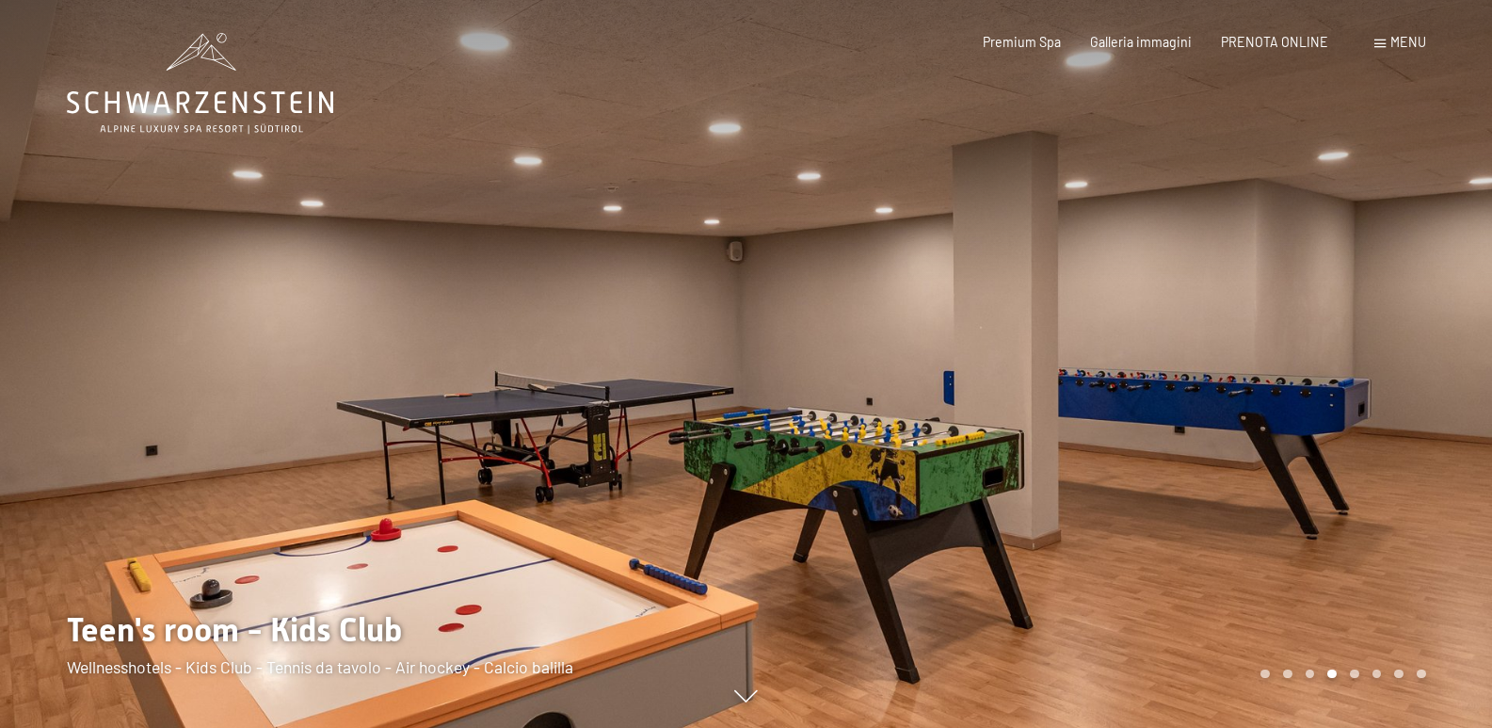
click at [1196, 322] on div at bounding box center [1120, 364] width 747 height 728
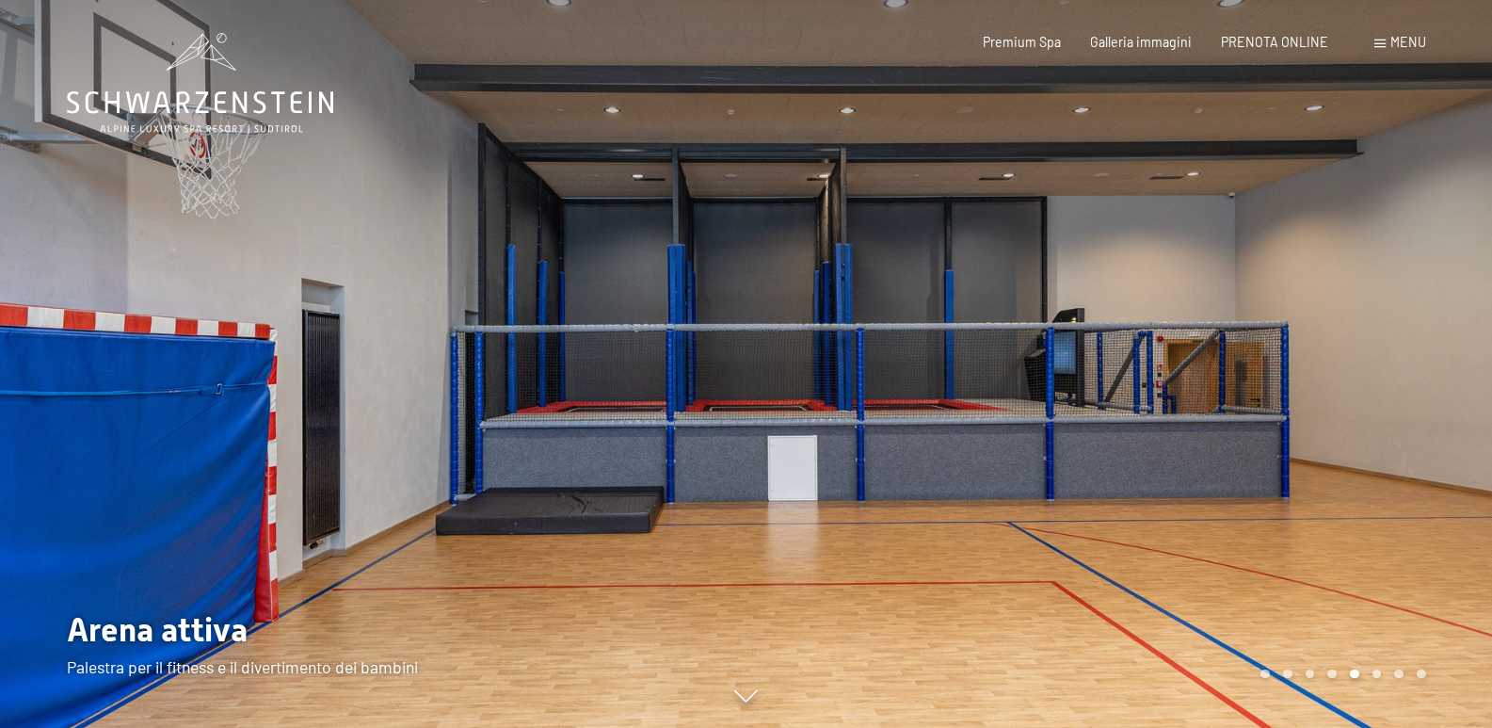
click at [1196, 322] on div at bounding box center [1120, 364] width 747 height 728
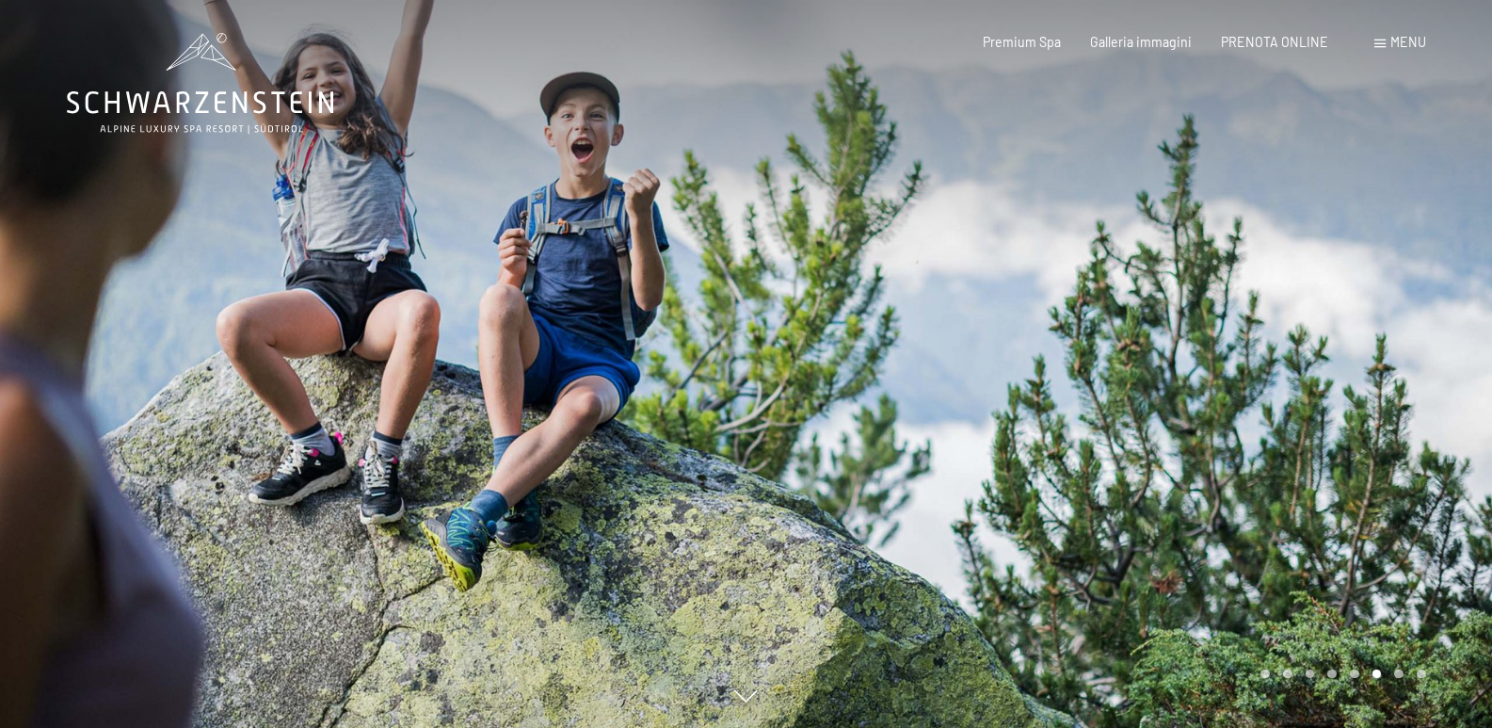
click at [1196, 322] on div at bounding box center [1120, 364] width 747 height 728
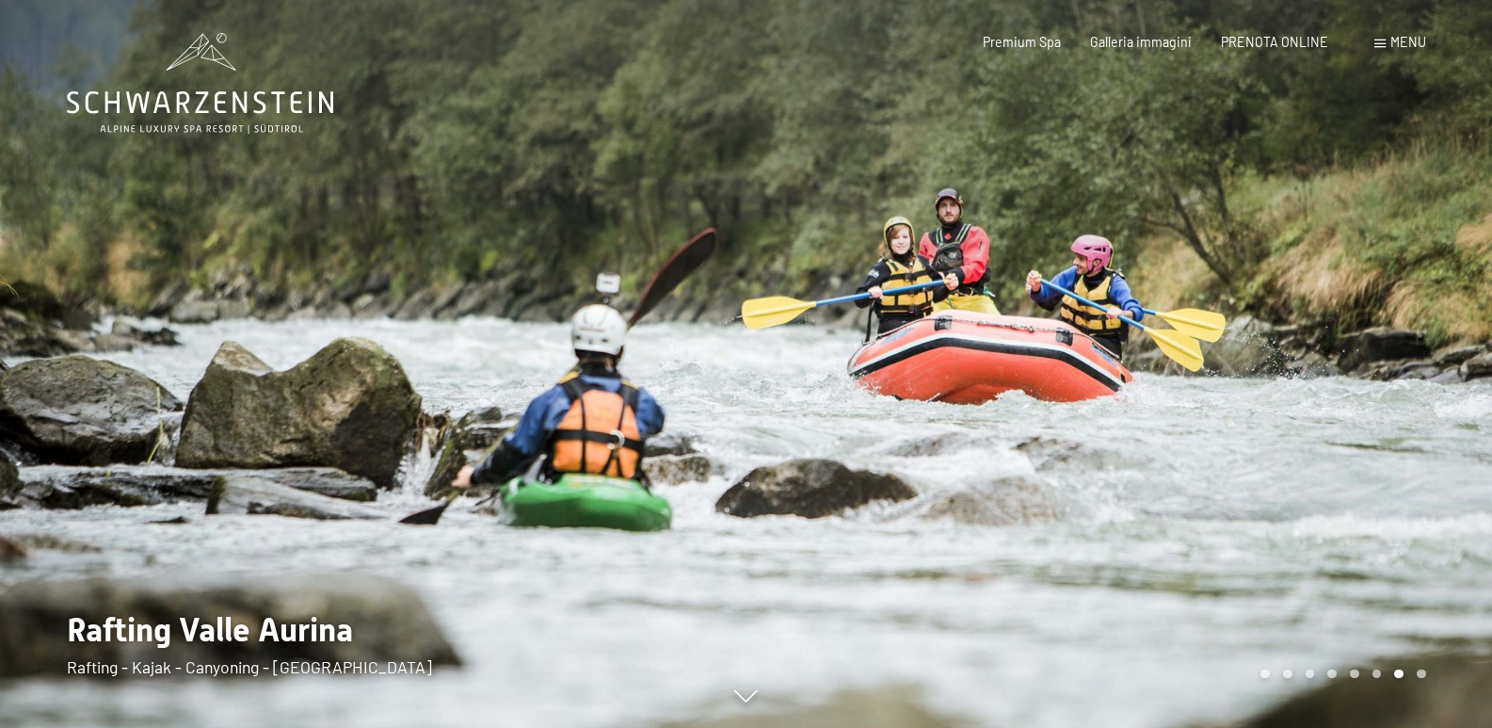
click at [1196, 322] on div at bounding box center [1120, 364] width 747 height 728
